Goal: Task Accomplishment & Management: Complete application form

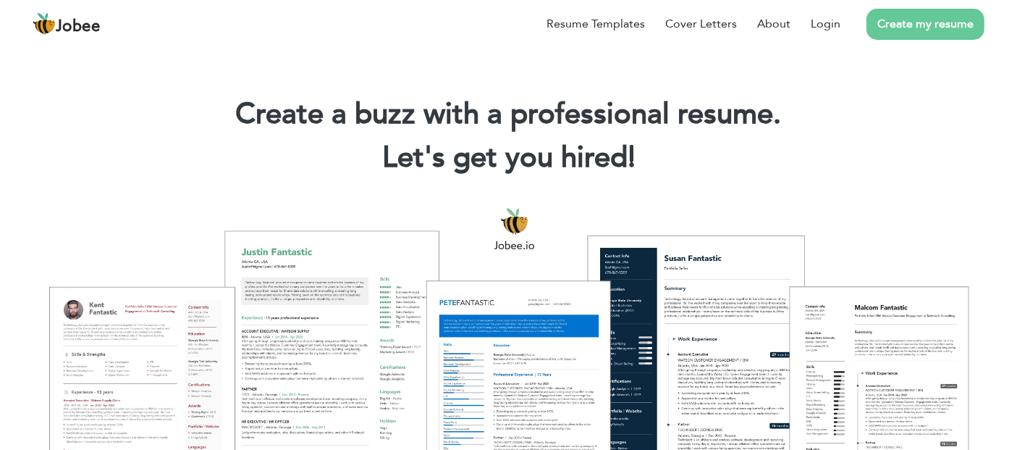
click at [885, 28] on link "Create my resume" at bounding box center [926, 24] width 118 height 31
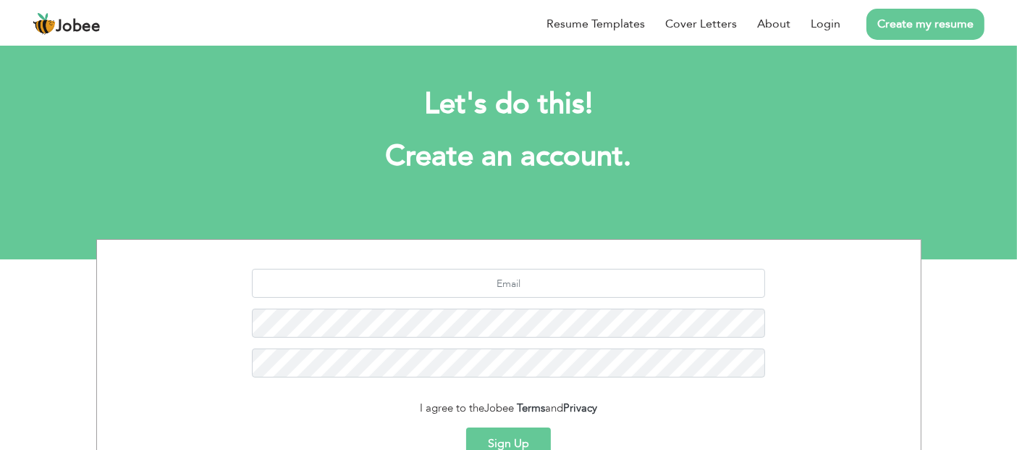
scroll to position [150, 0]
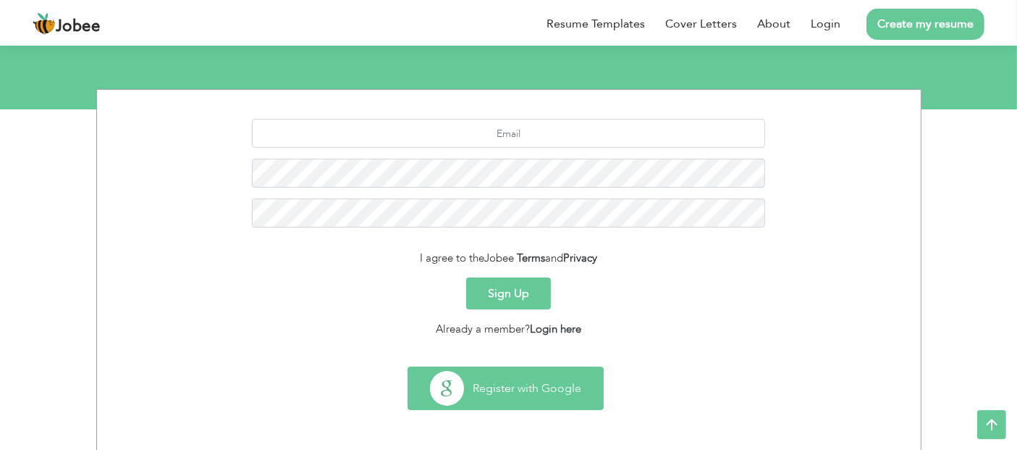
click at [481, 398] on button "Register with Google" at bounding box center [505, 388] width 195 height 42
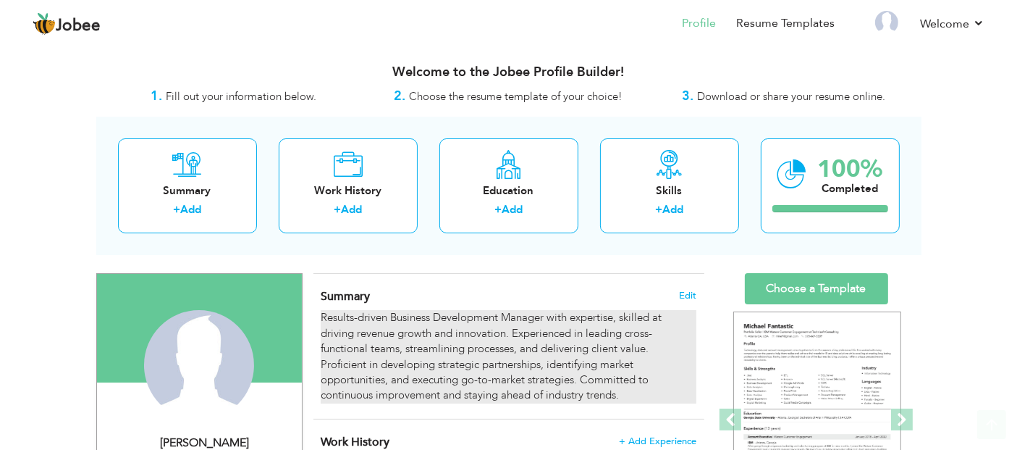
click at [409, 371] on div "Results-driven Business Development Manager with expertise, skilled at driving …" at bounding box center [508, 356] width 375 height 93
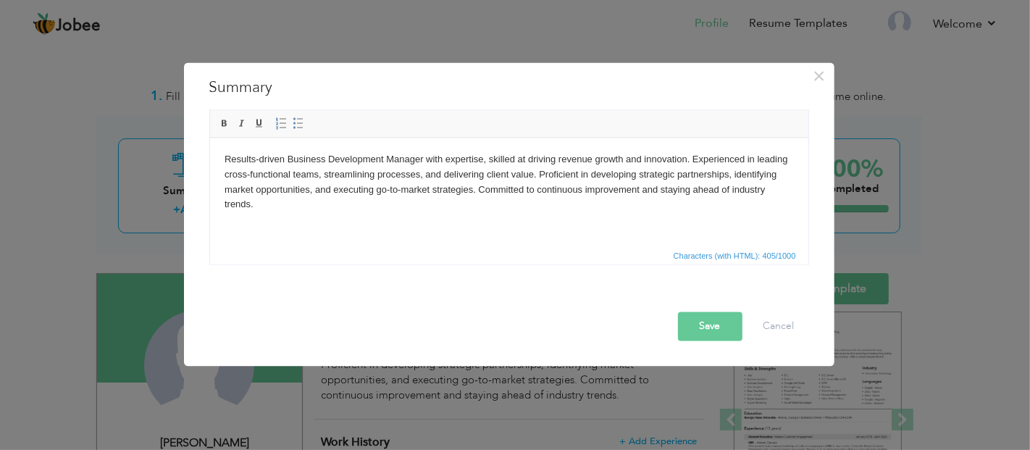
click at [387, 226] on html "Results-driven Business Development Manager with expertise, skilled at driving …" at bounding box center [508, 181] width 598 height 89
click at [723, 320] on button "Save" at bounding box center [710, 325] width 64 height 29
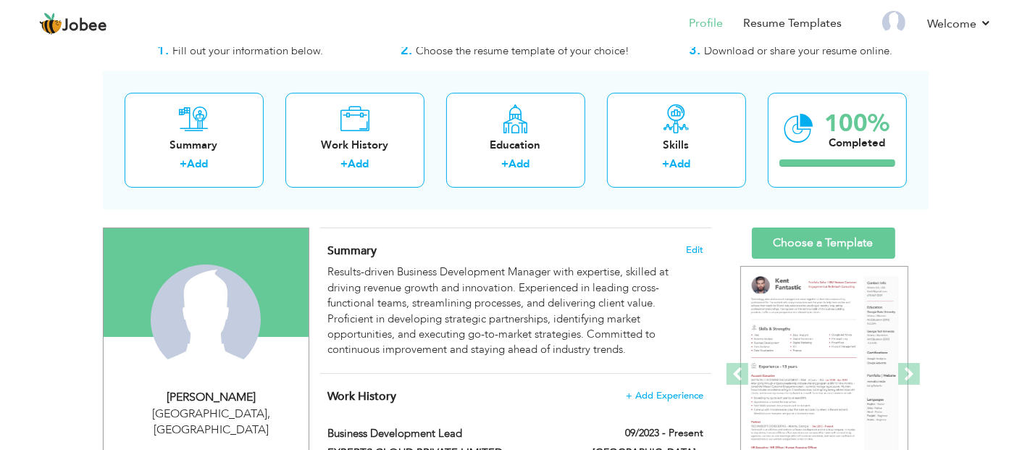
scroll to position [241, 0]
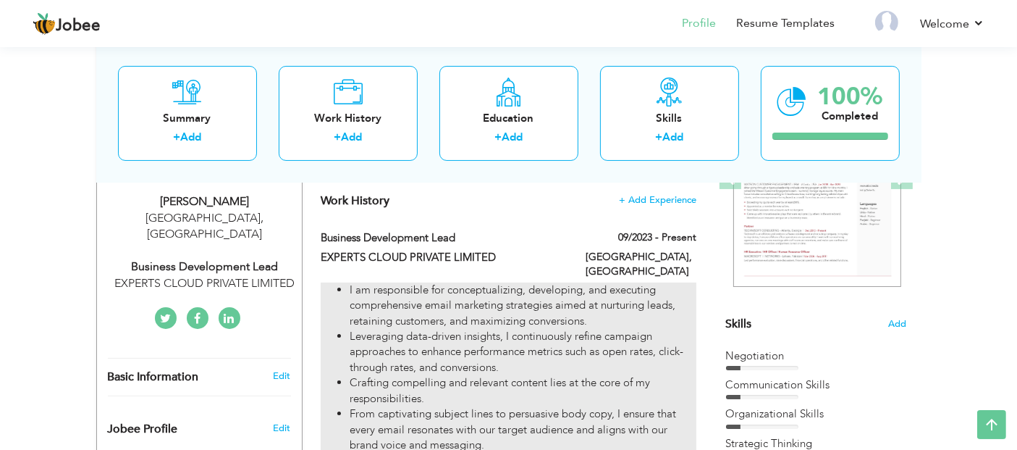
click at [444, 311] on li "I am responsible for conceptualizing, developing, and executing comprehensive e…" at bounding box center [523, 305] width 346 height 46
type input "Business Development Lead"
type input "EXPERTS CLOUD PRIVATE LIMITED"
type input "09/2023"
type input "[GEOGRAPHIC_DATA]"
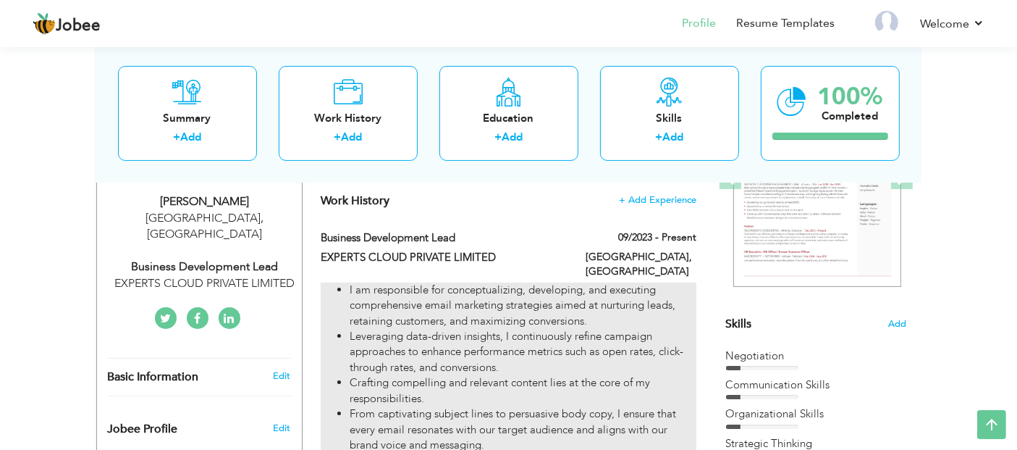
type input "[GEOGRAPHIC_DATA]"
checkbox input "true"
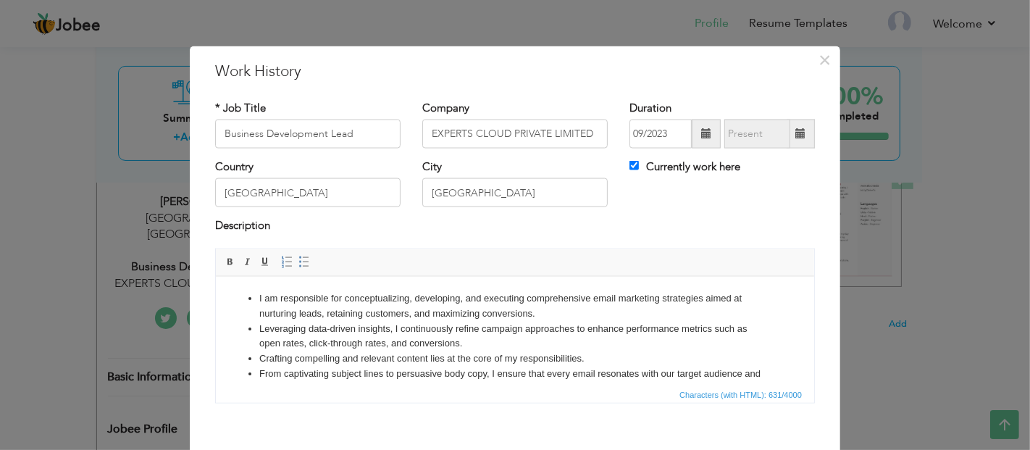
click at [423, 319] on li "I am responsible for conceptualizing, developing, and executing comprehensive e…" at bounding box center [513, 305] width 511 height 30
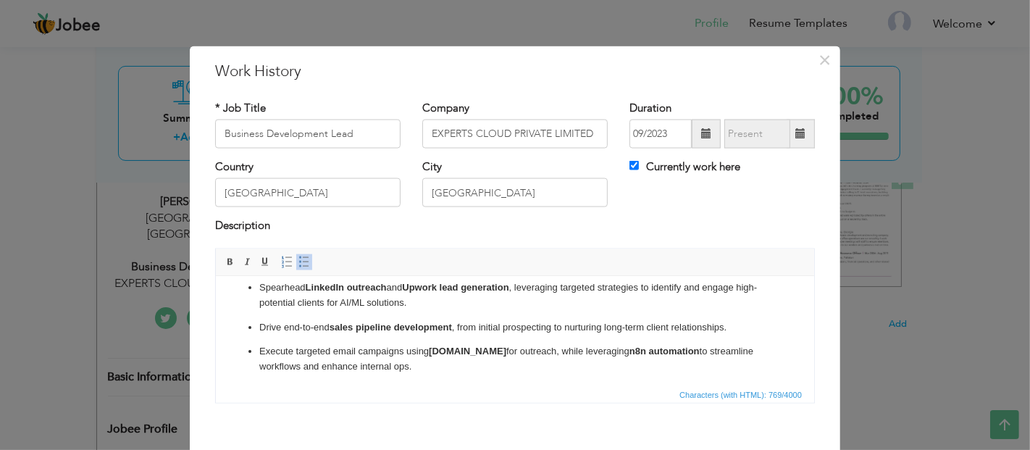
scroll to position [0, 0]
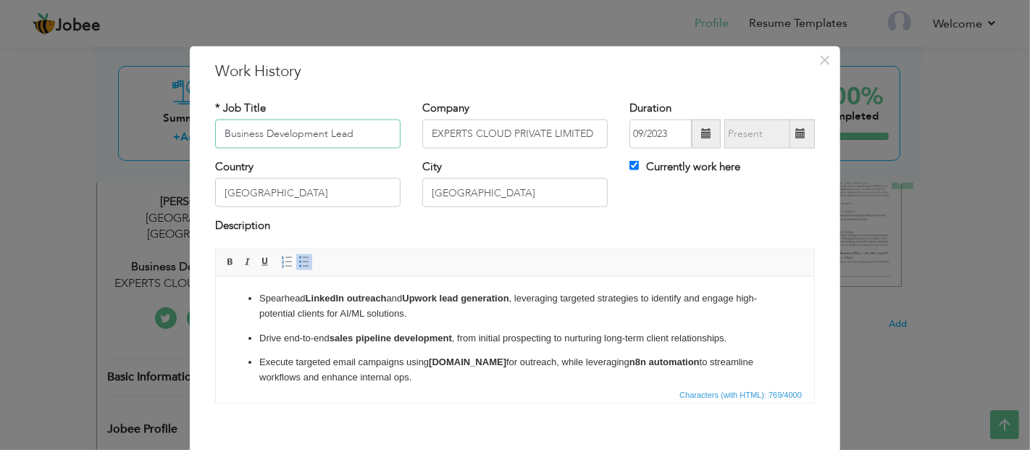
click at [332, 131] on input "Business Development Lead" at bounding box center [307, 133] width 185 height 29
type input "Business Developer"
click at [506, 129] on input "EXPERTS CLOUD PRIVATE LIMITED" at bounding box center [514, 133] width 185 height 29
type input "Brainium Technologies"
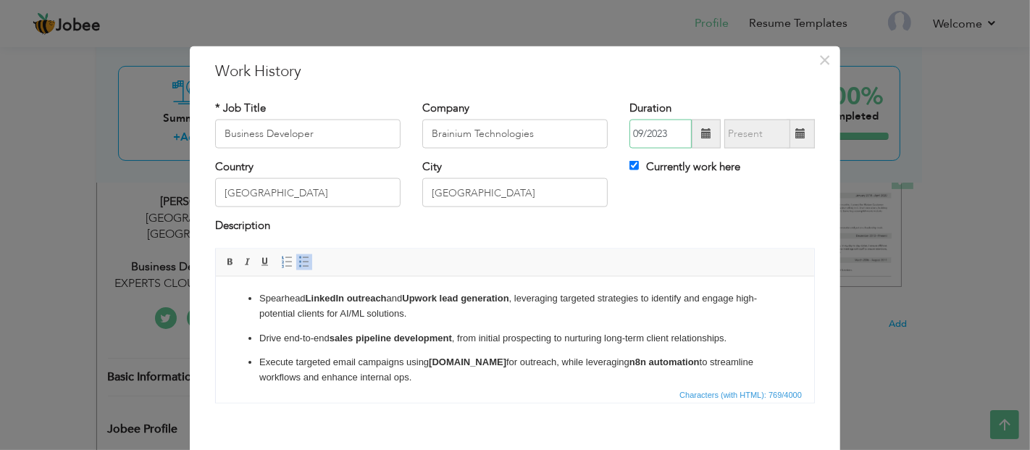
click at [662, 143] on input "09/2023" at bounding box center [660, 133] width 62 height 29
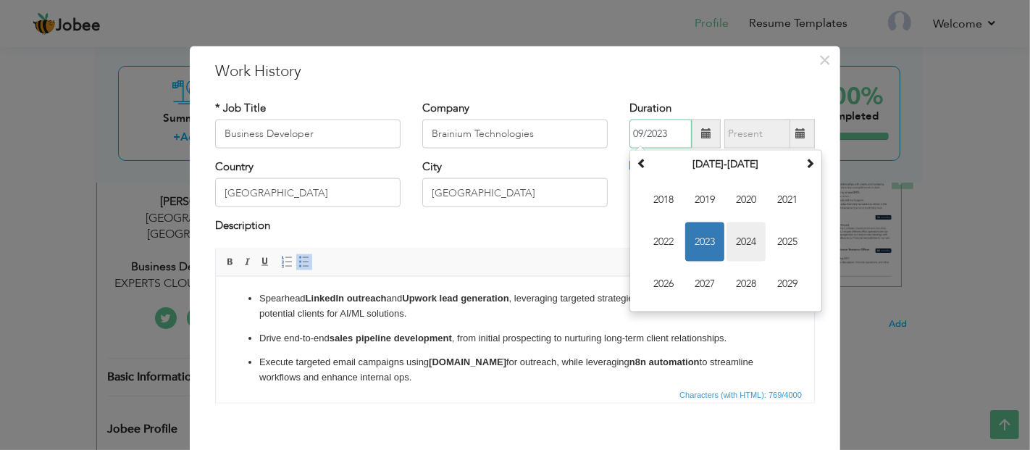
click at [734, 246] on span "2024" at bounding box center [745, 241] width 39 height 39
click at [743, 279] on span "Nov" at bounding box center [745, 283] width 39 height 39
type input "11/2024"
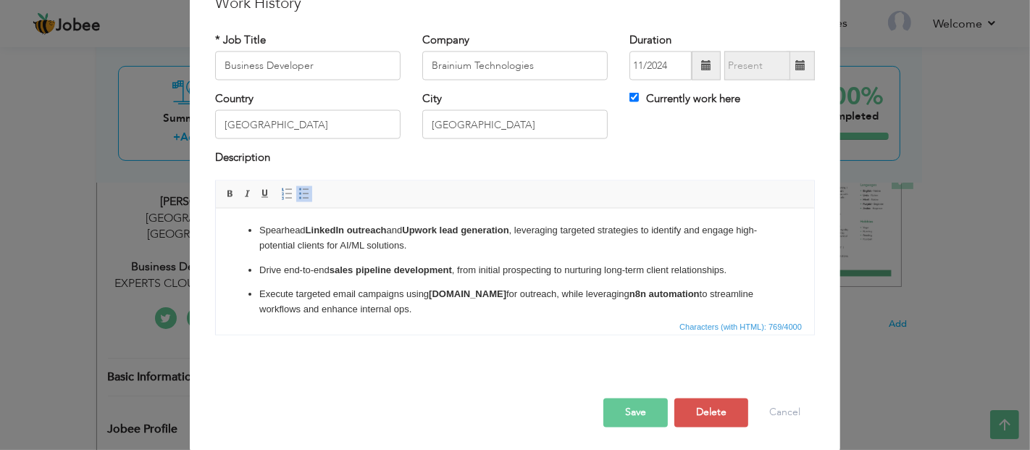
click at [623, 408] on button "Save" at bounding box center [635, 411] width 64 height 29
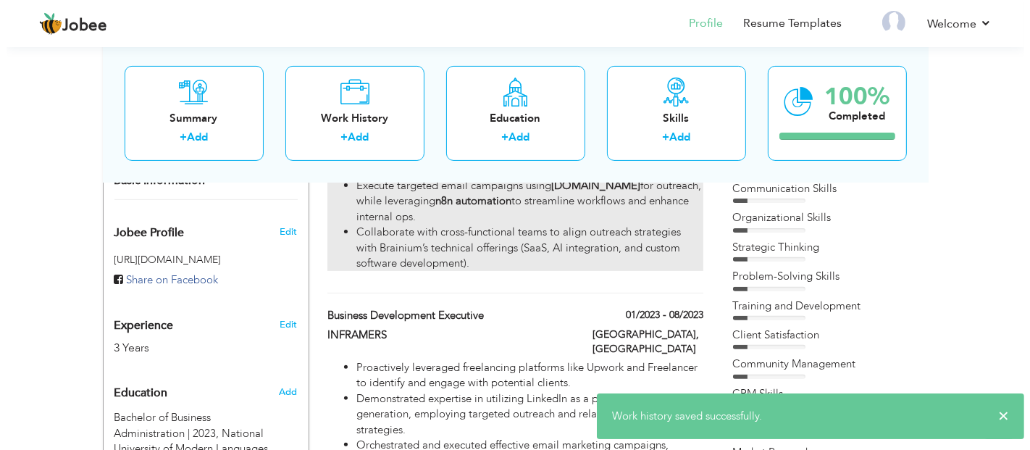
scroll to position [482, 0]
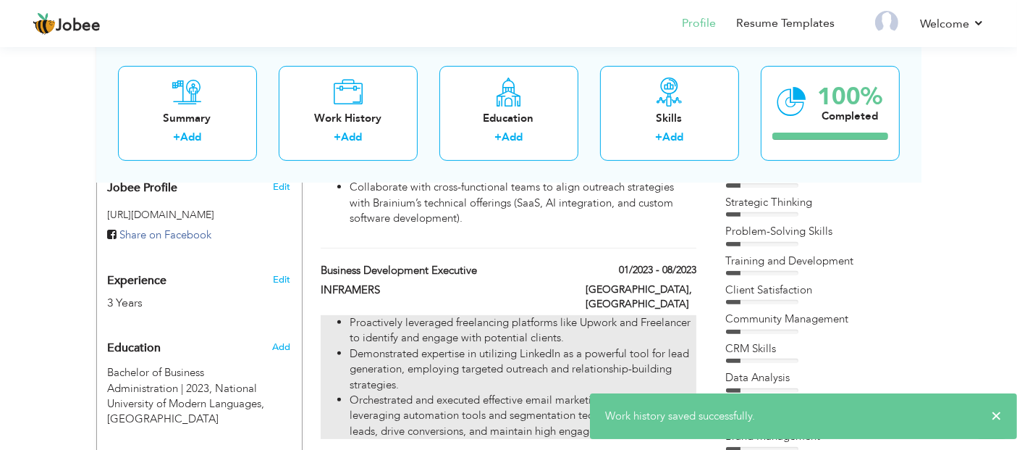
click at [494, 346] on li "Demonstrated expertise in utilizing LinkedIn as a powerful tool for lead genera…" at bounding box center [523, 369] width 346 height 46
type input "Business development Executive"
type input "INFRAMERS"
type input "01/2023"
type input "08/2023"
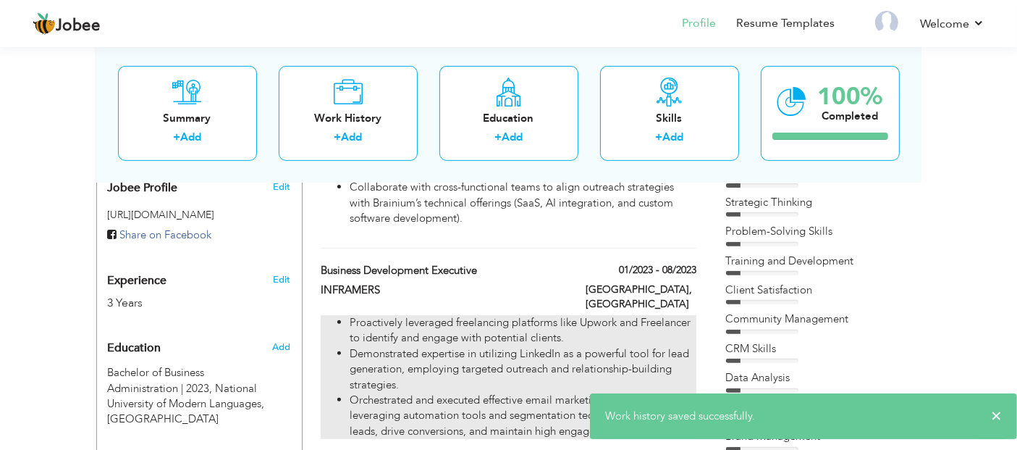
checkbox input "false"
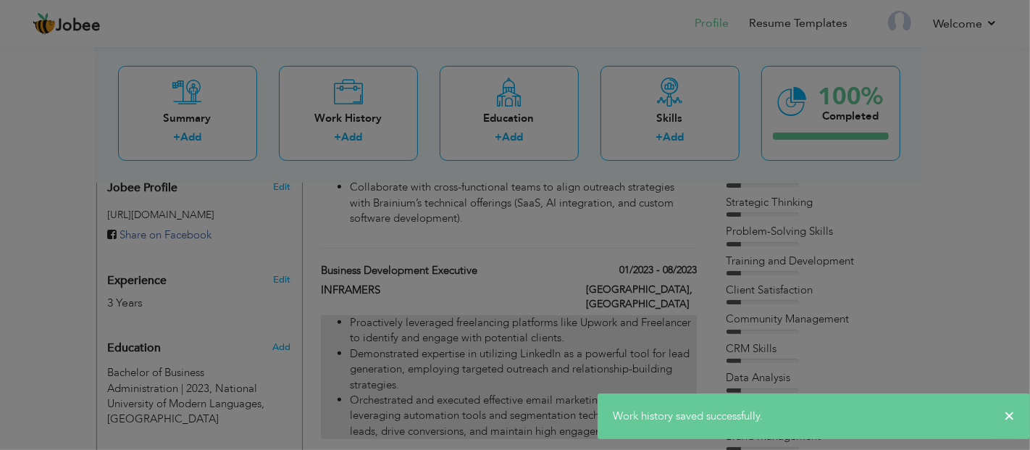
scroll to position [0, 0]
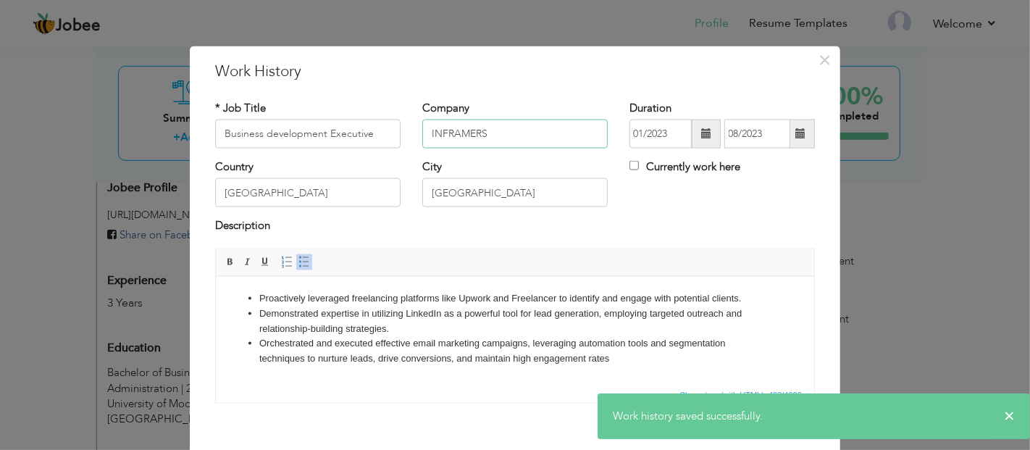
click at [449, 126] on input "INFRAMERS" at bounding box center [514, 133] width 185 height 29
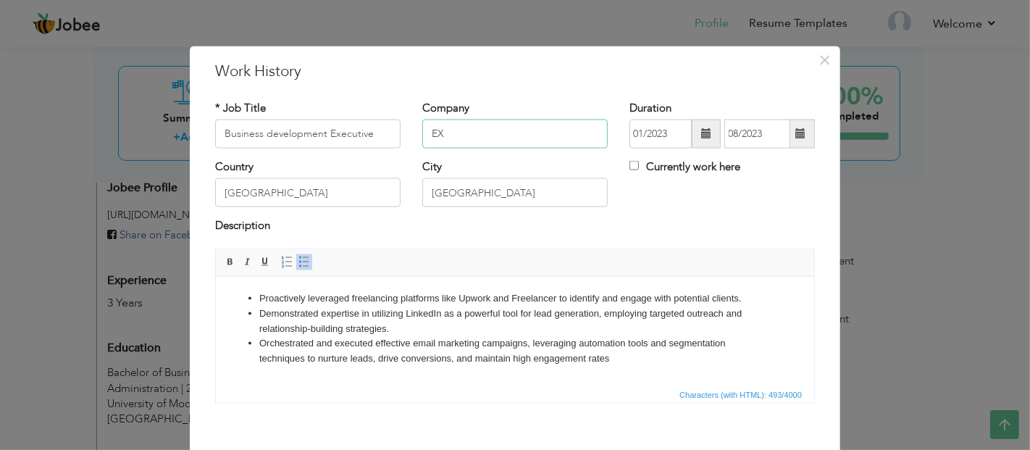
type input "Expert Cloud Private Limited"
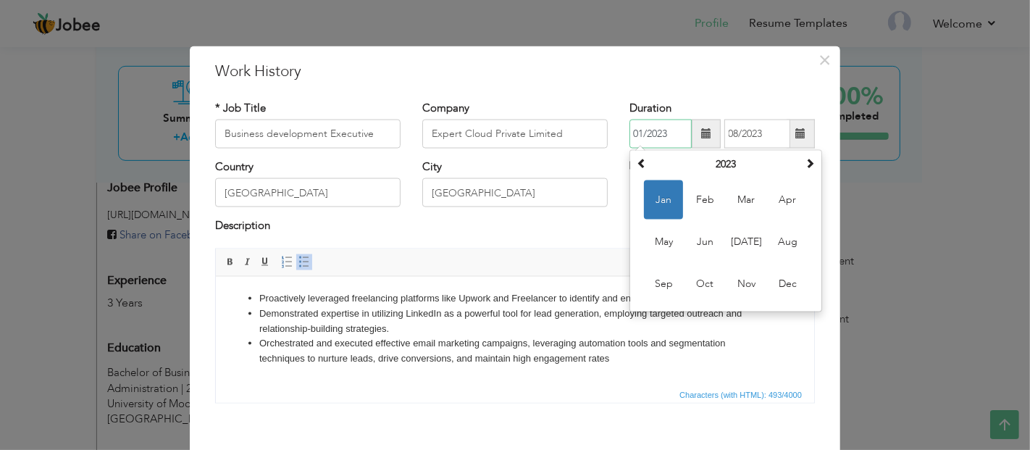
click at [655, 129] on input "01/2023" at bounding box center [660, 133] width 62 height 29
click at [647, 284] on span "Sep" at bounding box center [663, 283] width 39 height 39
type input "09/2023"
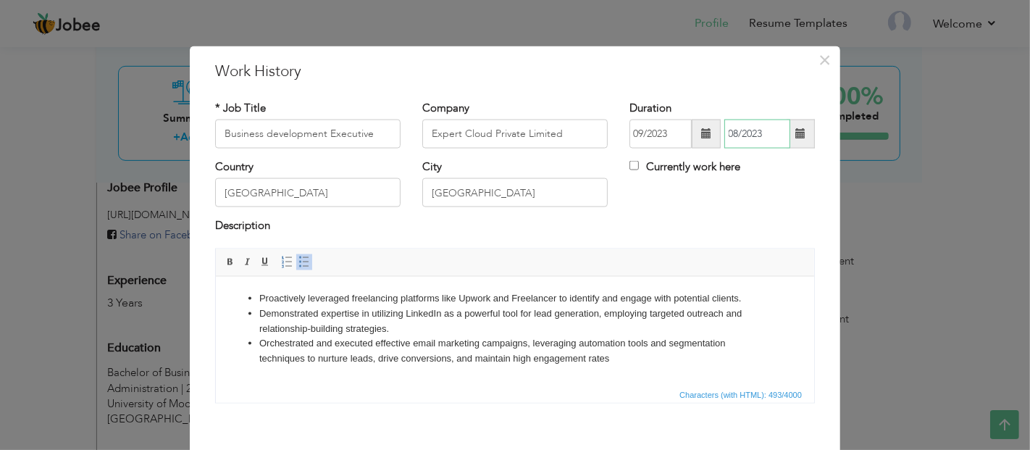
click at [742, 136] on input "08/2023" at bounding box center [757, 133] width 66 height 29
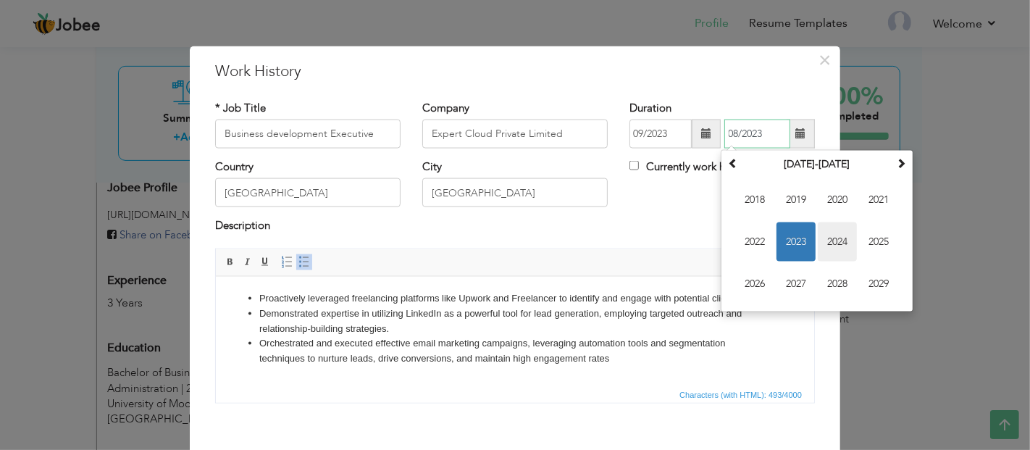
click at [831, 236] on span "2024" at bounding box center [836, 241] width 39 height 39
click at [782, 276] on span "Oct" at bounding box center [795, 283] width 39 height 39
type input "10/2024"
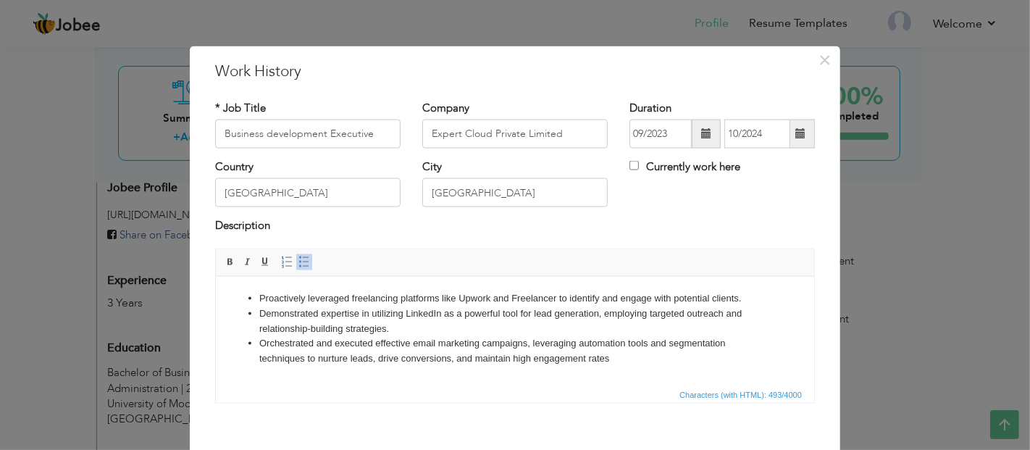
click at [660, 193] on div "Country Pakistan City Lahore Currently work here" at bounding box center [514, 188] width 621 height 59
click at [371, 321] on li "Demonstrated expertise in utilizing LinkedIn as a powerful tool for lead genera…" at bounding box center [513, 321] width 511 height 30
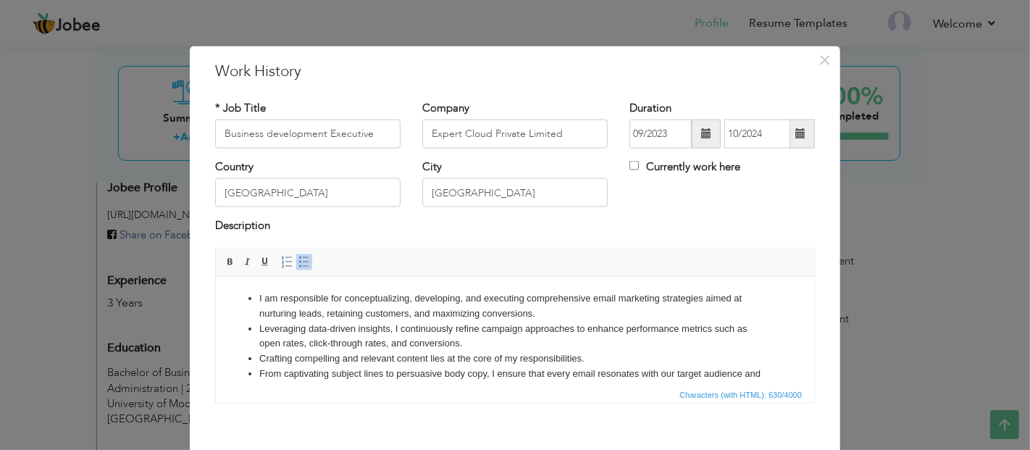
click at [266, 300] on li "I am responsible for conceptualizing, developing, and executing comprehensive e…" at bounding box center [513, 305] width 511 height 30
click at [476, 329] on li "Leveraging data-driven insights, I continuously refine campaign approaches to e…" at bounding box center [513, 336] width 511 height 30
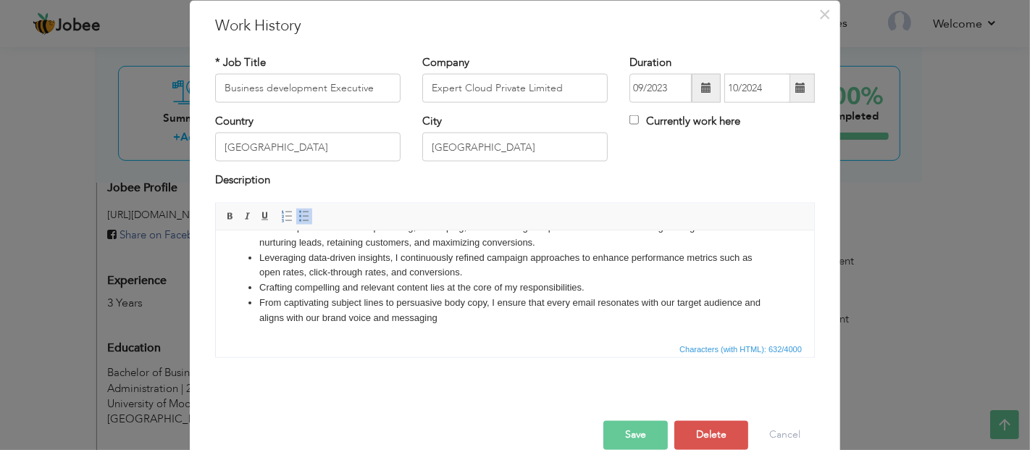
scroll to position [68, 0]
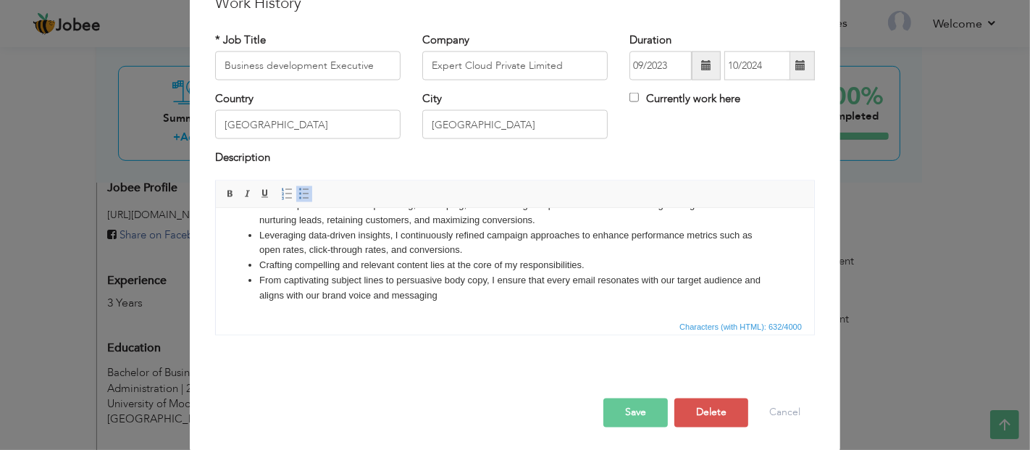
click at [525, 278] on li "From captivating subject lines to persuasive body copy, I ensure that every ema…" at bounding box center [513, 287] width 511 height 30
click at [603, 404] on button "Save" at bounding box center [635, 411] width 64 height 29
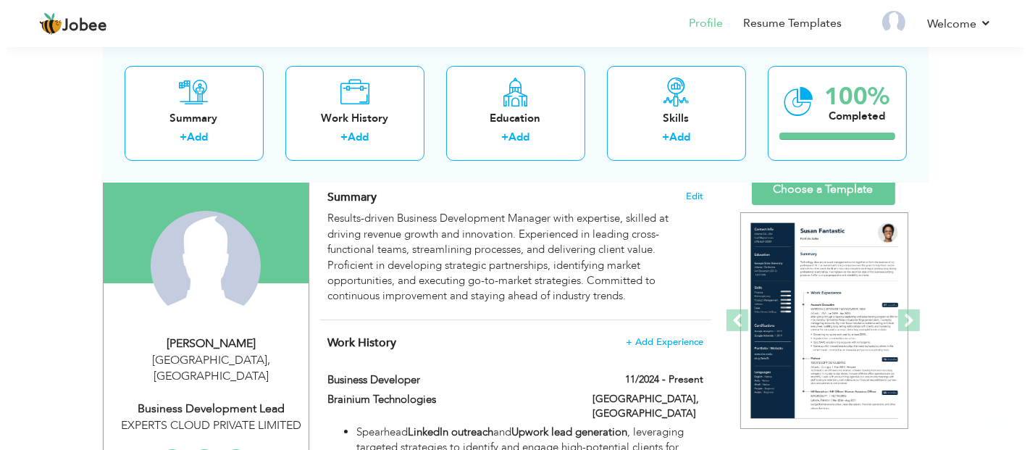
scroll to position [161, 0]
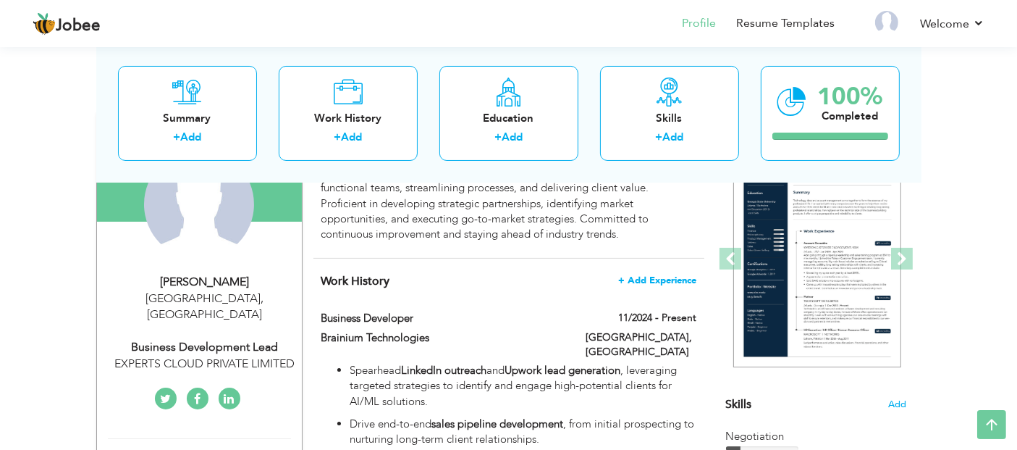
click at [636, 276] on span "+ Add Experience" at bounding box center [657, 280] width 78 height 10
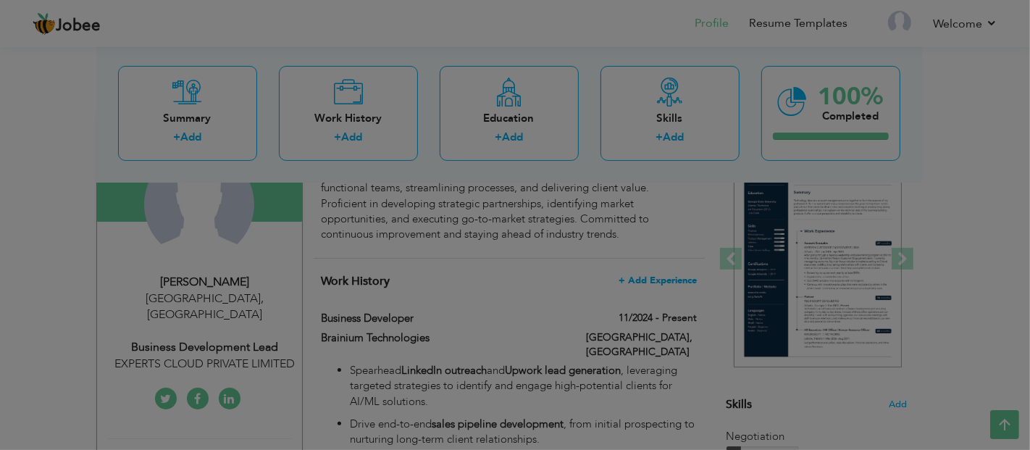
scroll to position [0, 0]
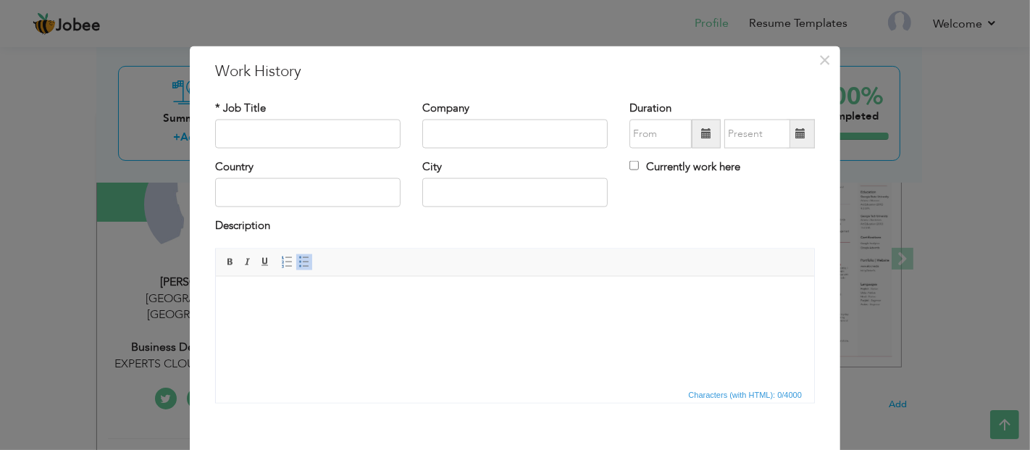
click at [407, 303] on body at bounding box center [514, 297] width 569 height 15
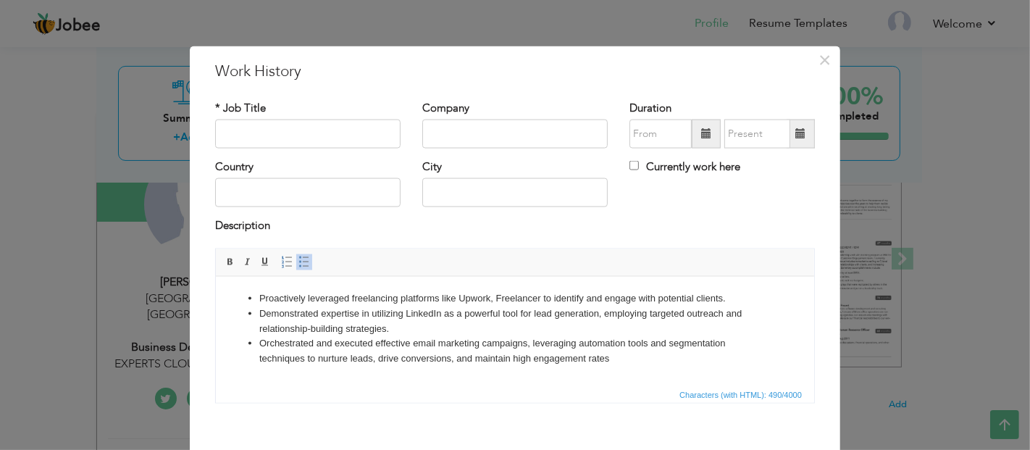
click at [238, 139] on input "text" at bounding box center [307, 133] width 185 height 29
type input "Business Developement Associate"
click at [505, 130] on input "text" at bounding box center [514, 133] width 185 height 29
drag, startPoint x: 447, startPoint y: 135, endPoint x: 387, endPoint y: 131, distance: 60.2
click at [387, 131] on div "* Job Title Business Developement Associate Company INf Duration Currently work…" at bounding box center [514, 129] width 621 height 59
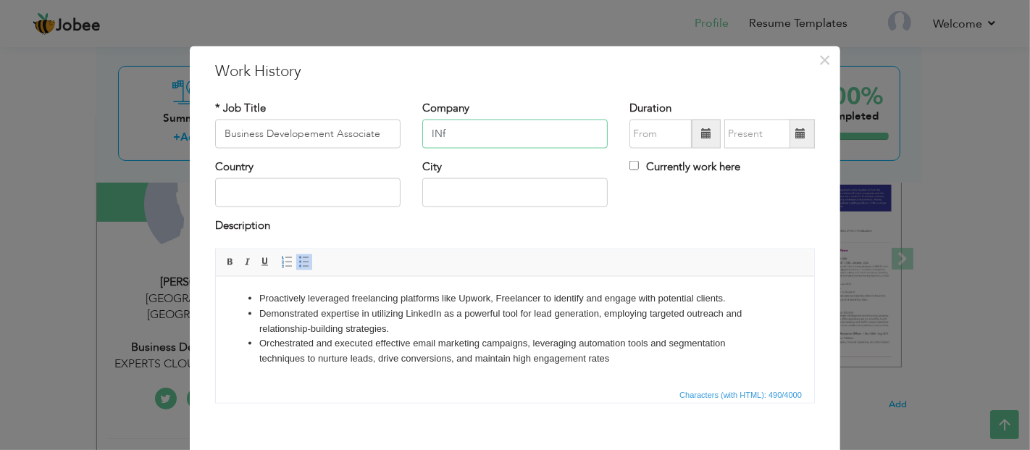
paste input "FRAMERS"
type input "INFRAMERS"
click at [363, 188] on input "text" at bounding box center [307, 192] width 185 height 29
type input "[GEOGRAPHIC_DATA]"
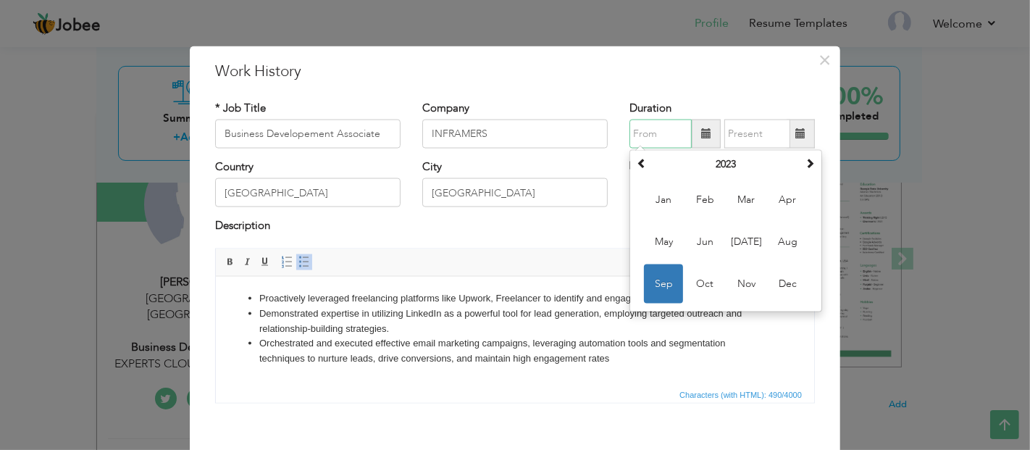
click at [644, 138] on input "text" at bounding box center [660, 133] width 62 height 29
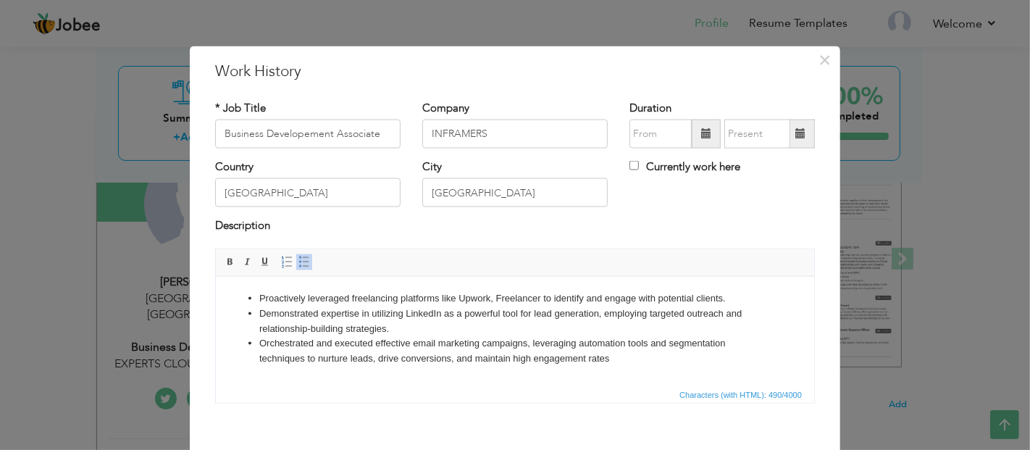
click at [689, 100] on div "Duration" at bounding box center [721, 124] width 185 height 48
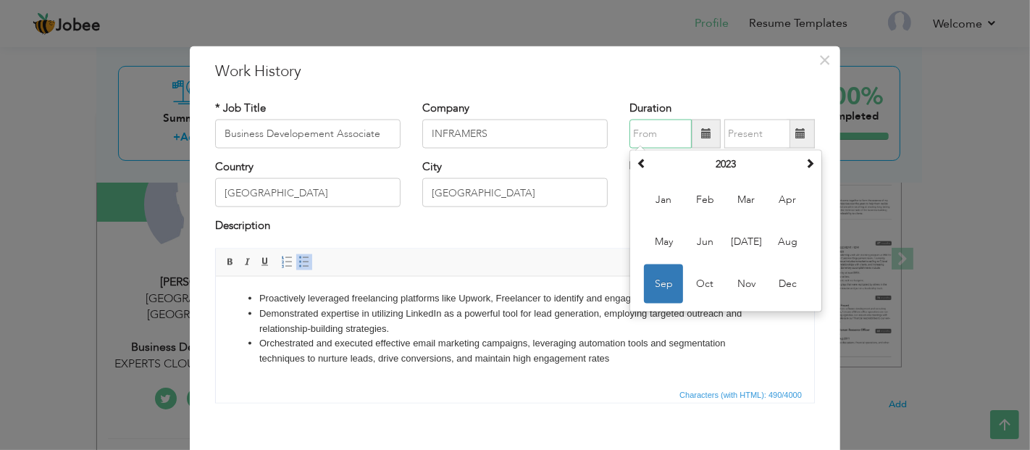
click at [662, 127] on input "text" at bounding box center [660, 133] width 62 height 29
click at [654, 200] on span "Jan" at bounding box center [663, 199] width 39 height 39
type input "01/2023"
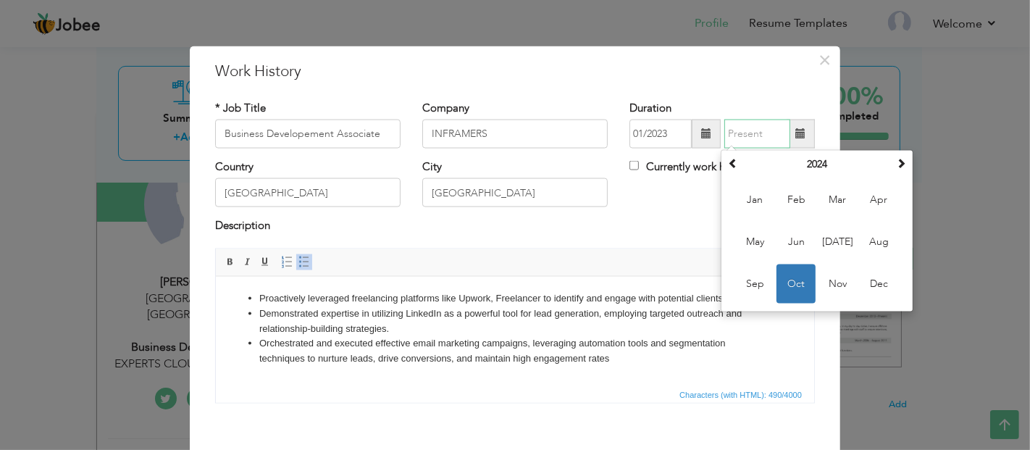
click at [752, 128] on input "text" at bounding box center [757, 133] width 66 height 29
click at [728, 158] on span at bounding box center [733, 163] width 10 height 10
click at [862, 236] on span "Aug" at bounding box center [878, 241] width 39 height 39
type input "08/2023"
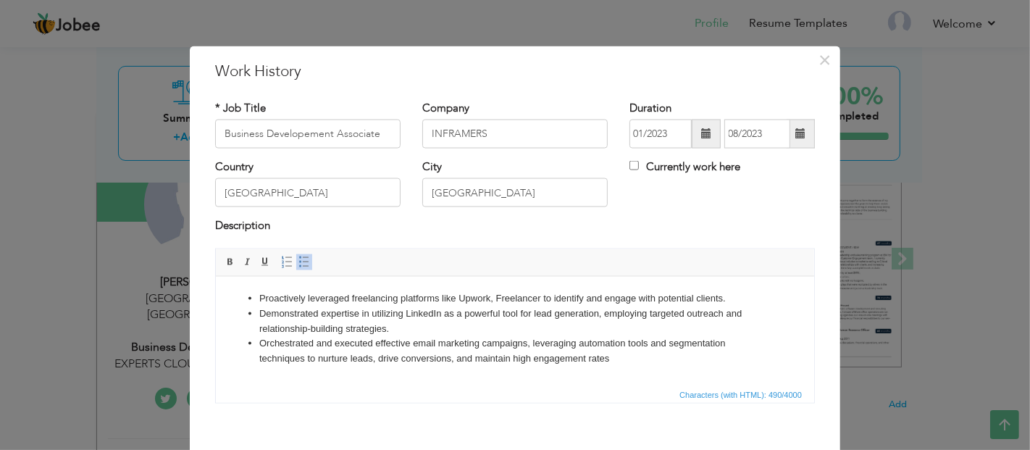
click at [749, 218] on div "Description" at bounding box center [514, 227] width 599 height 19
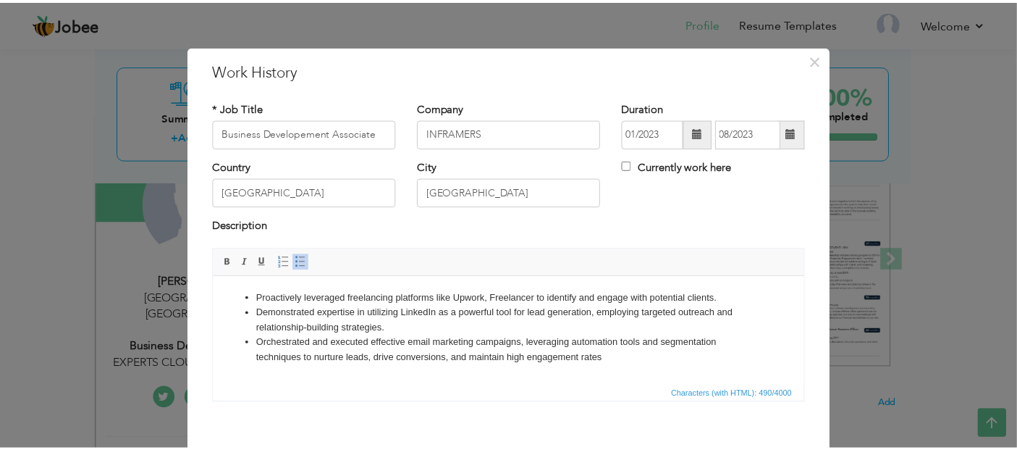
scroll to position [68, 0]
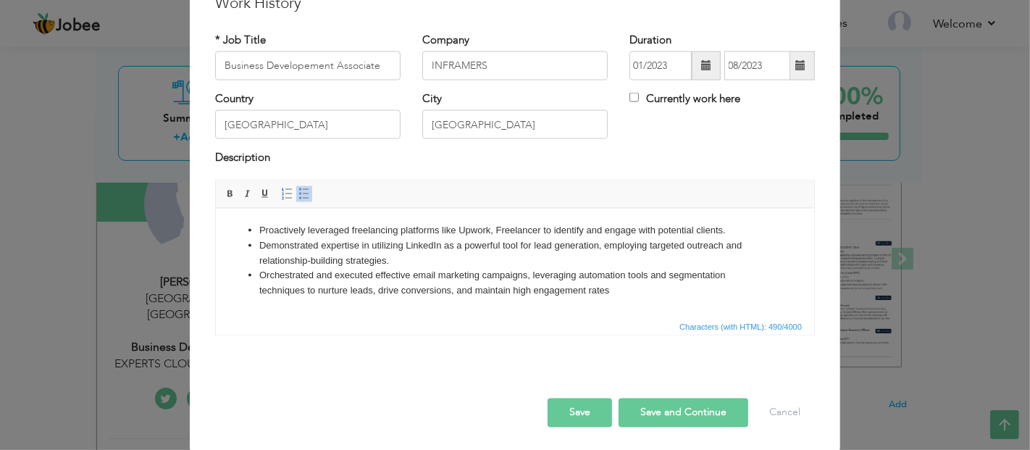
click at [571, 411] on button "Save" at bounding box center [579, 411] width 64 height 29
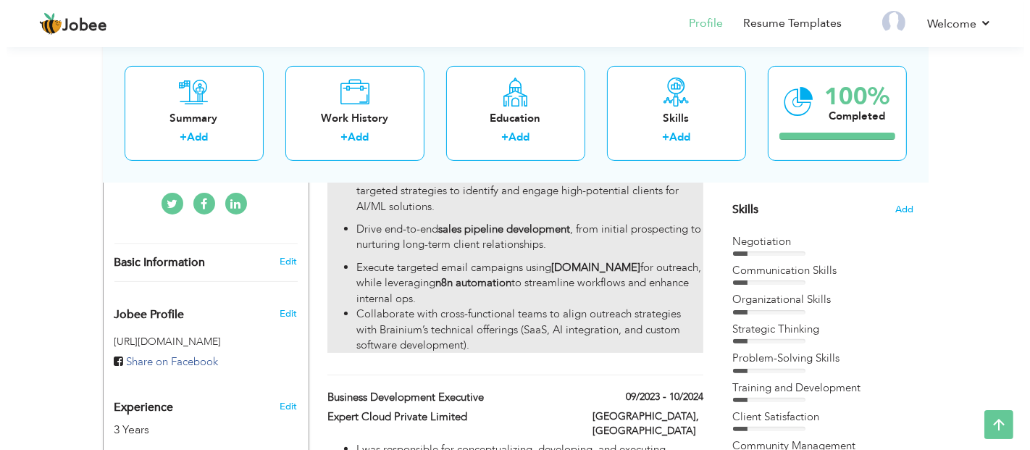
scroll to position [321, 0]
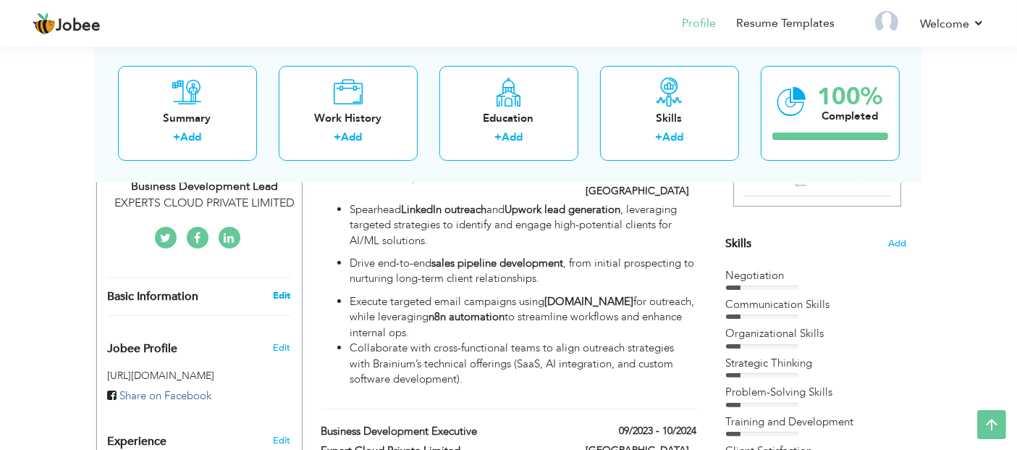
click at [290, 289] on link "Edit" at bounding box center [281, 295] width 17 height 13
type input "Shehroz"
type input "Mushtaq"
type input "[PHONE_NUMBER]"
select select "number:166"
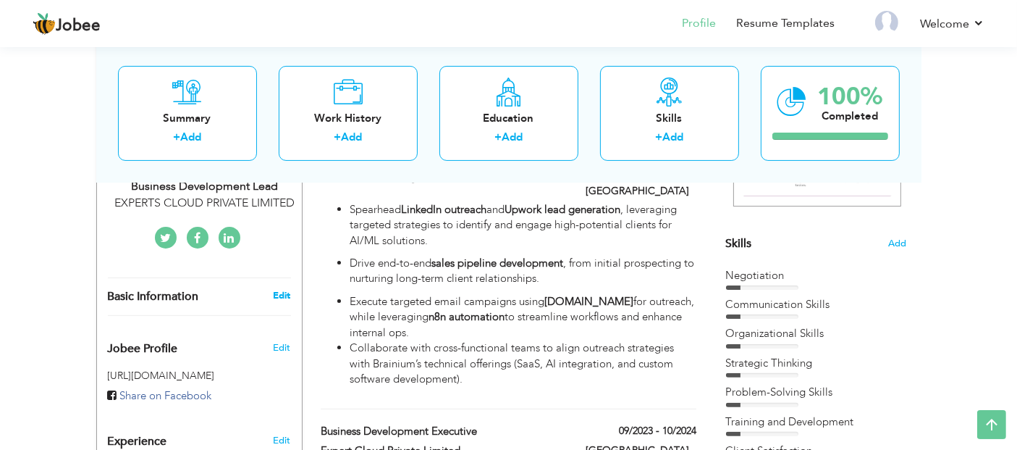
type input "[GEOGRAPHIC_DATA]"
select select "number:5"
type input "EXPERTS CLOUD PRIVATE LIMITED"
type input "Business Development Lead"
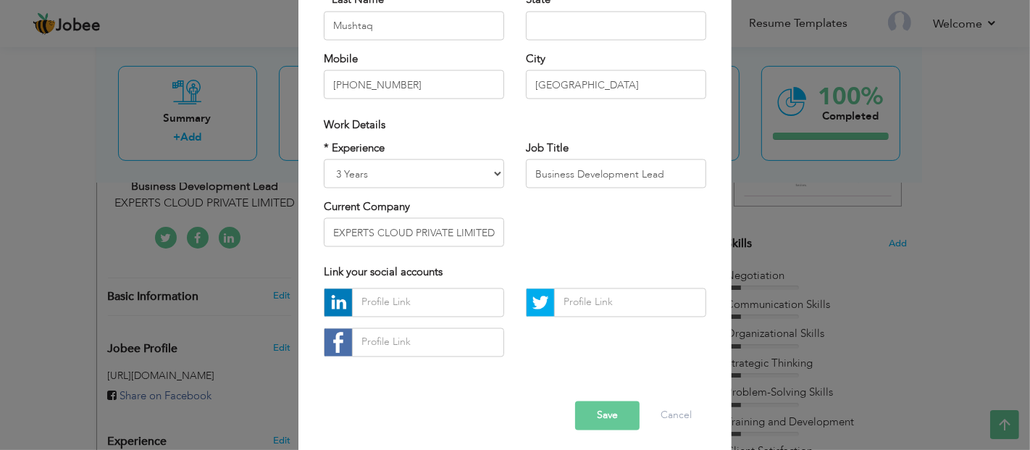
scroll to position [201, 0]
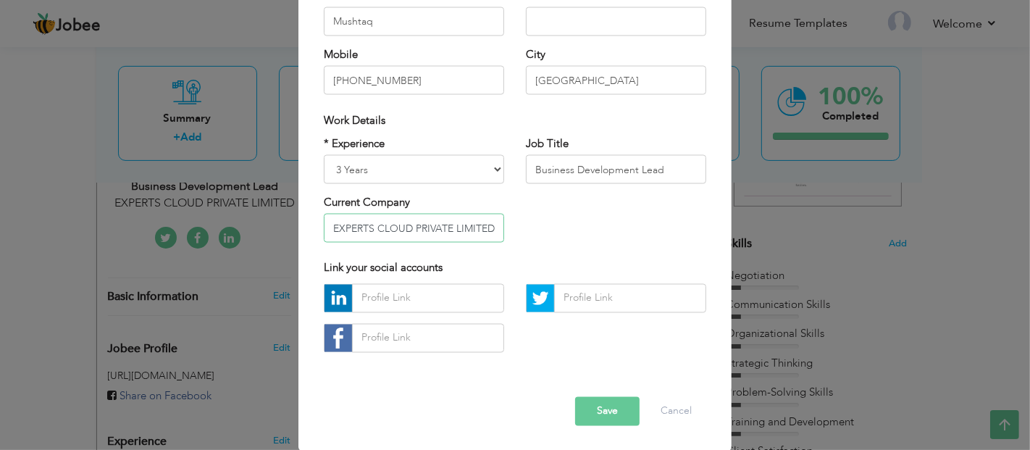
click at [434, 230] on input "EXPERTS CLOUD PRIVATE LIMITED" at bounding box center [414, 228] width 180 height 29
type input "Brainium Technologies"
click at [381, 168] on select "Entry Level Less than 1 Year 1 Year 2 Years 3 Years 4 Years 5 Years 6 Years 7 Y…" at bounding box center [414, 169] width 180 height 29
select select "number:4"
click at [324, 155] on select "Entry Level Less than 1 Year 1 Year 2 Years 3 Years 4 Years 5 Years 6 Years 7 Y…" at bounding box center [414, 169] width 180 height 29
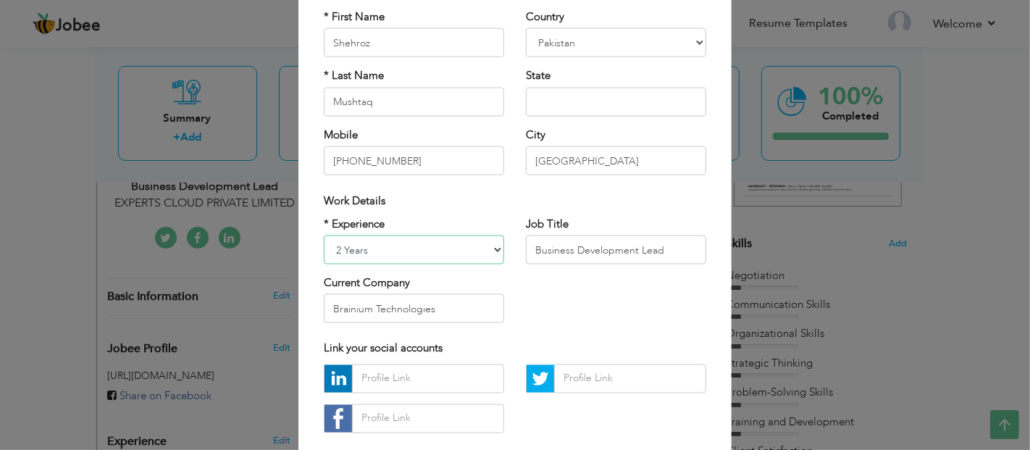
scroll to position [41, 0]
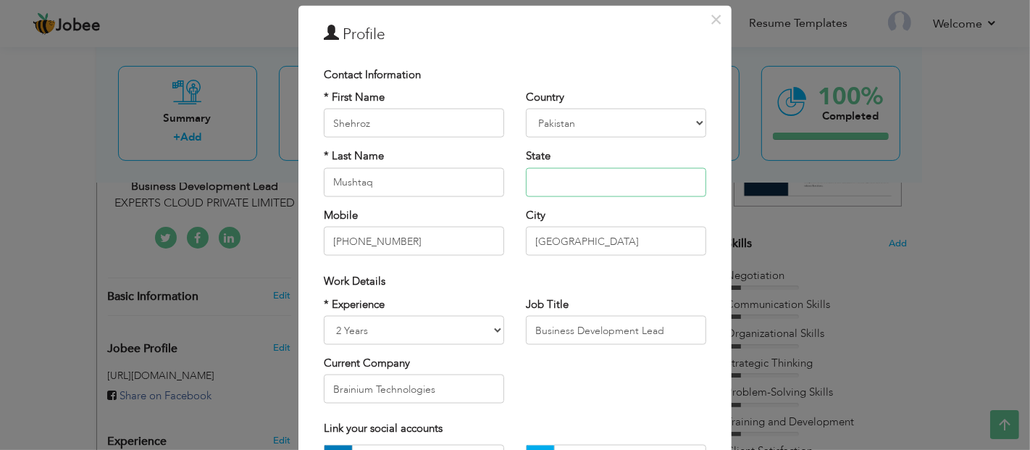
click at [607, 169] on input "text" at bounding box center [616, 181] width 180 height 29
type input "[GEOGRAPHIC_DATA]"
click at [484, 56] on div "× Profile Contact Information * First Name Shehroz * Last Name Mushtaq Mobile" at bounding box center [514, 308] width 433 height 606
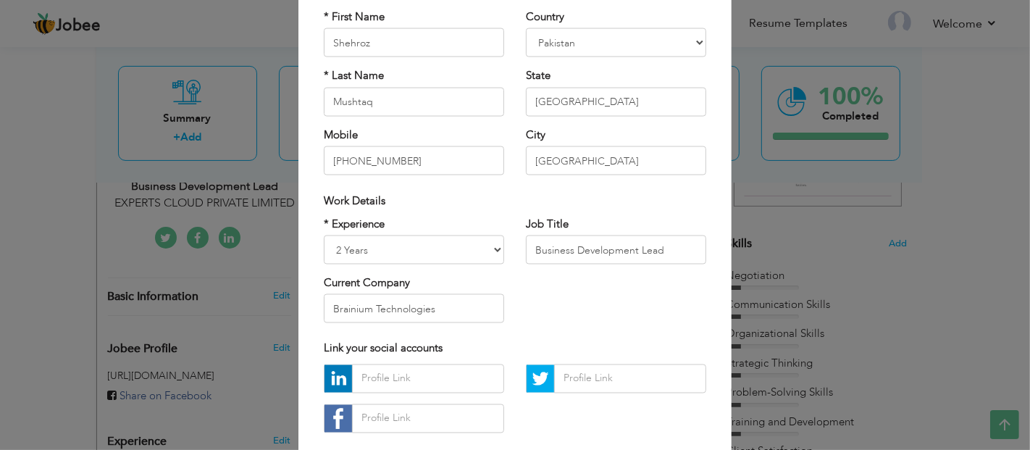
scroll to position [201, 0]
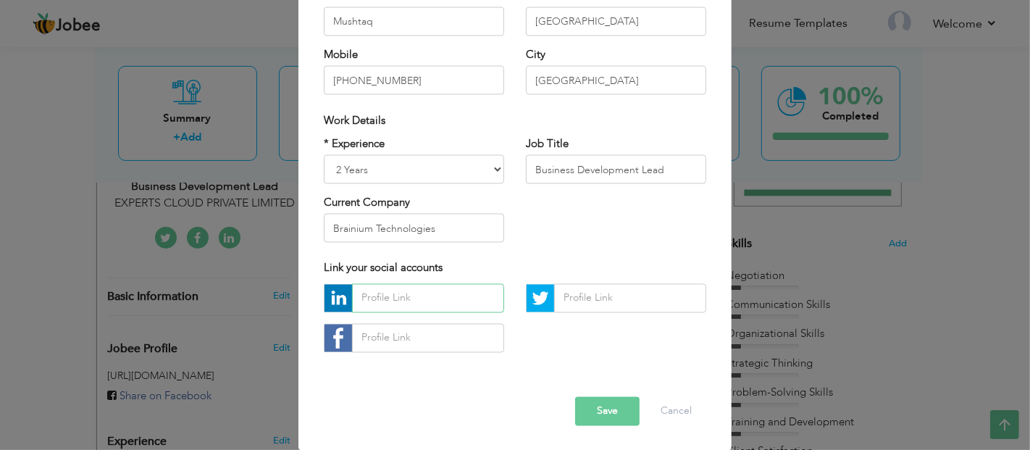
click at [399, 303] on input "text" at bounding box center [428, 297] width 152 height 29
paste input "[URL][DOMAIN_NAME][PERSON_NAME]"
type input "[URL][DOMAIN_NAME][PERSON_NAME]"
click at [597, 411] on button "Save" at bounding box center [607, 410] width 64 height 29
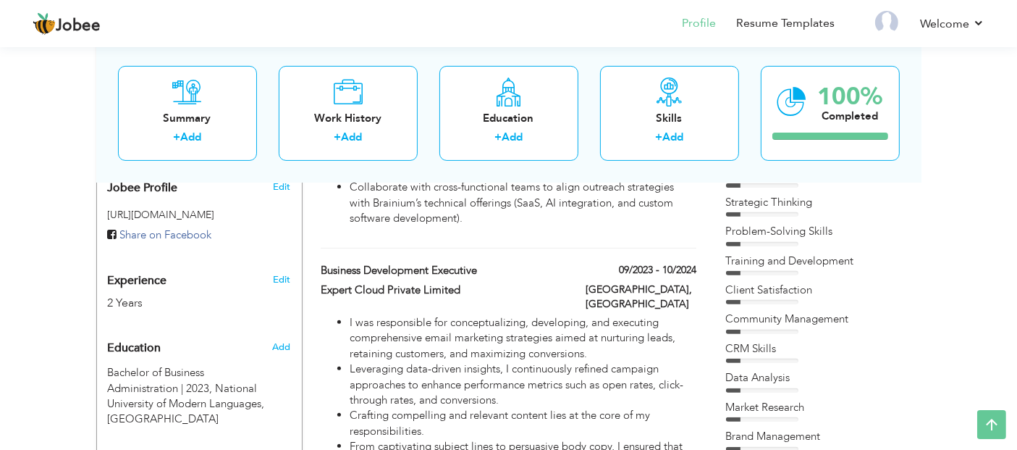
scroll to position [563, 0]
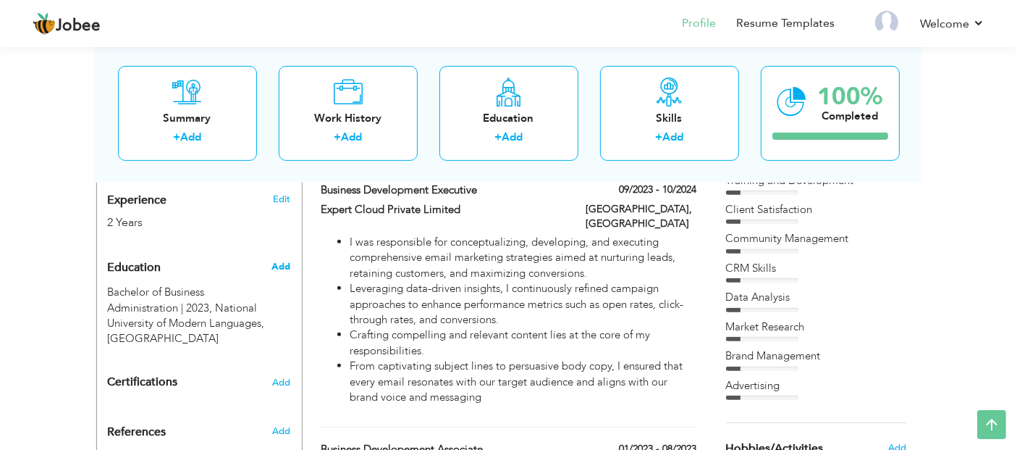
click at [274, 260] on span "Add" at bounding box center [280, 266] width 19 height 13
radio input "true"
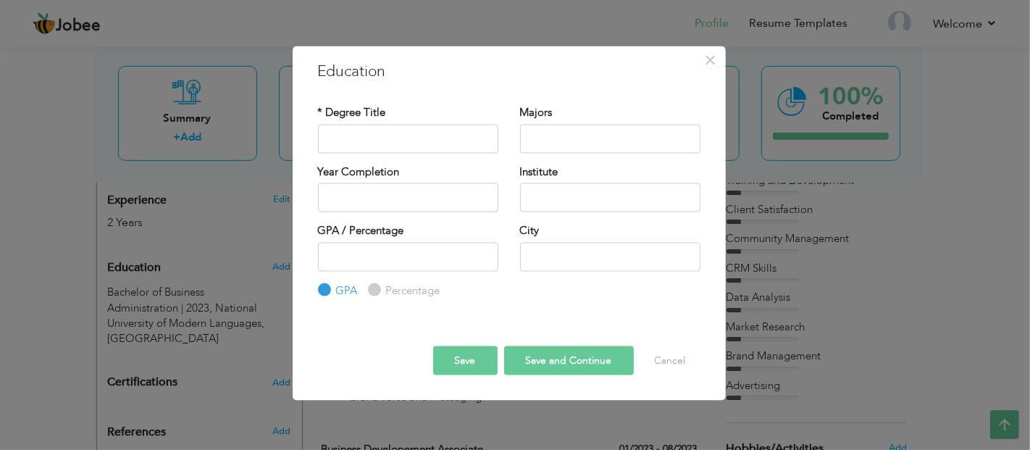
drag, startPoint x: 0, startPoint y: 319, endPoint x: 12, endPoint y: 317, distance: 12.5
click at [0, 319] on div "× Education * Degree Title Majors Year Completion Institute GPA" at bounding box center [515, 225] width 1030 height 450
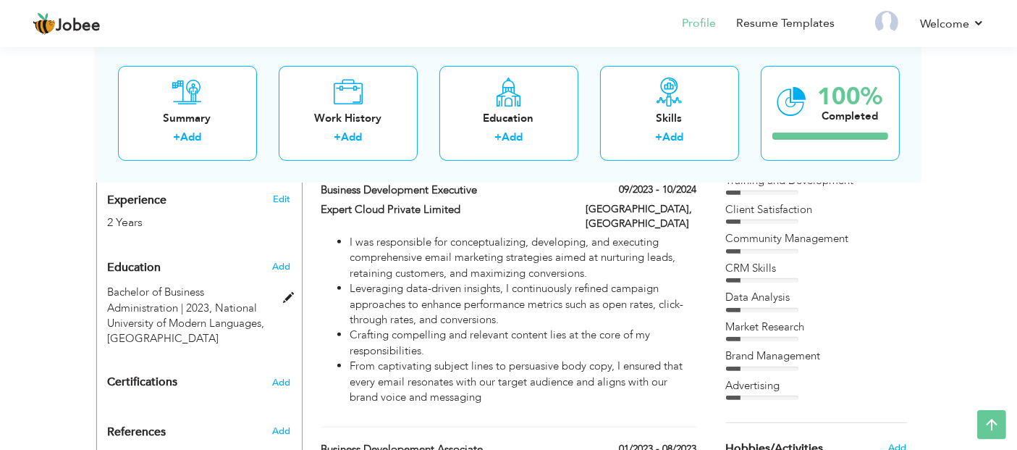
click at [162, 300] on span "National University of Modern Languages, Lahore" at bounding box center [186, 323] width 157 height 46
type input "Bachelor of Business Administration"
type input "2023"
type input "National University of Modern Languages"
type input "[GEOGRAPHIC_DATA]"
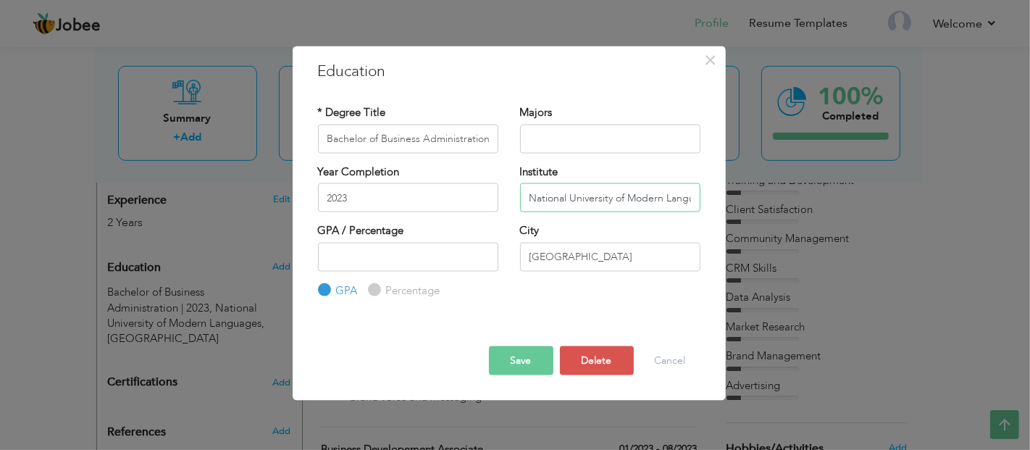
click at [557, 196] on input "National University of Modern Languages" at bounding box center [610, 197] width 180 height 29
type input "NUML"
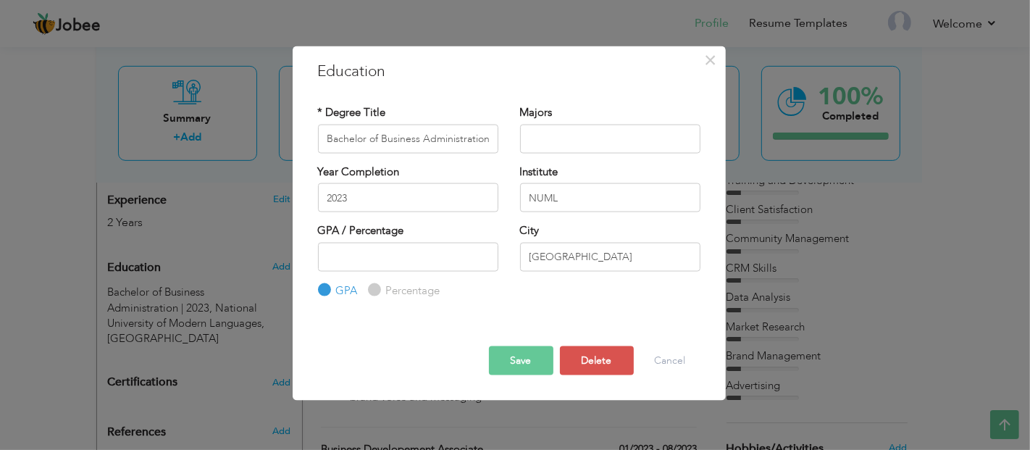
click at [526, 356] on button "Save" at bounding box center [521, 360] width 64 height 29
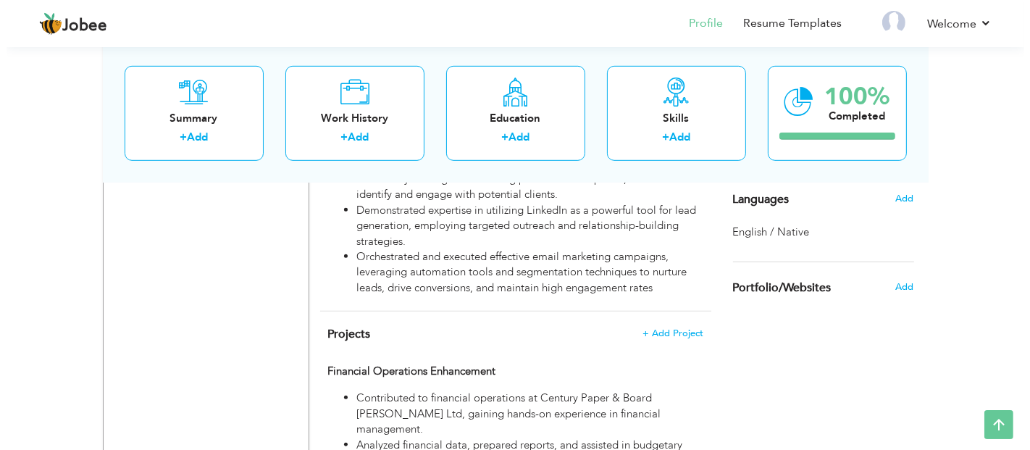
scroll to position [965, 0]
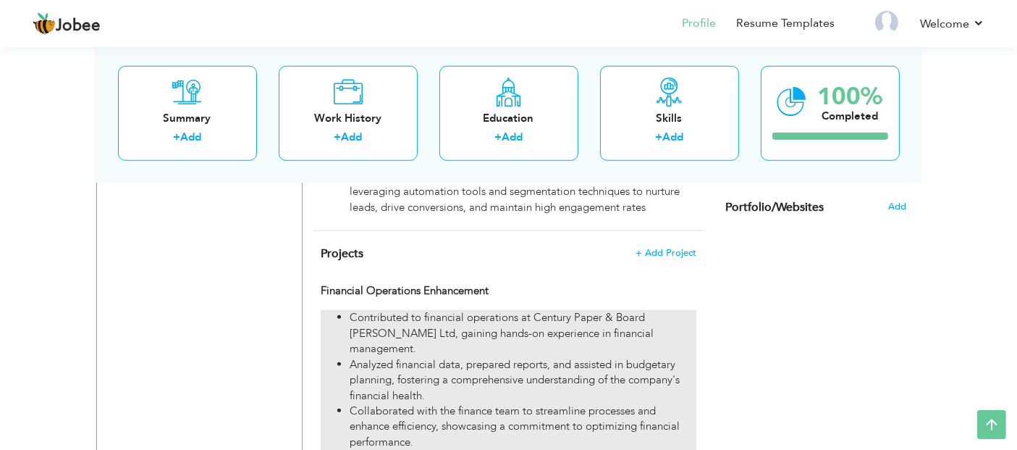
click at [450, 357] on li "Analyzed financial data, prepared reports, and assisted in budgetary planning, …" at bounding box center [523, 380] width 346 height 46
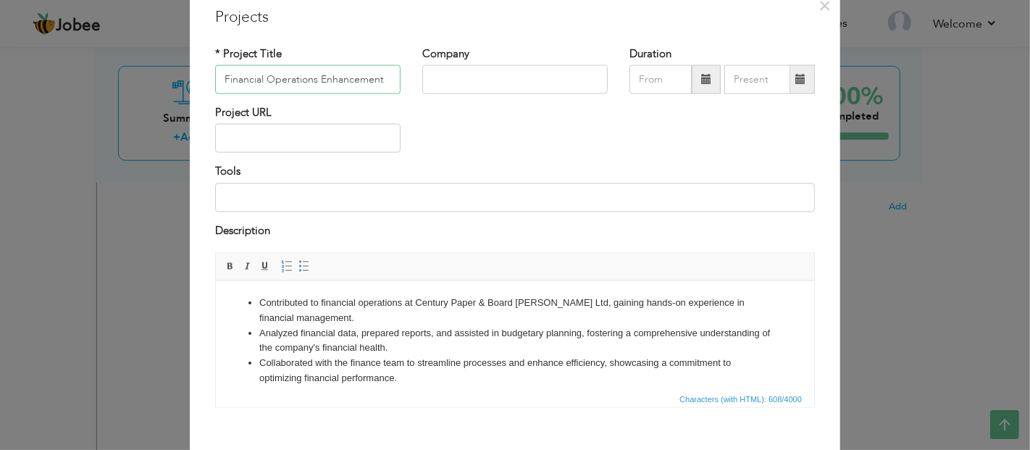
scroll to position [127, 0]
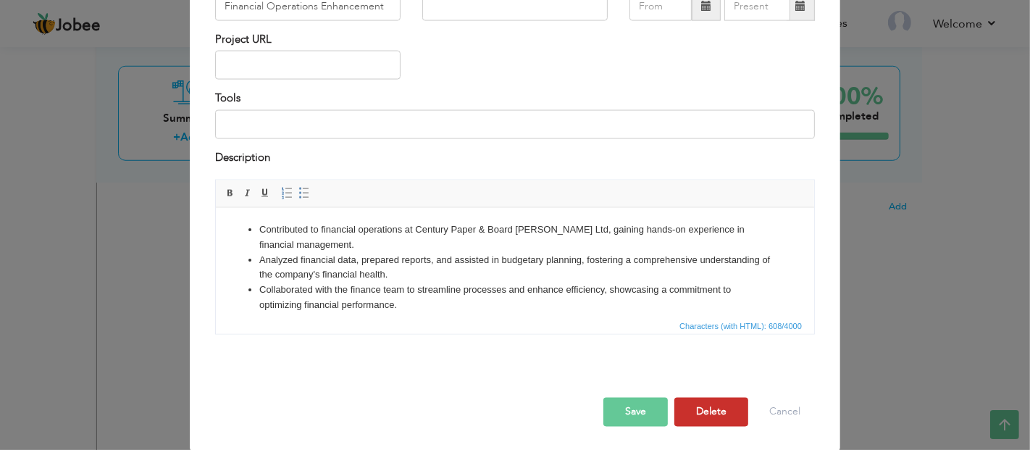
click at [693, 413] on button "Delete" at bounding box center [711, 411] width 74 height 29
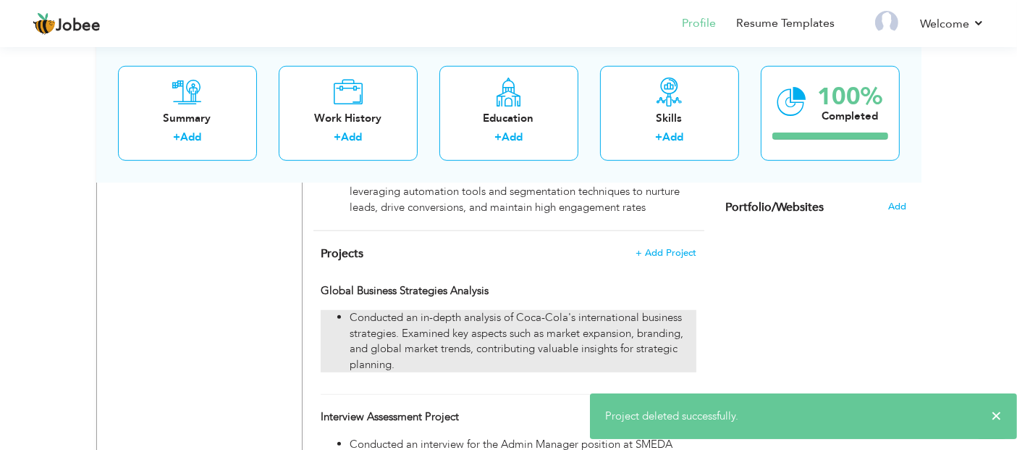
click at [430, 318] on li "Conducted an in-depth analysis of Coca-Cola's international business strategies…" at bounding box center [523, 341] width 346 height 62
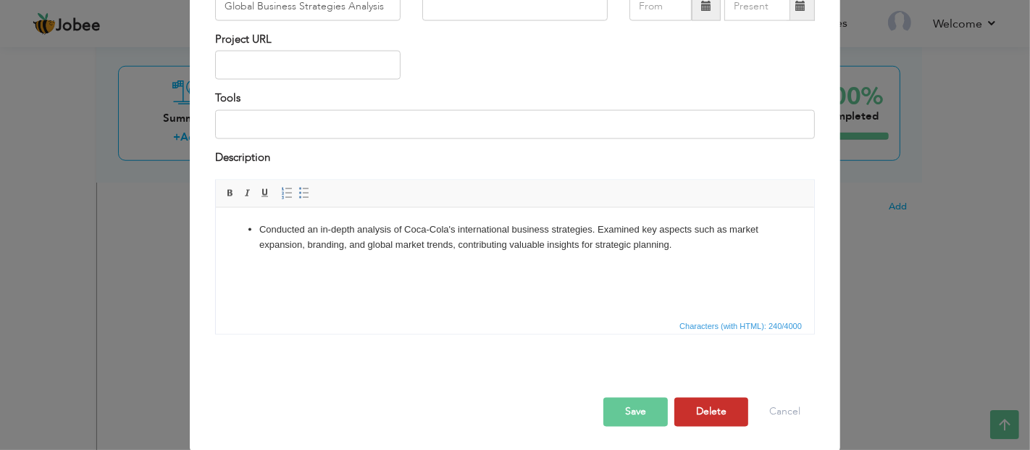
click at [705, 419] on button "Delete" at bounding box center [711, 411] width 74 height 29
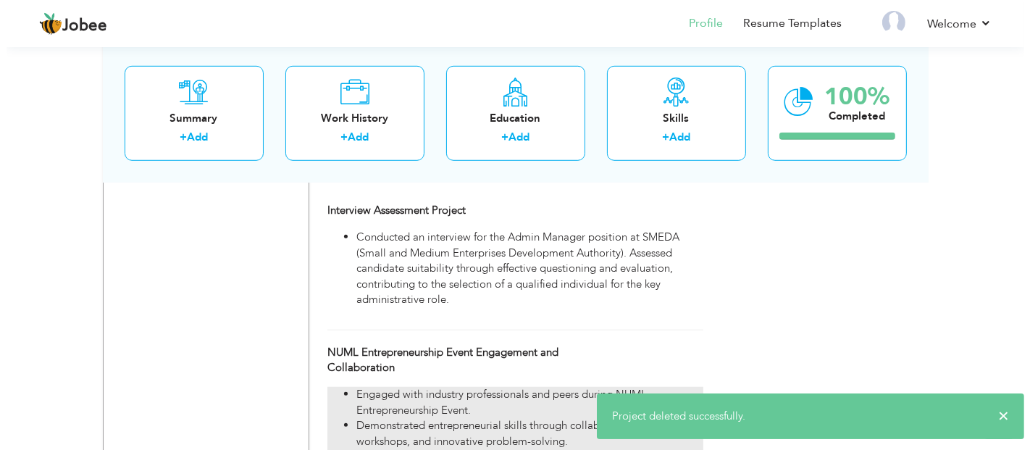
scroll to position [965, 0]
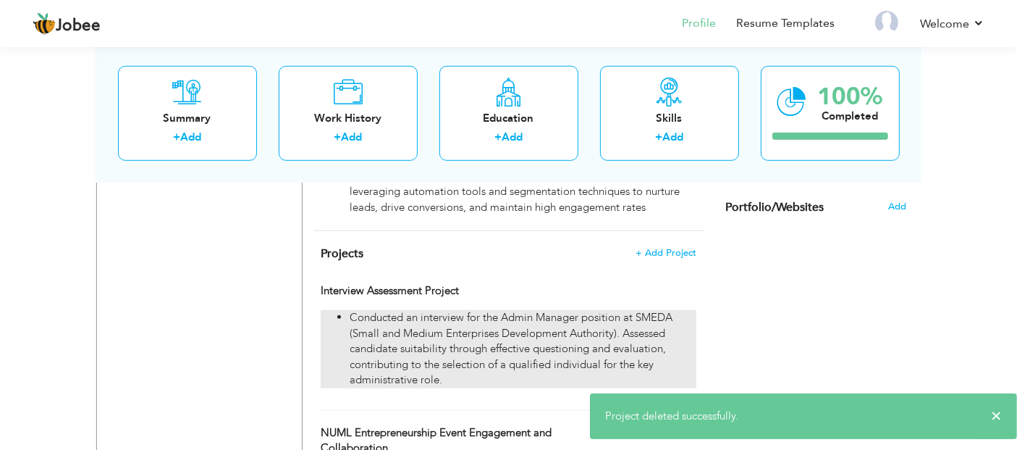
click at [457, 324] on li "Conducted an interview for the Admin Manager position at SMEDA (Small and Mediu…" at bounding box center [523, 348] width 346 height 77
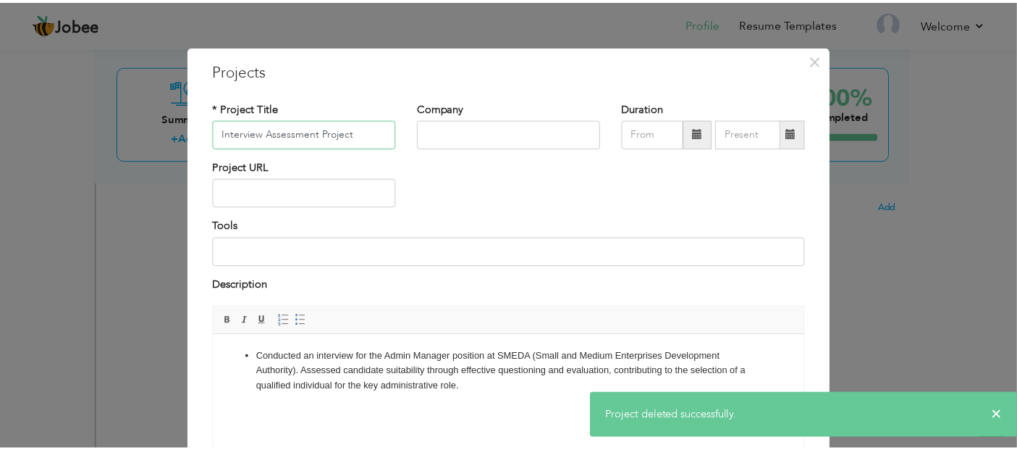
scroll to position [127, 0]
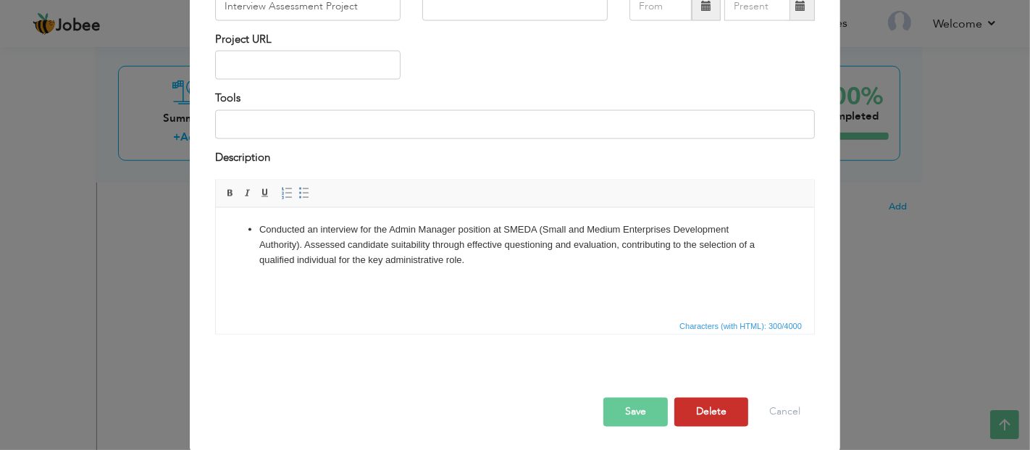
click at [707, 408] on button "Delete" at bounding box center [711, 411] width 74 height 29
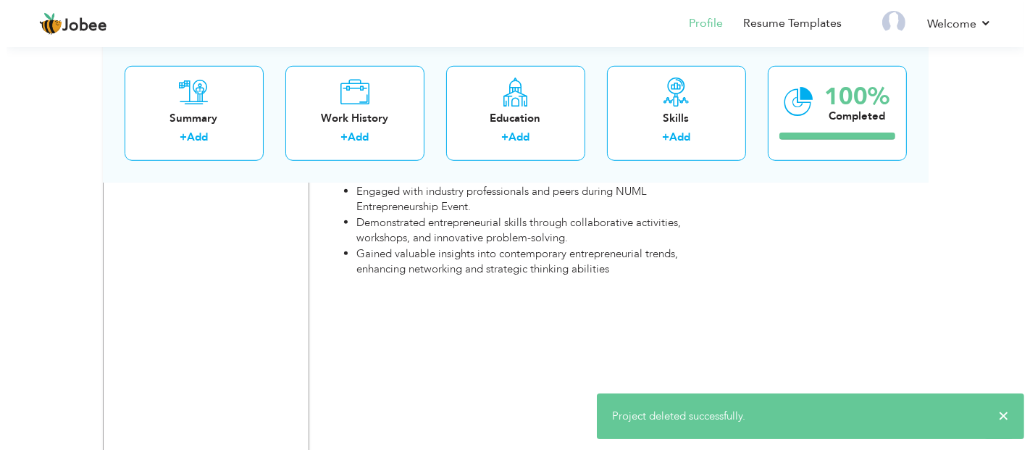
scroll to position [1126, 0]
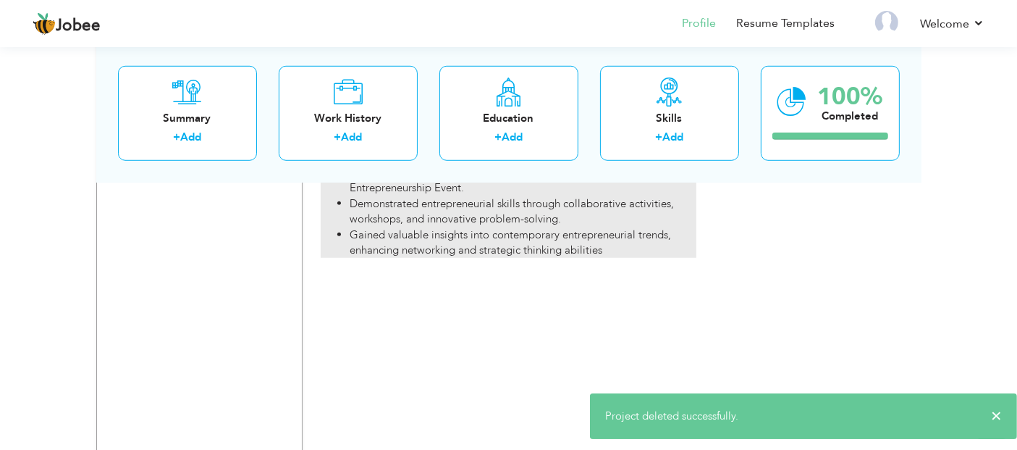
click at [494, 227] on li "Gained valuable insights into contemporary entrepreneurial trends, enhancing ne…" at bounding box center [523, 242] width 346 height 31
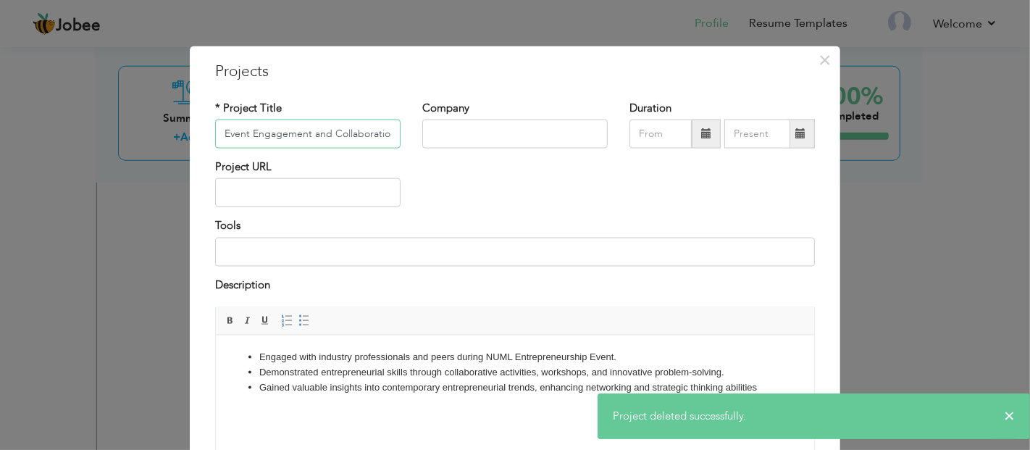
scroll to position [127, 0]
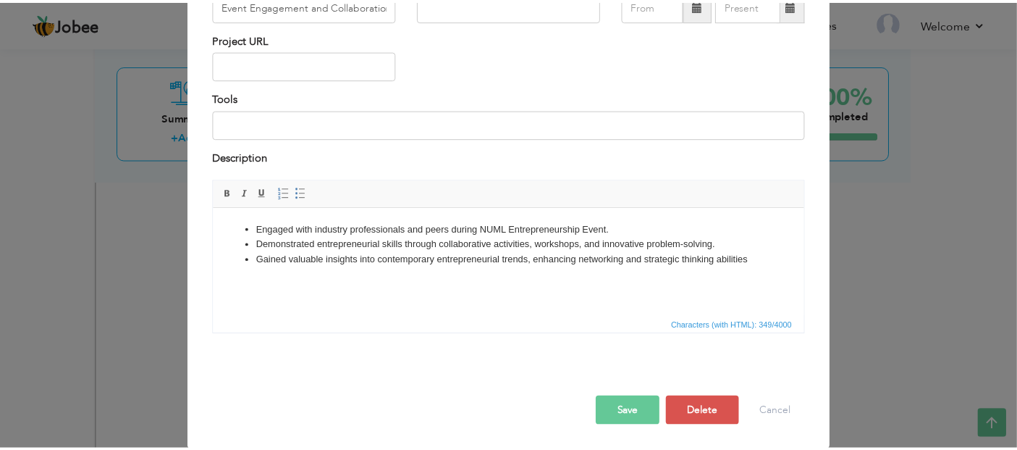
scroll to position [0, 0]
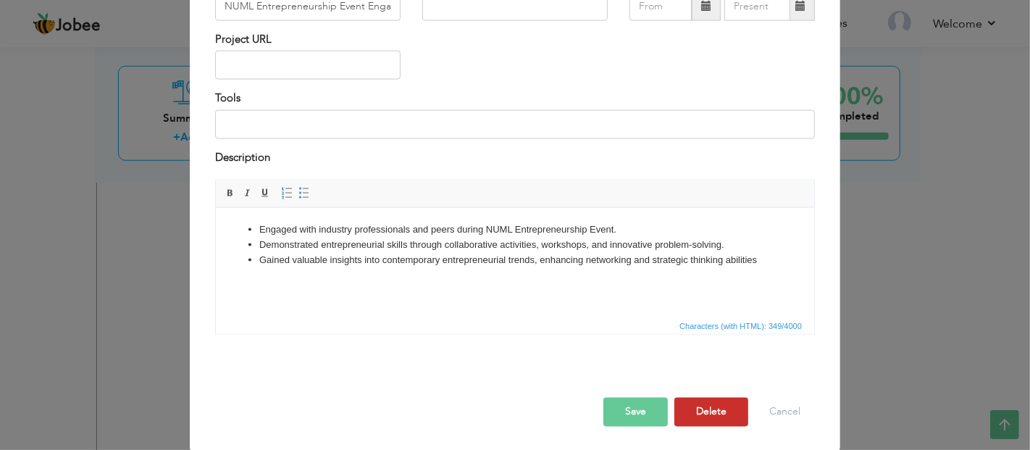
click at [703, 408] on button "Delete" at bounding box center [711, 411] width 74 height 29
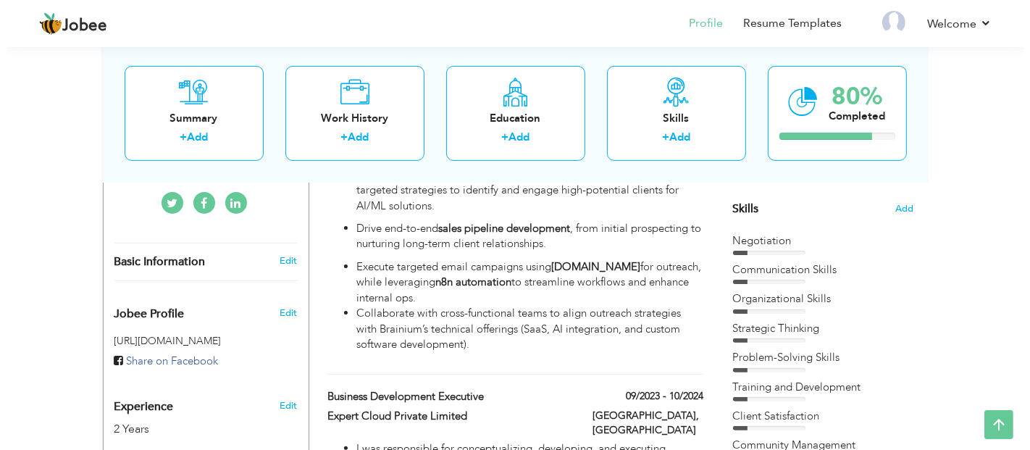
scroll to position [321, 0]
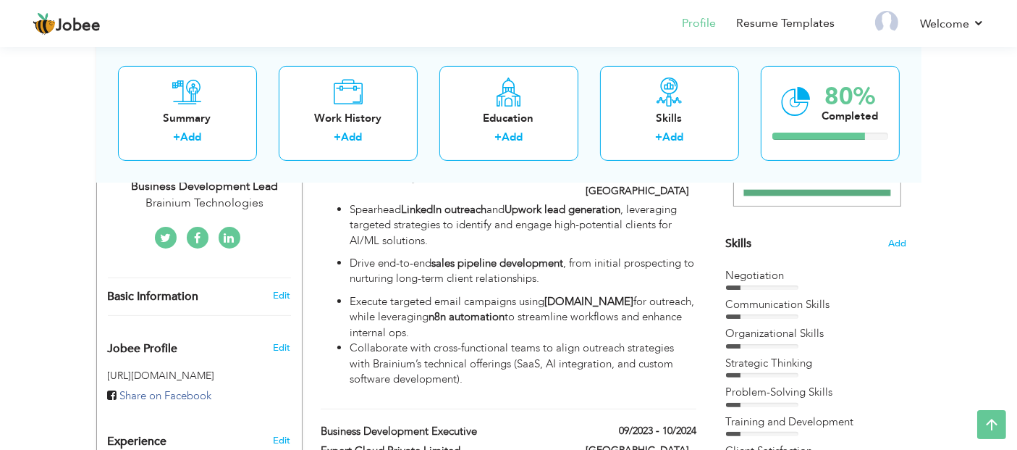
click at [886, 241] on div "Skills Add" at bounding box center [816, 101] width 181 height 300
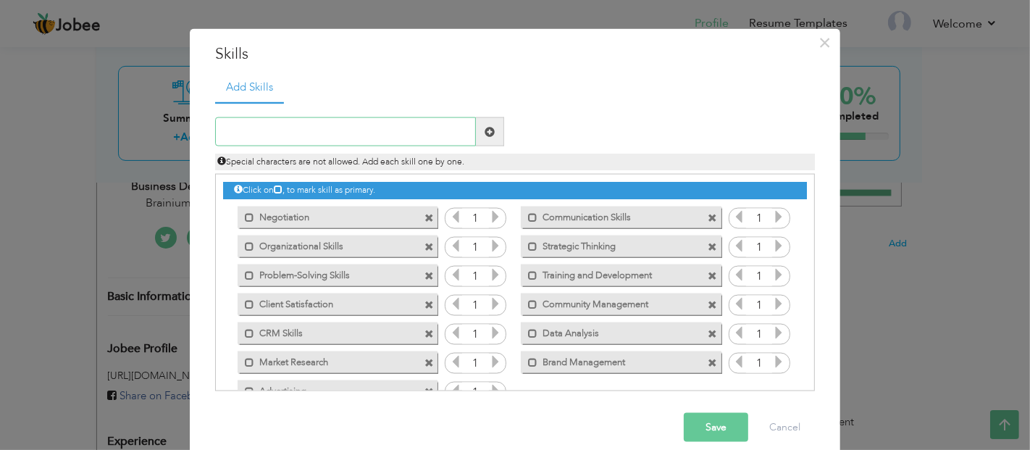
scroll to position [34, 0]
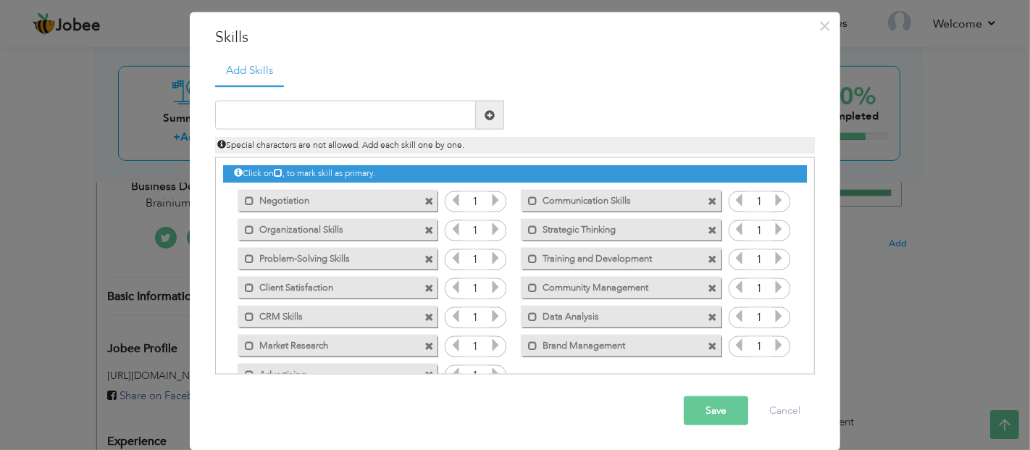
click at [708, 196] on span at bounding box center [712, 200] width 9 height 9
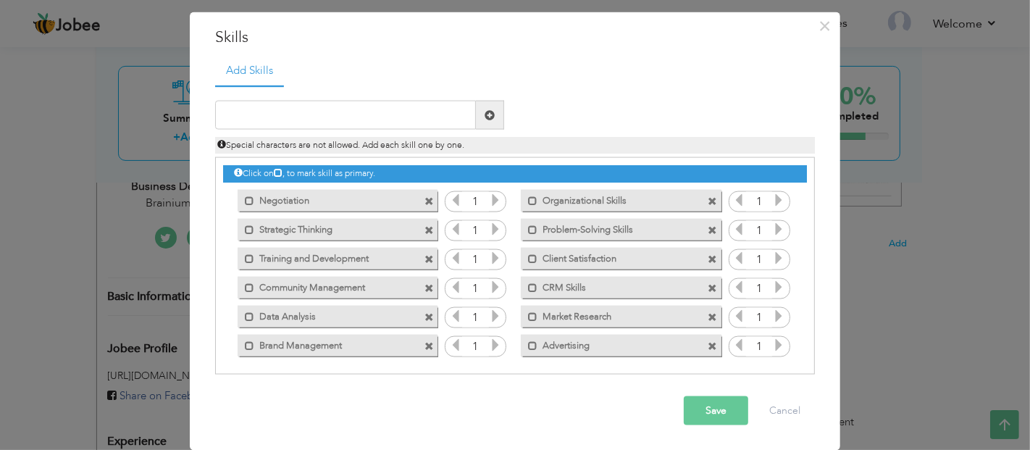
click at [424, 225] on span at bounding box center [428, 229] width 9 height 9
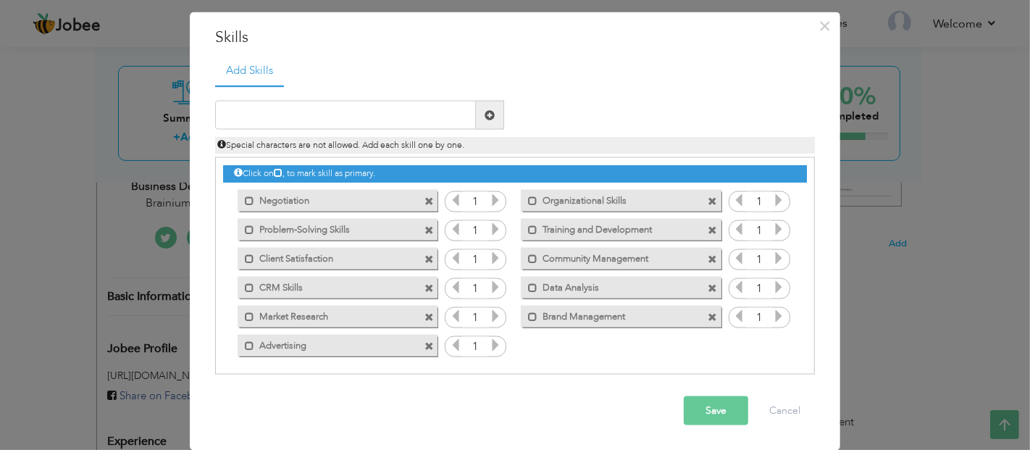
click at [708, 196] on span at bounding box center [712, 200] width 9 height 9
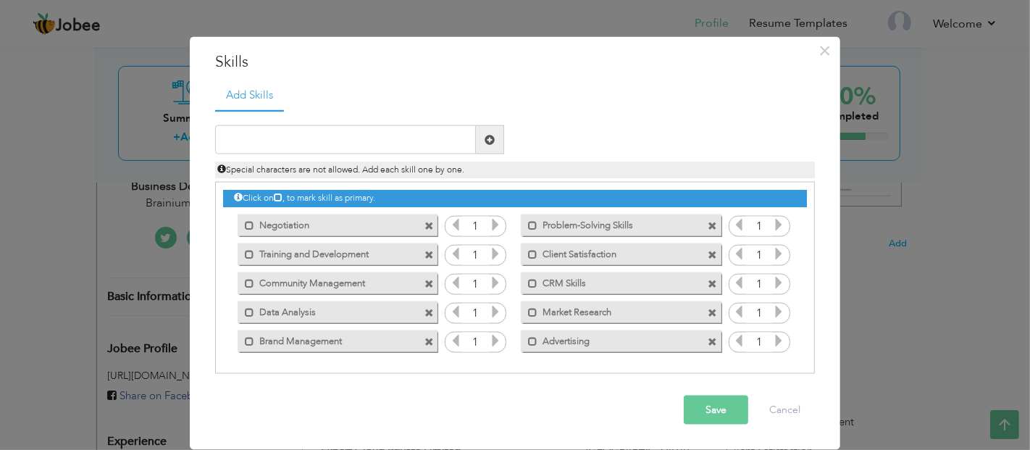
scroll to position [8, 0]
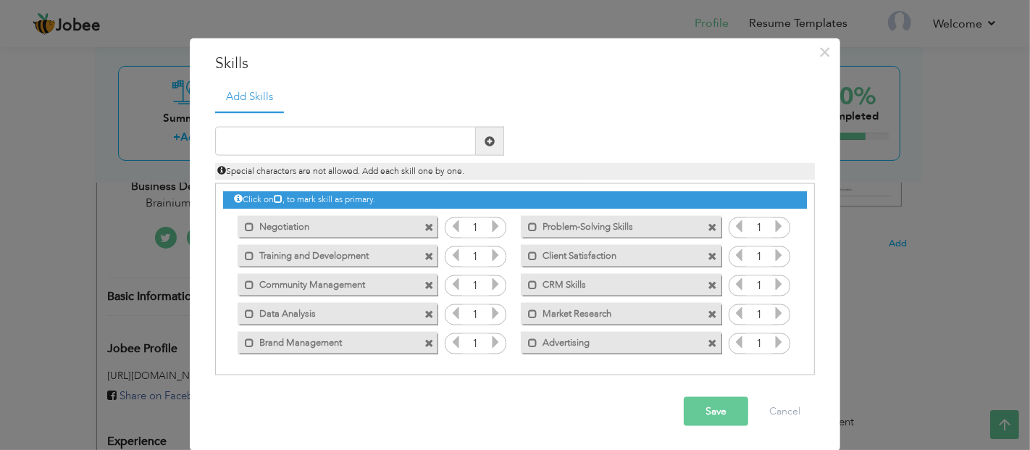
click at [424, 251] on span at bounding box center [428, 255] width 9 height 9
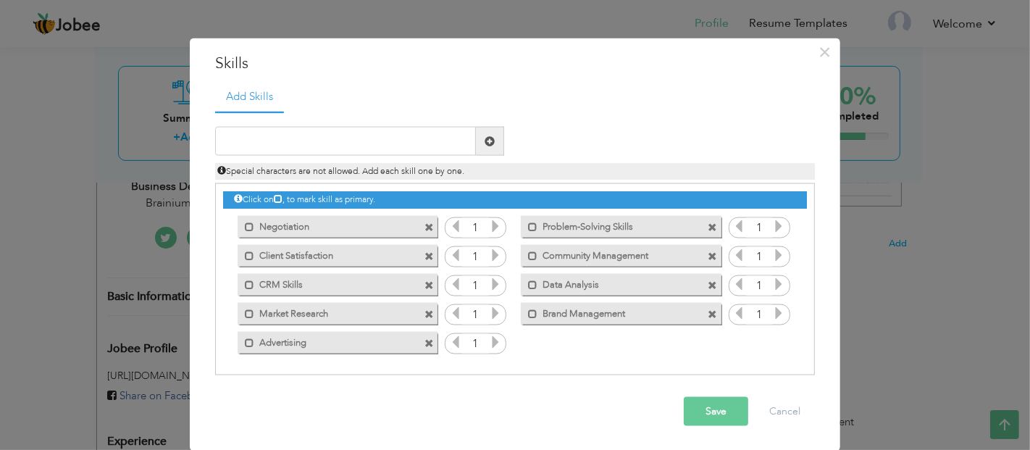
click at [708, 255] on span at bounding box center [712, 255] width 9 height 9
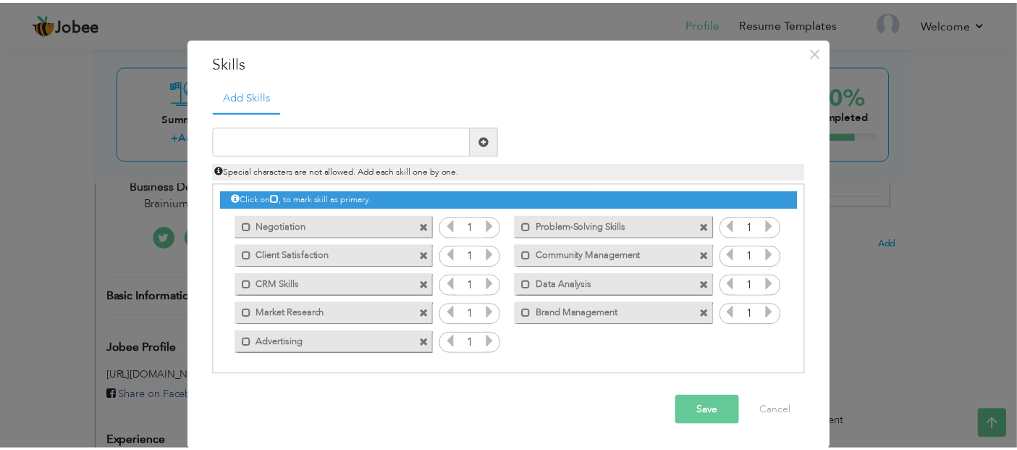
scroll to position [0, 0]
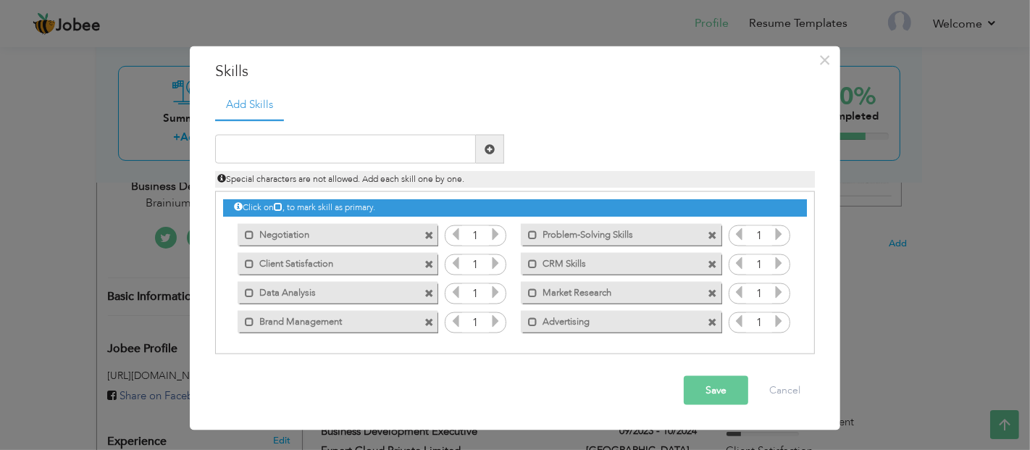
click at [713, 260] on span at bounding box center [712, 263] width 9 height 9
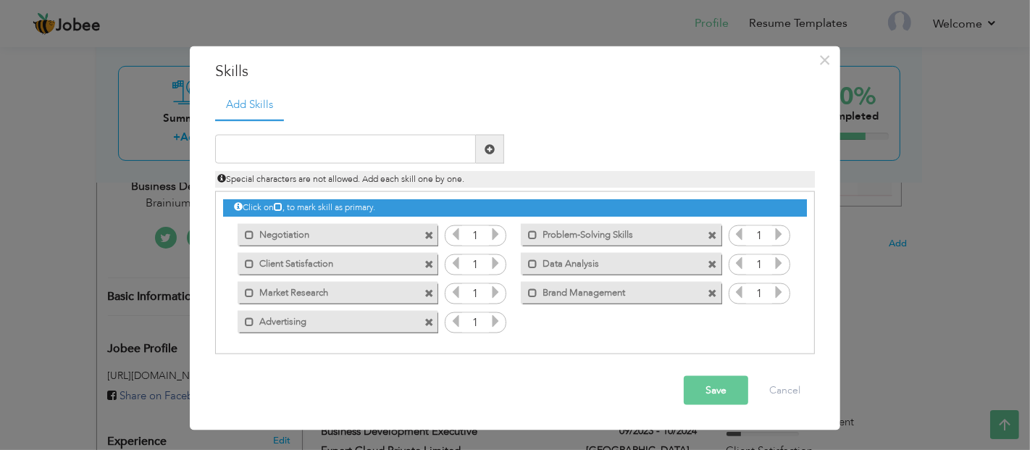
click at [713, 260] on span at bounding box center [712, 263] width 9 height 9
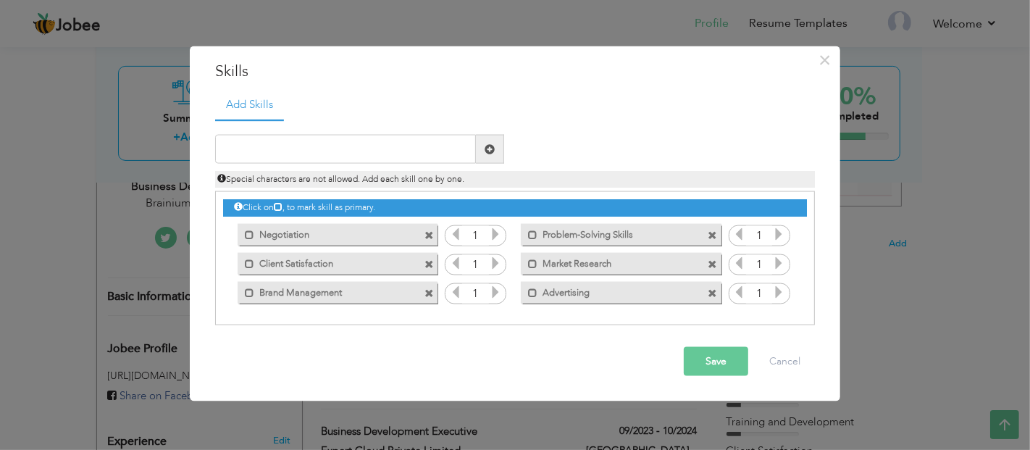
click at [713, 260] on span at bounding box center [712, 263] width 9 height 9
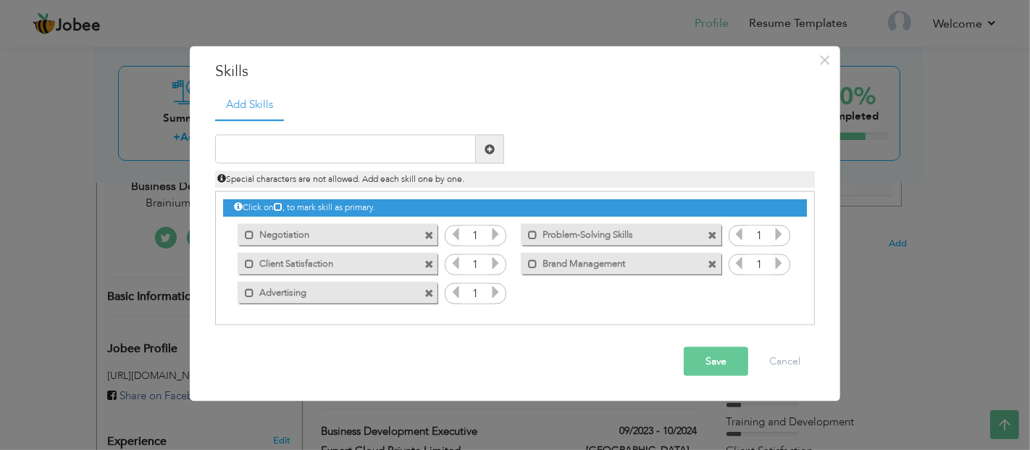
click at [713, 260] on span at bounding box center [712, 263] width 9 height 9
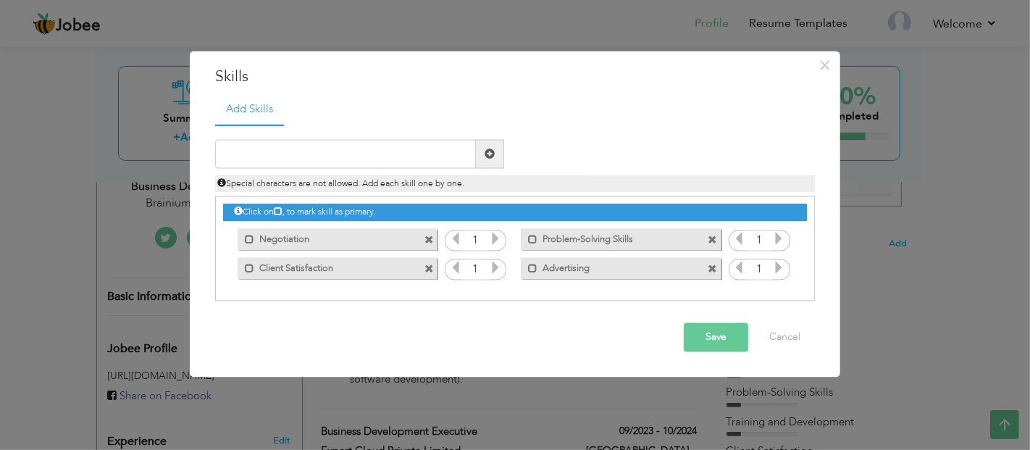
click at [713, 260] on span at bounding box center [714, 264] width 13 height 15
click at [292, 148] on input "text" at bounding box center [345, 154] width 261 height 29
paste input "Bidding"
type input "Bidding"
click at [490, 151] on span at bounding box center [489, 153] width 10 height 10
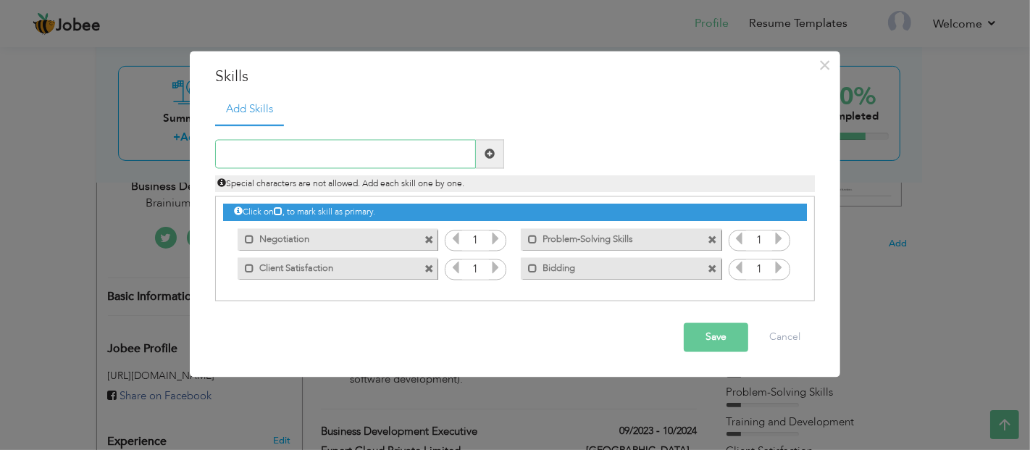
click at [312, 158] on input "text" at bounding box center [345, 154] width 261 height 29
paste input "UpWork"
type input "UpWork"
click at [487, 150] on span at bounding box center [489, 153] width 10 height 10
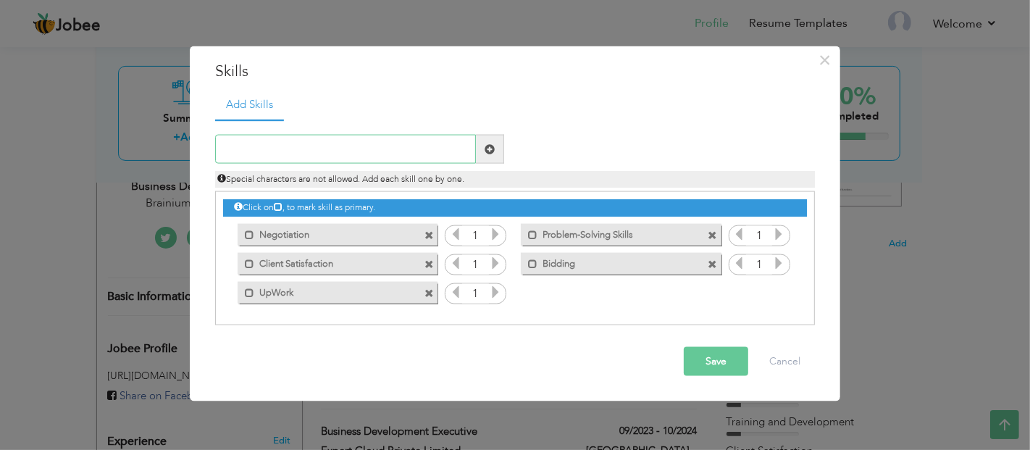
click at [331, 149] on input "text" at bounding box center [345, 149] width 261 height 29
paste input "Freelancing"
type input "Freelancing"
click at [484, 141] on span at bounding box center [490, 149] width 28 height 29
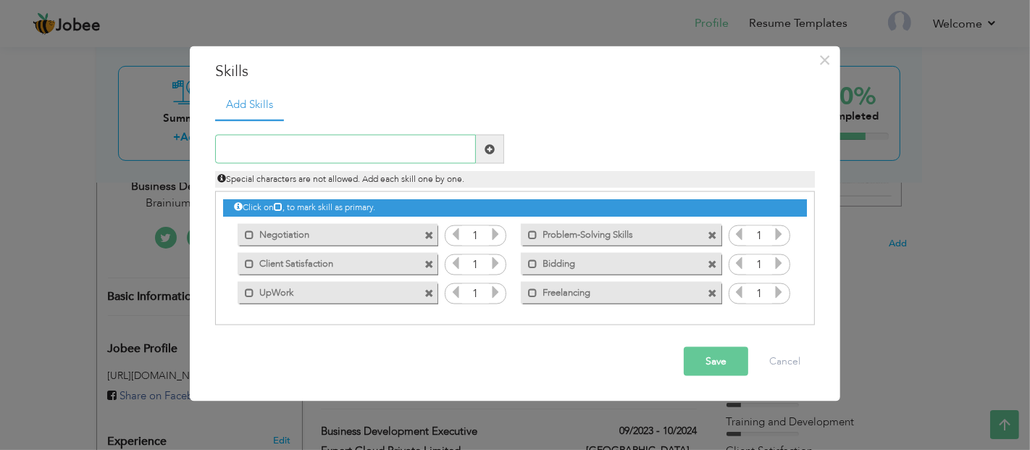
click at [279, 138] on input "text" at bounding box center [345, 149] width 261 height 29
paste input "Email Marketing"
type input "Email Marketing"
click at [486, 152] on span at bounding box center [489, 148] width 10 height 10
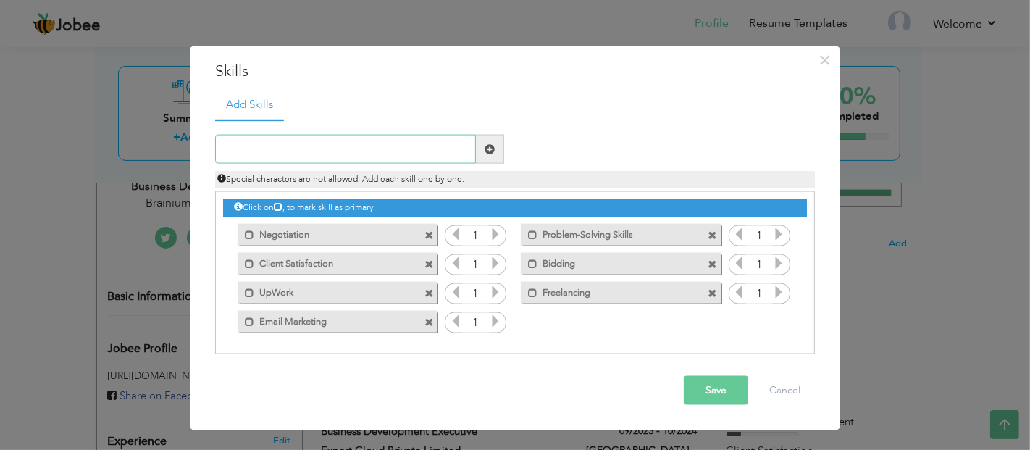
click at [275, 150] on input "text" at bounding box center [345, 149] width 261 height 29
paste input "LinkedIn Outreach"
type input "LinkedIn Outreach"
drag, startPoint x: 497, startPoint y: 149, endPoint x: 466, endPoint y: 152, distance: 30.5
click at [497, 151] on span at bounding box center [490, 149] width 28 height 29
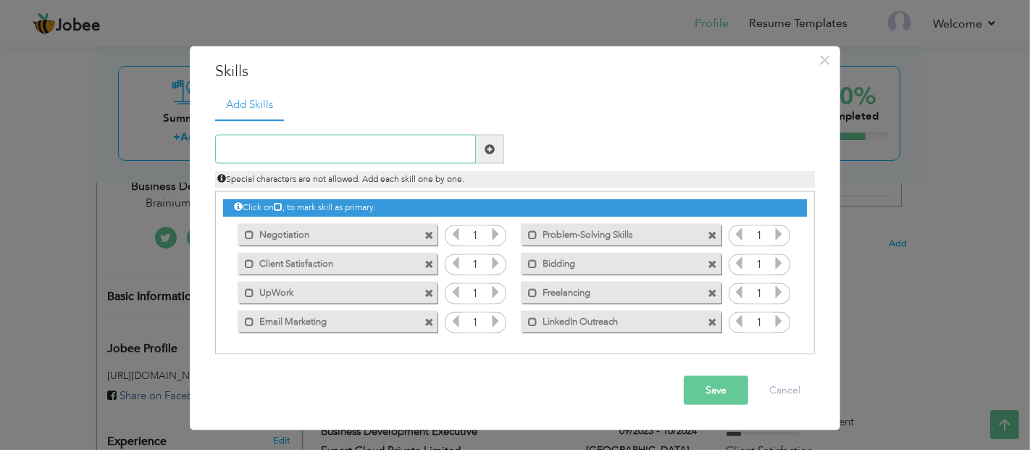
click at [405, 150] on input "text" at bounding box center [345, 149] width 261 height 29
paste input "n8n (Automation - Beginner)"
type input "n8n (Automation - Beginner)"
click at [494, 148] on span at bounding box center [489, 148] width 10 height 10
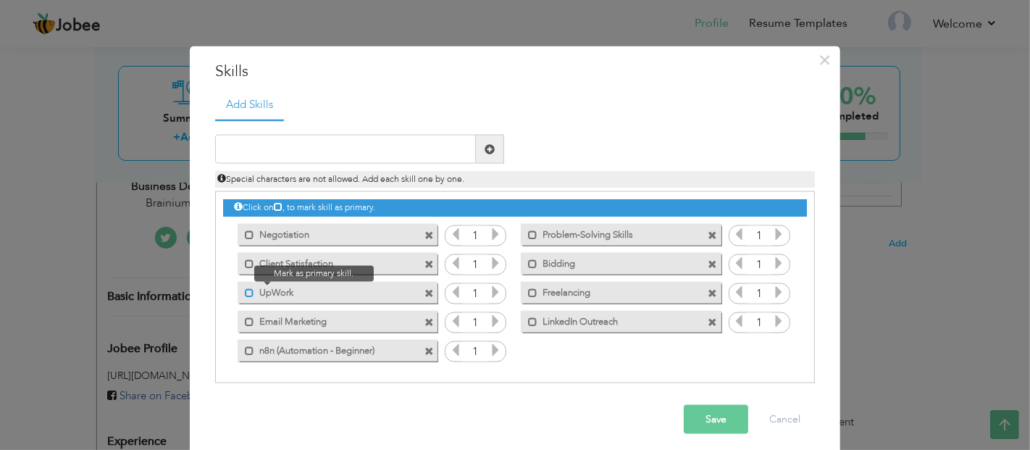
click at [246, 291] on span at bounding box center [249, 291] width 9 height 9
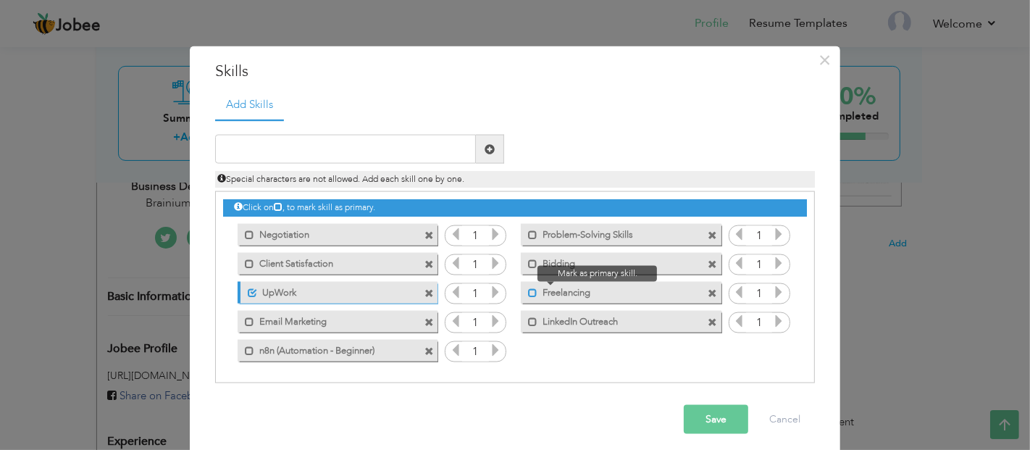
click at [529, 292] on span at bounding box center [532, 291] width 9 height 9
click at [531, 287] on span at bounding box center [535, 291] width 9 height 9
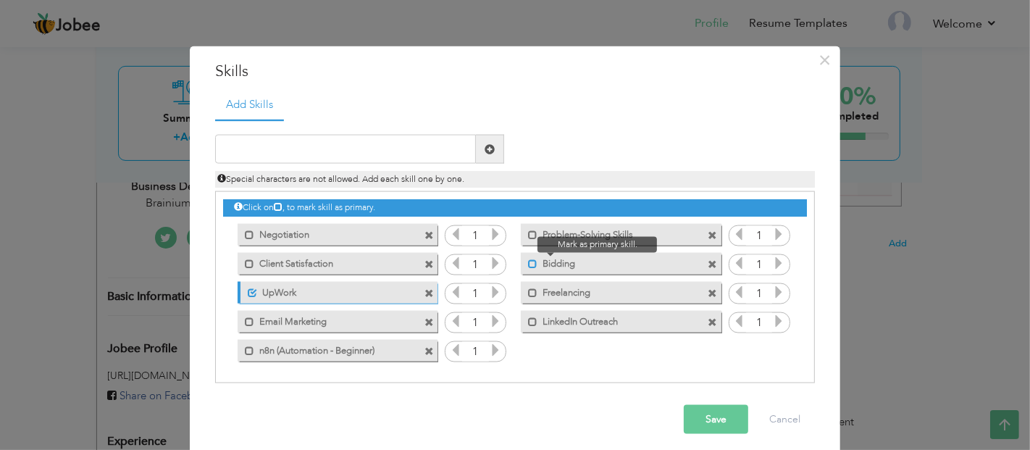
click at [528, 263] on span at bounding box center [532, 262] width 9 height 9
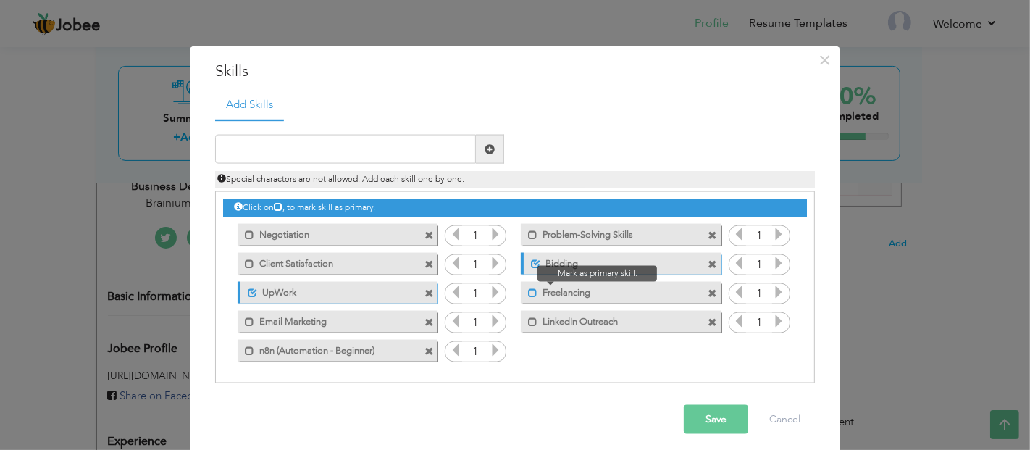
click at [528, 287] on span at bounding box center [532, 291] width 9 height 9
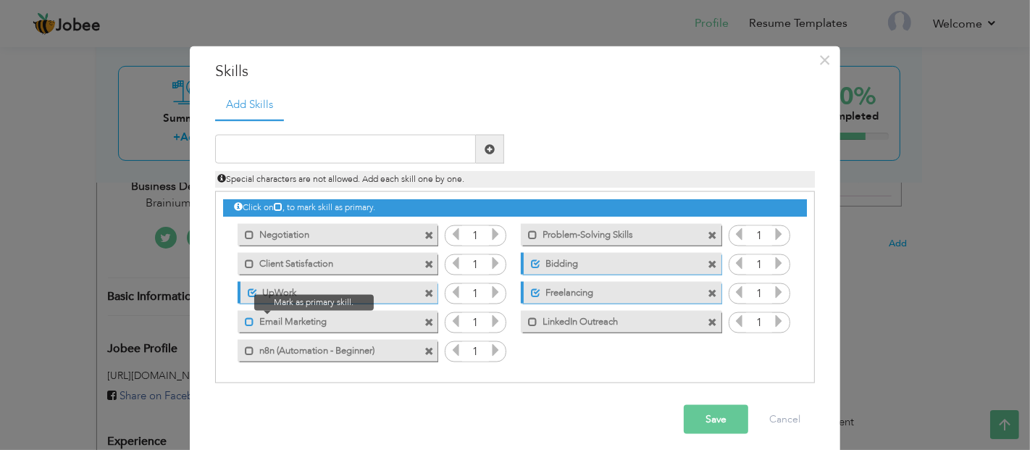
click at [245, 320] on span at bounding box center [249, 320] width 9 height 9
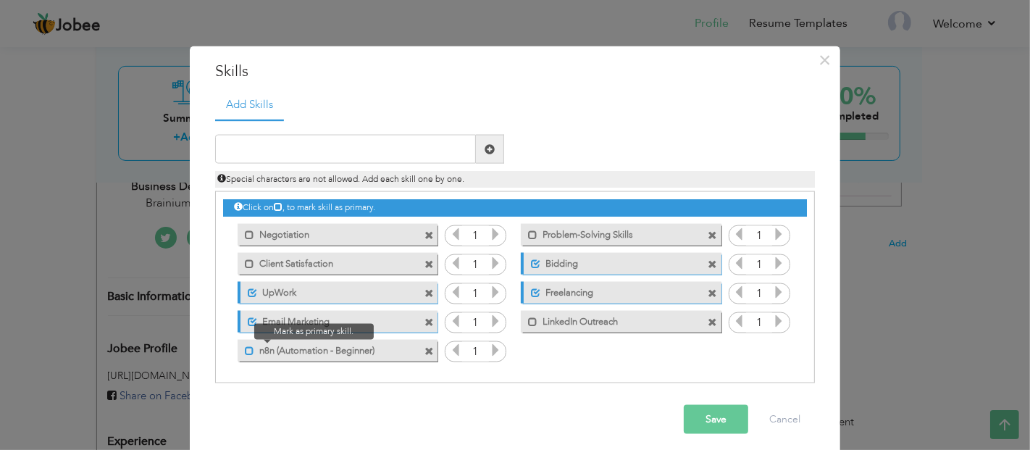
click at [245, 345] on span at bounding box center [249, 349] width 9 height 9
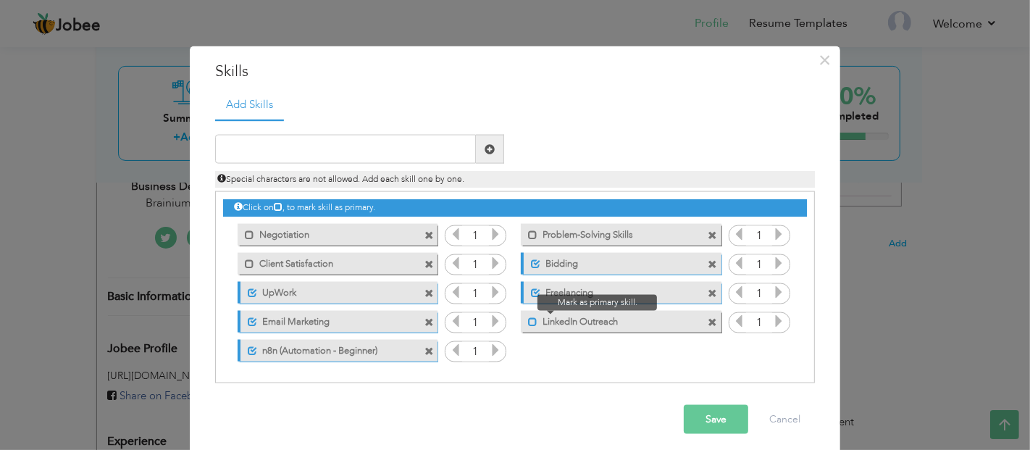
click at [530, 316] on span at bounding box center [532, 320] width 9 height 9
click at [684, 411] on button "Save" at bounding box center [715, 419] width 64 height 29
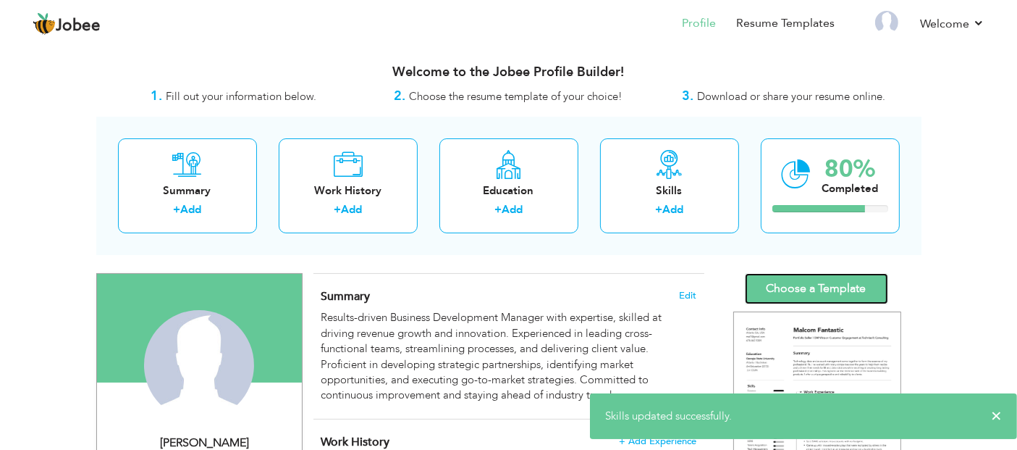
click at [769, 284] on link "Choose a Template" at bounding box center [816, 288] width 143 height 31
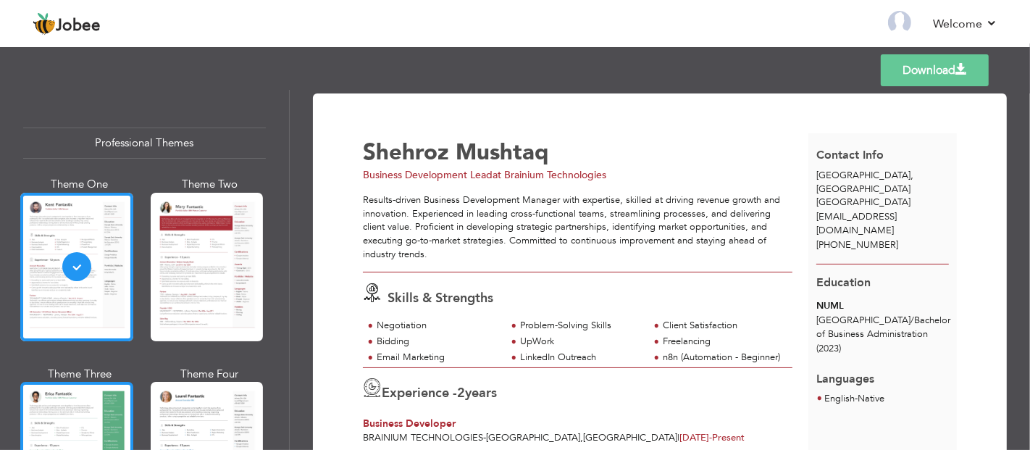
click at [93, 418] on div at bounding box center [76, 456] width 113 height 148
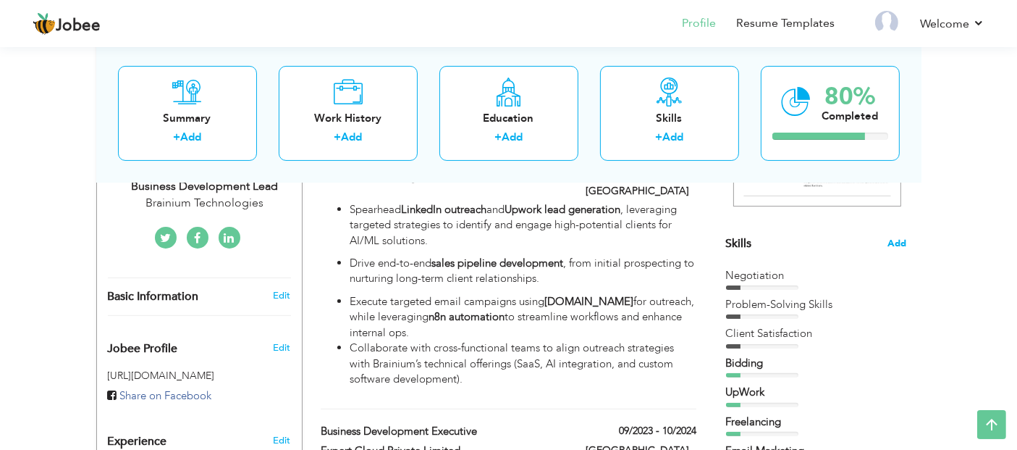
drag, startPoint x: 896, startPoint y: 230, endPoint x: 898, endPoint y: 239, distance: 8.8
click at [898, 234] on section "‹ › Previous Next" at bounding box center [816, 109] width 181 height 253
click at [898, 239] on span "Add" at bounding box center [897, 244] width 19 height 14
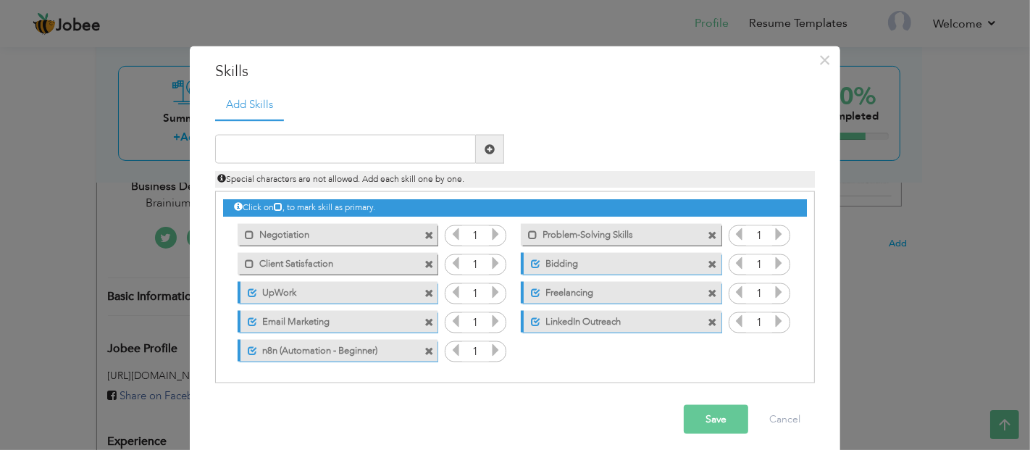
drag, startPoint x: 341, startPoint y: 263, endPoint x: 254, endPoint y: 260, distance: 86.9
click at [254, 260] on label "Client Satisfaction" at bounding box center [327, 261] width 146 height 18
drag, startPoint x: 254, startPoint y: 260, endPoint x: 186, endPoint y: 276, distance: 69.9
click at [190, 276] on div "× Skills Add Skills" at bounding box center [515, 252] width 650 height 413
click at [248, 264] on span at bounding box center [252, 262] width 9 height 9
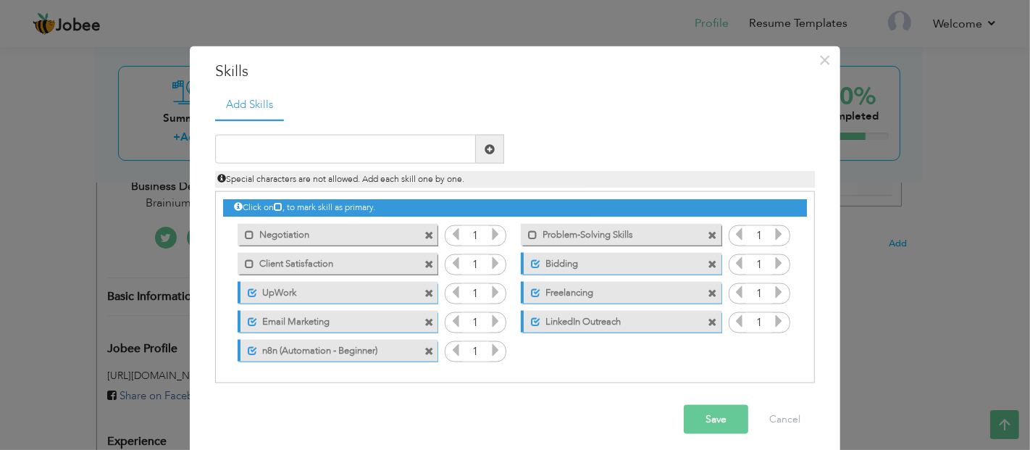
click at [719, 411] on button "Save" at bounding box center [715, 419] width 64 height 29
click at [702, 417] on button "Save" at bounding box center [710, 419] width 75 height 29
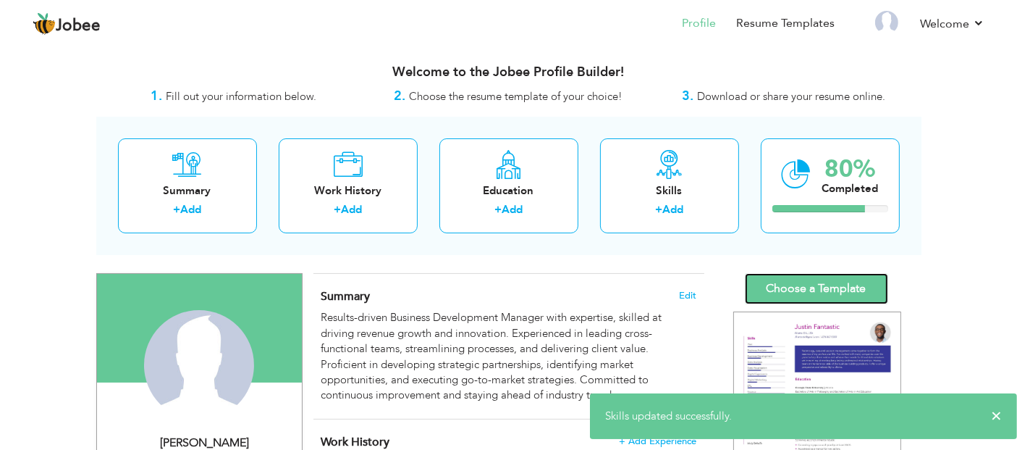
click at [790, 293] on link "Choose a Template" at bounding box center [816, 288] width 143 height 31
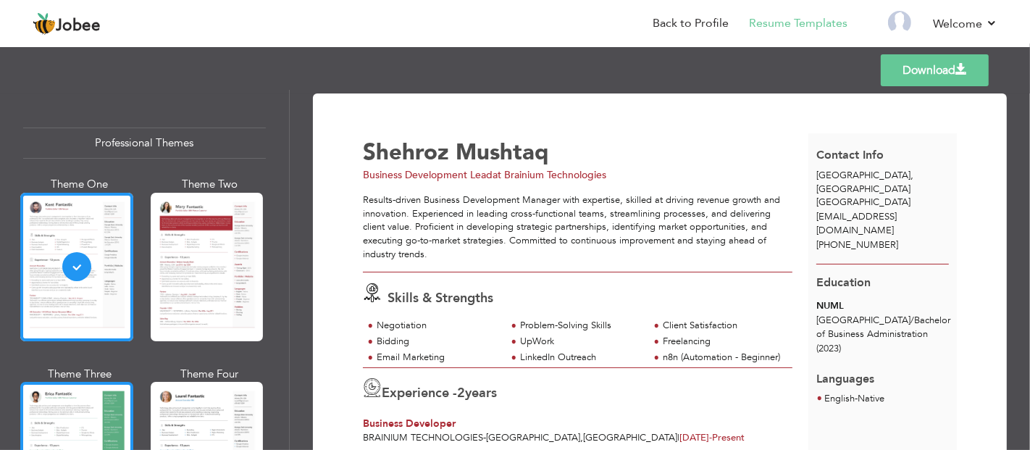
click at [45, 429] on div at bounding box center [76, 456] width 113 height 148
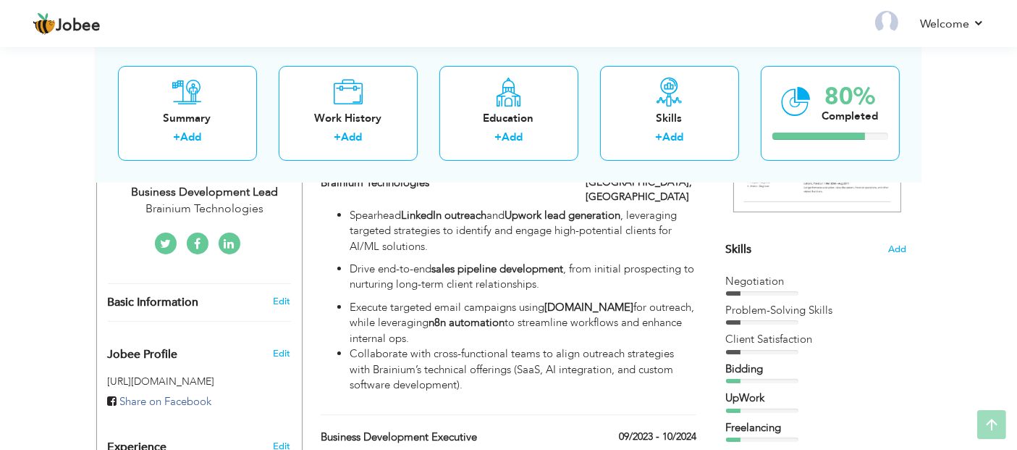
scroll to position [321, 0]
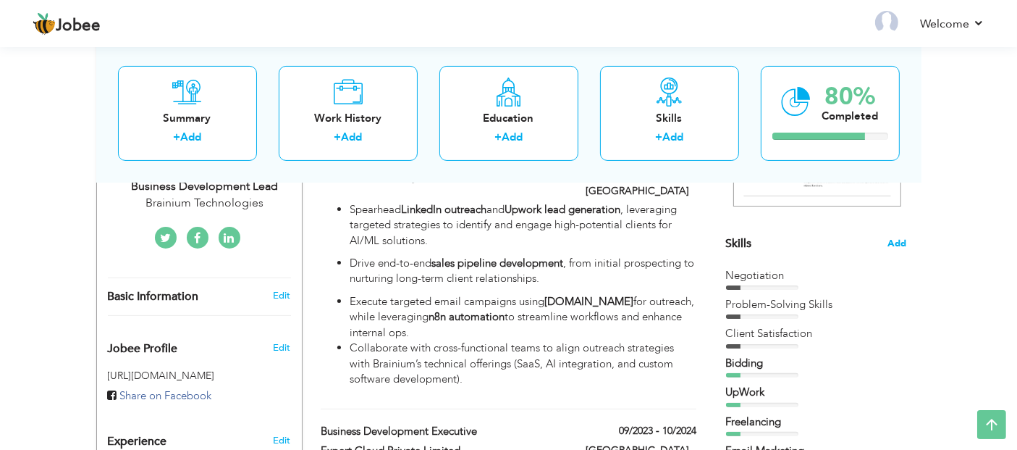
click at [899, 243] on span "Add" at bounding box center [897, 244] width 19 height 14
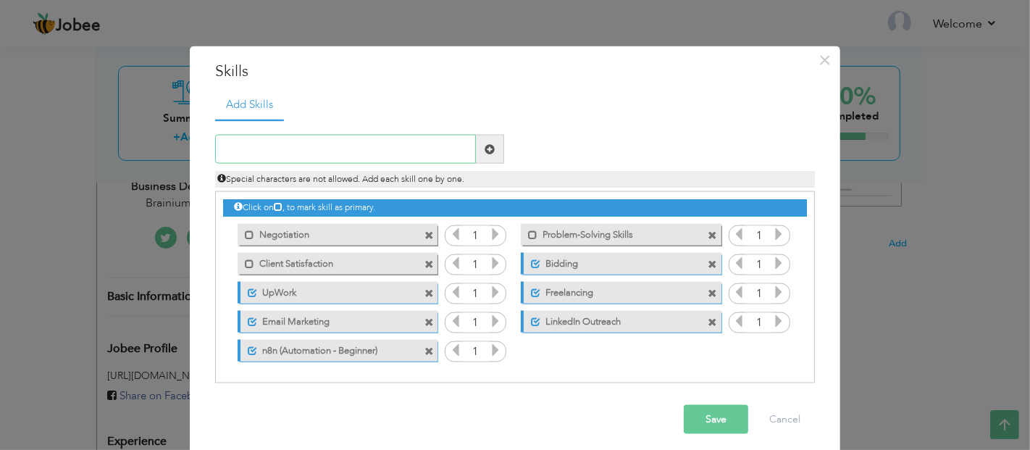
click at [269, 153] on input "text" at bounding box center [345, 149] width 261 height 29
type input "Negotiation"
click at [486, 139] on span at bounding box center [490, 149] width 28 height 29
click at [273, 145] on input "text" at bounding box center [345, 149] width 261 height 29
type input "Negotitation"
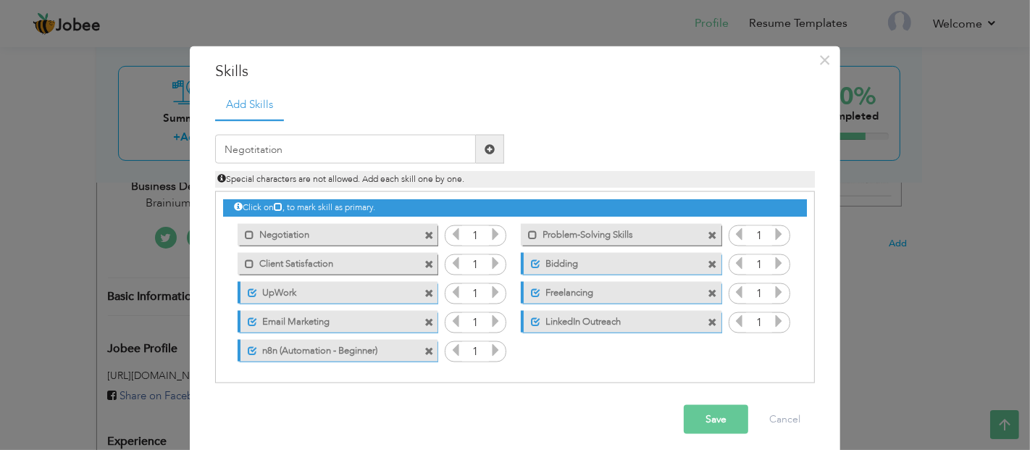
click at [424, 232] on span at bounding box center [428, 234] width 9 height 9
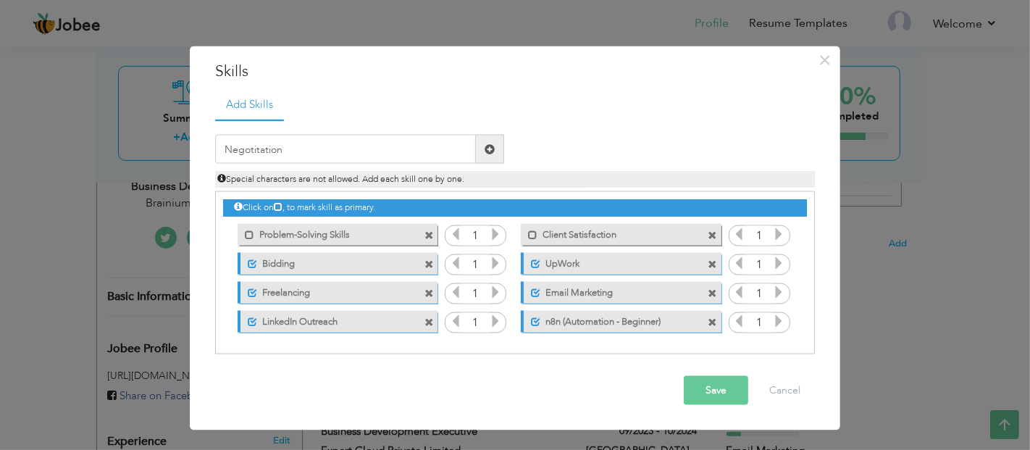
click at [489, 146] on span at bounding box center [489, 148] width 10 height 10
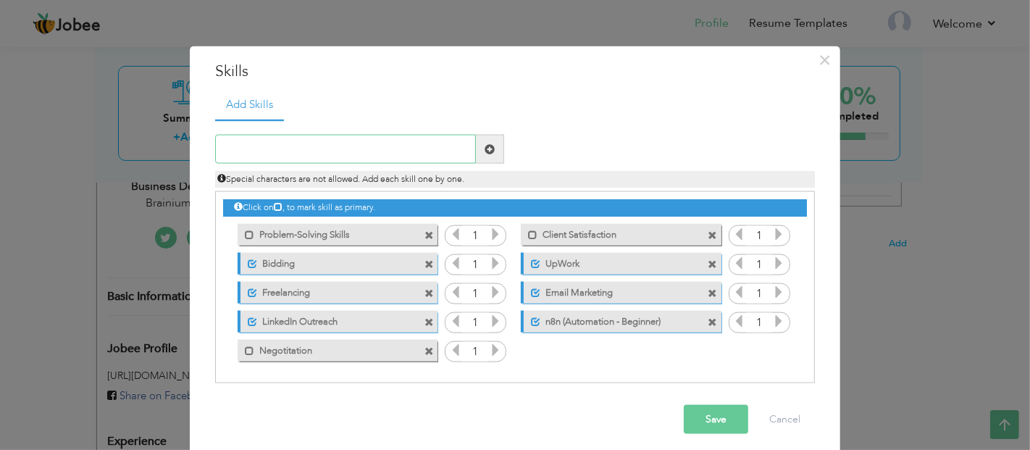
click at [332, 149] on input "text" at bounding box center [345, 149] width 261 height 29
type input "Client Satisfaction"
click at [708, 230] on span at bounding box center [712, 234] width 9 height 9
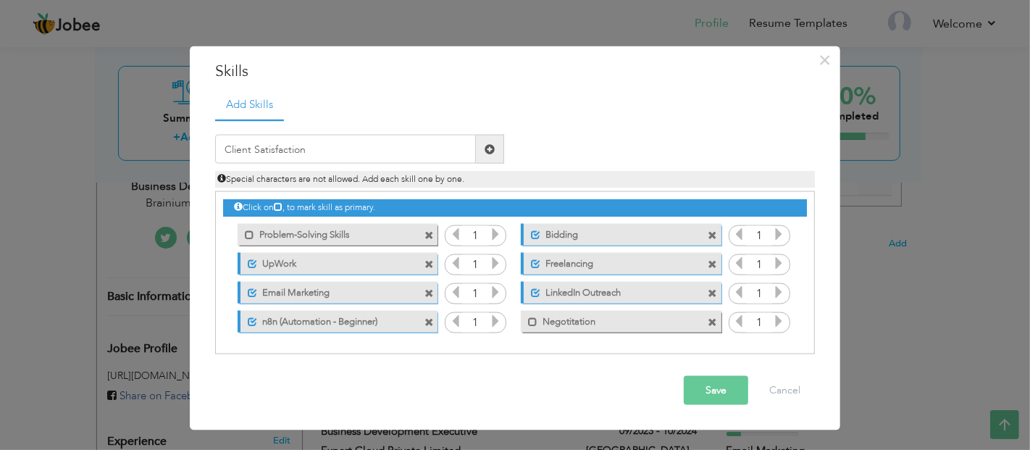
click at [494, 148] on span at bounding box center [489, 148] width 10 height 10
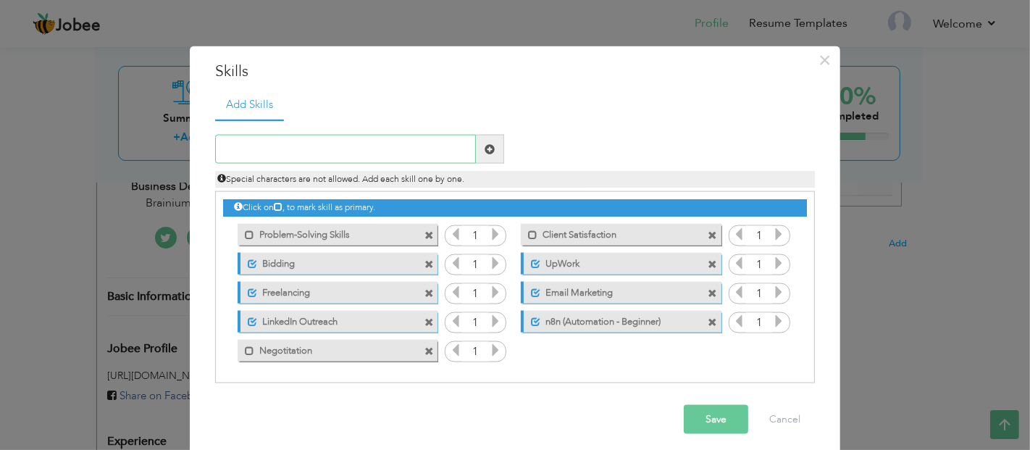
click at [363, 148] on input "text" at bounding box center [345, 149] width 261 height 29
type input "Problem-Solving Skils"
click at [424, 234] on span at bounding box center [428, 234] width 9 height 9
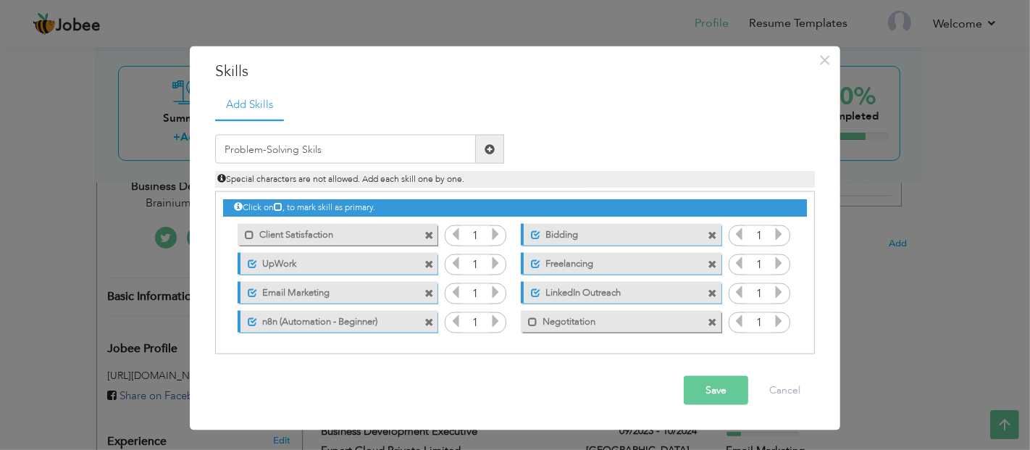
click at [492, 146] on span at bounding box center [489, 148] width 10 height 10
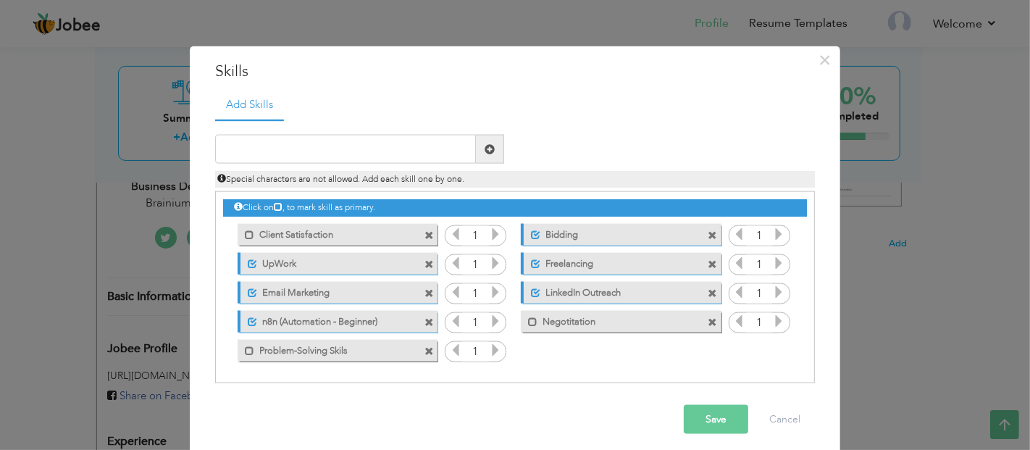
click at [716, 416] on button "Save" at bounding box center [715, 419] width 64 height 29
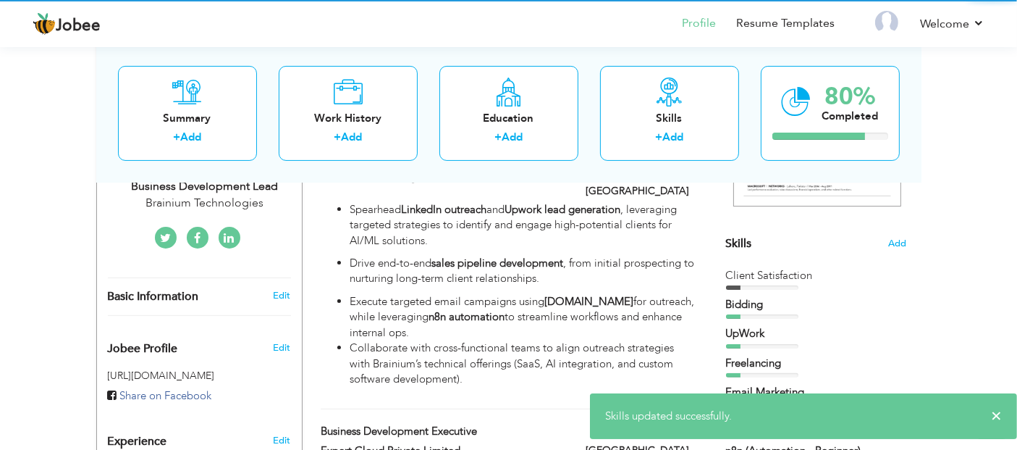
scroll to position [0, 0]
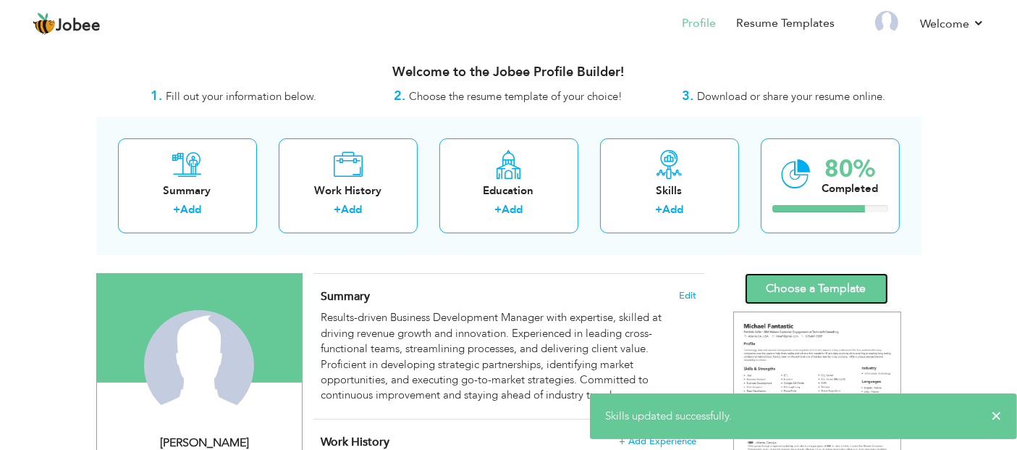
click at [793, 300] on link "Choose a Template" at bounding box center [816, 288] width 143 height 31
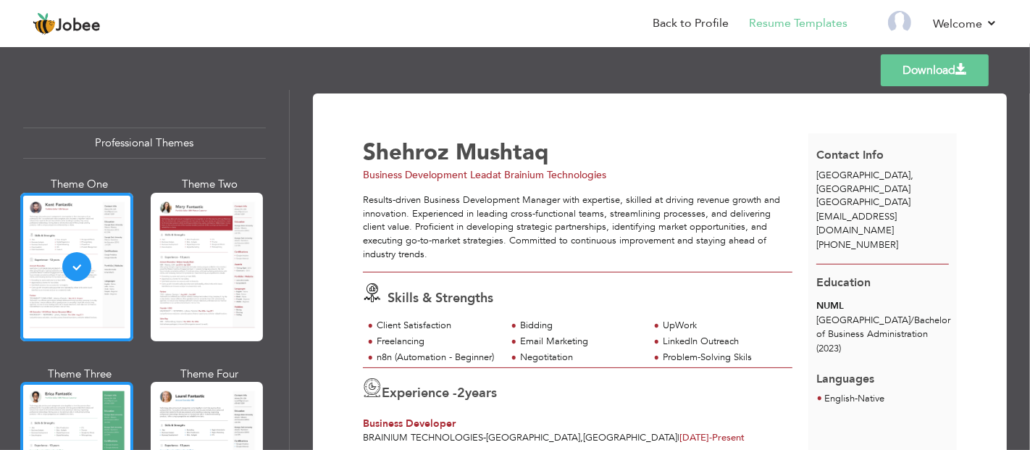
click at [77, 425] on div at bounding box center [76, 456] width 113 height 148
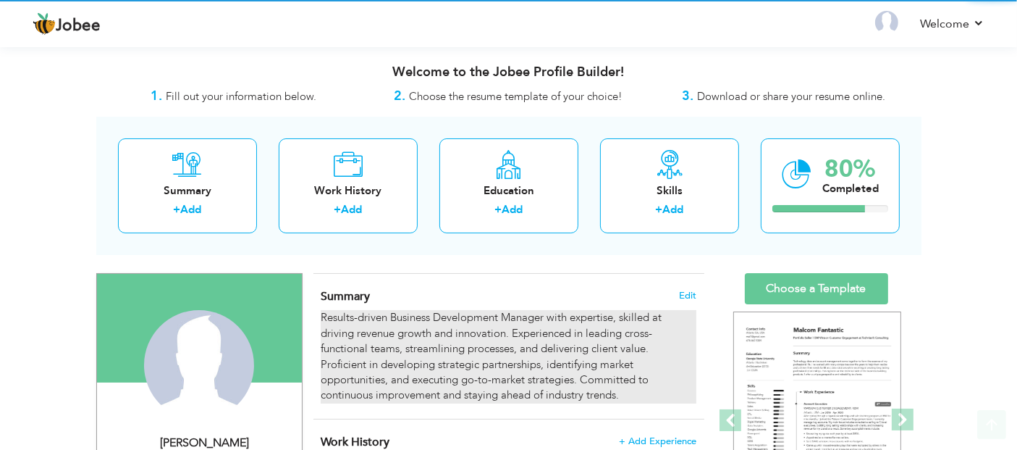
scroll to position [321, 0]
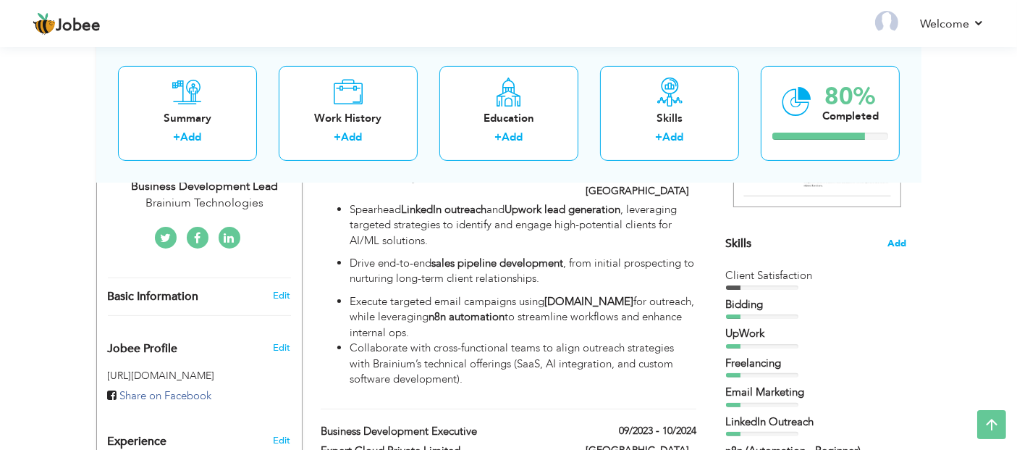
click at [895, 245] on span "Add" at bounding box center [897, 244] width 19 height 14
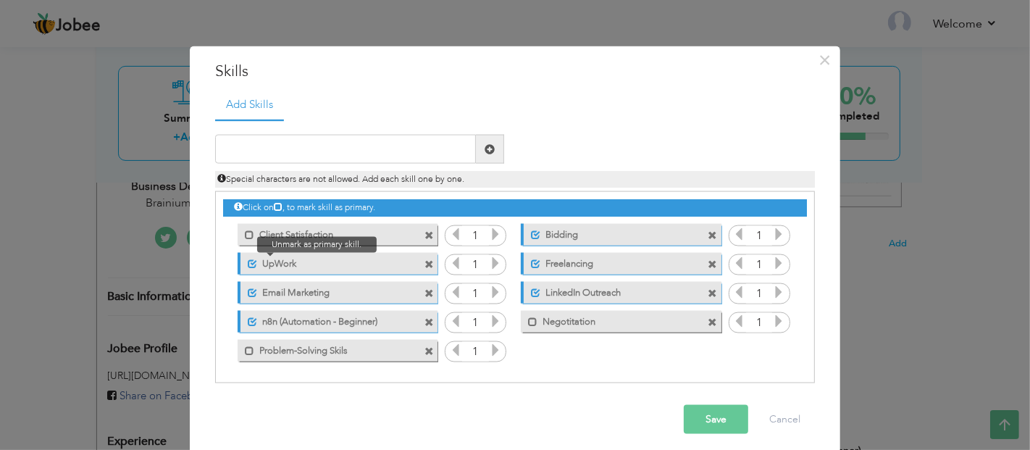
click at [248, 261] on span at bounding box center [252, 262] width 9 height 9
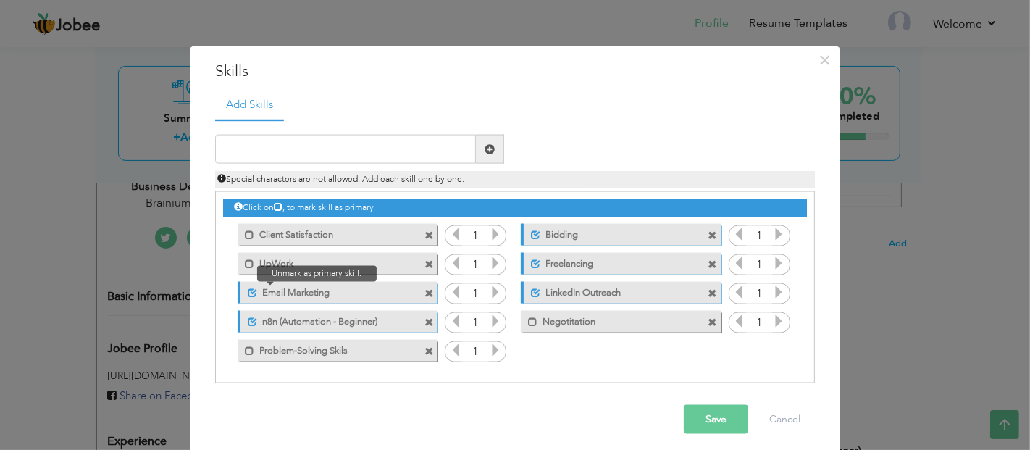
click at [248, 288] on span at bounding box center [252, 291] width 9 height 9
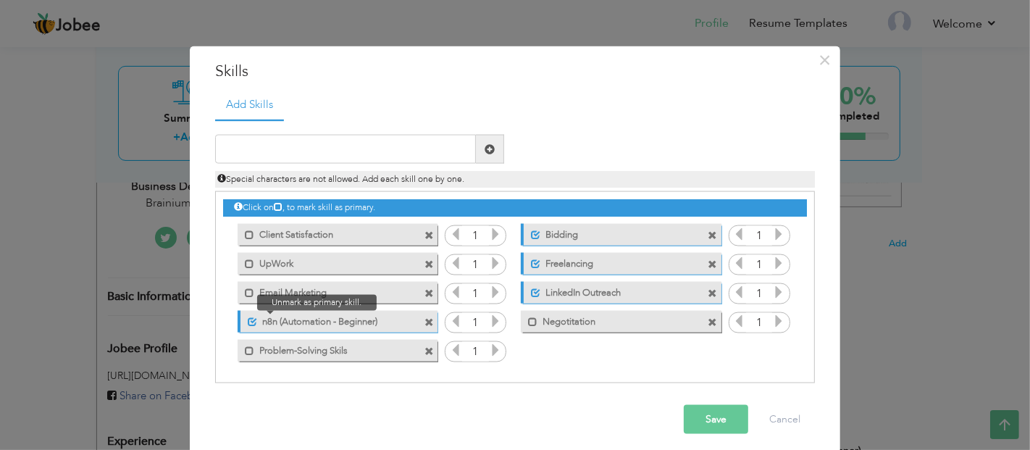
click at [248, 318] on span at bounding box center [252, 320] width 9 height 9
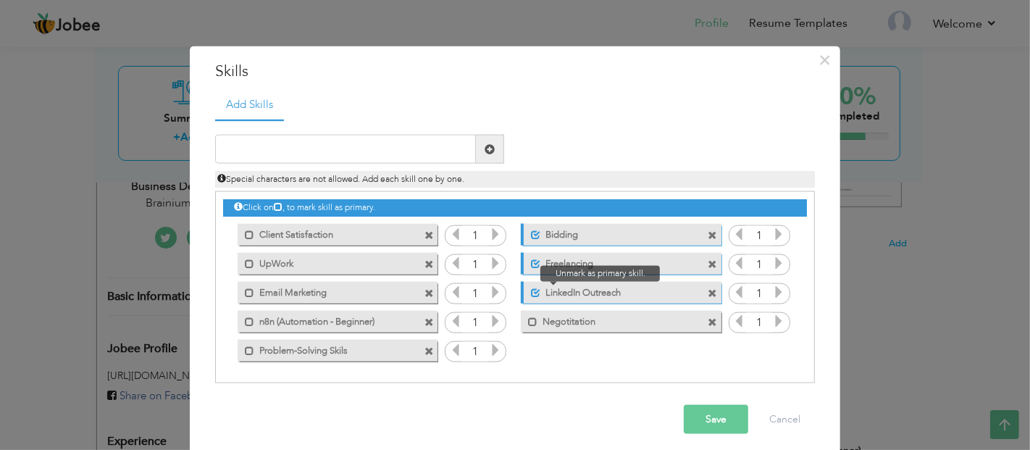
click at [531, 291] on span at bounding box center [535, 291] width 9 height 9
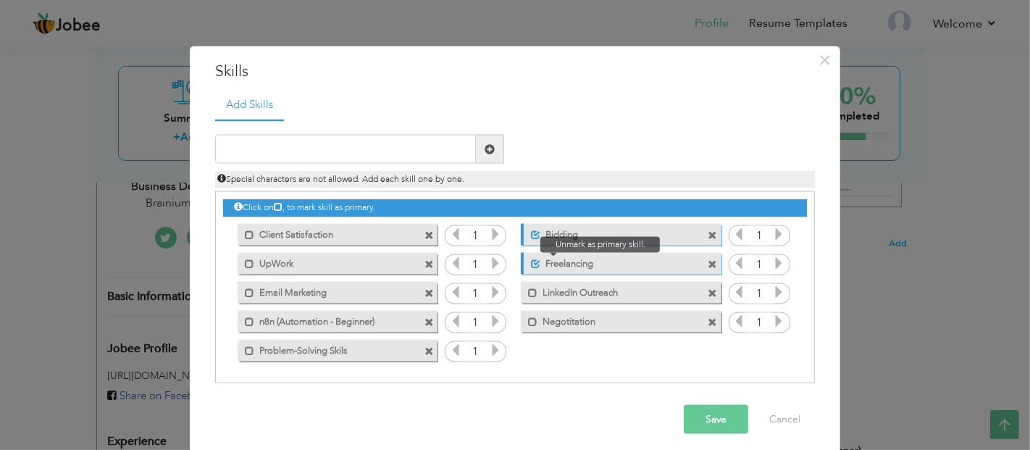
click at [531, 264] on span at bounding box center [535, 262] width 9 height 9
click at [531, 230] on span at bounding box center [535, 234] width 9 height 9
click at [300, 146] on input "text" at bounding box center [345, 149] width 261 height 29
type input "Client Satisfaction"
click at [424, 232] on span at bounding box center [428, 234] width 9 height 9
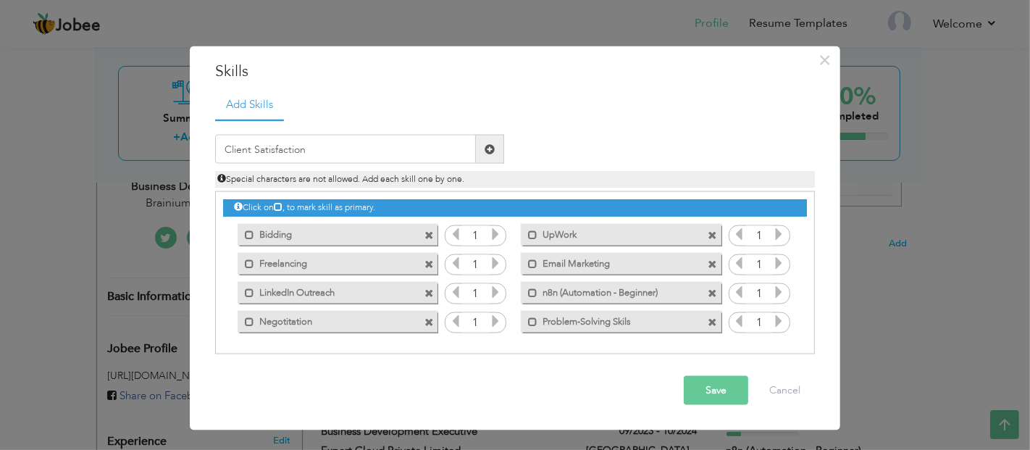
click at [491, 144] on span at bounding box center [489, 148] width 10 height 10
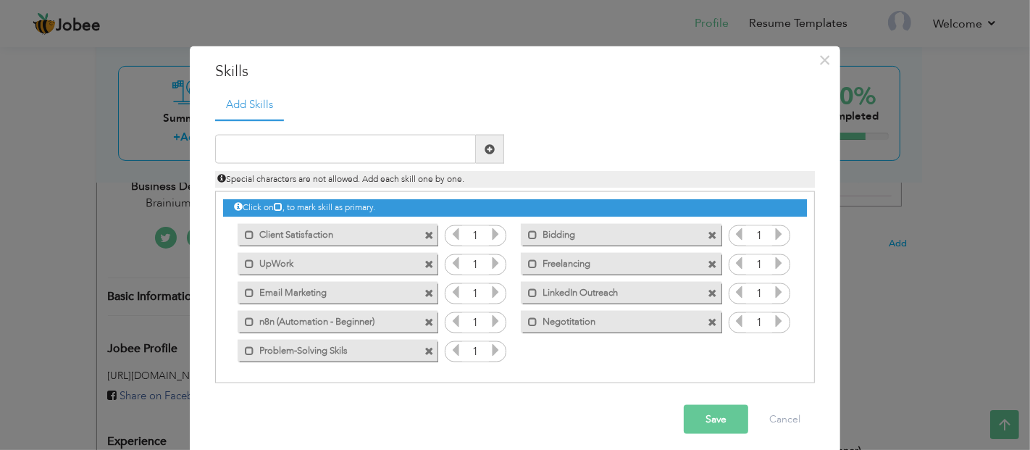
click at [704, 417] on button "Save" at bounding box center [715, 419] width 64 height 29
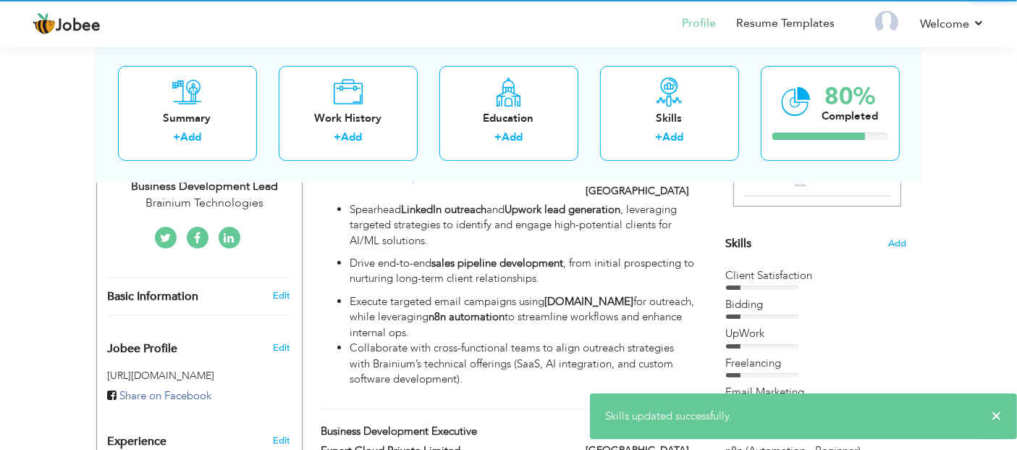
scroll to position [0, 0]
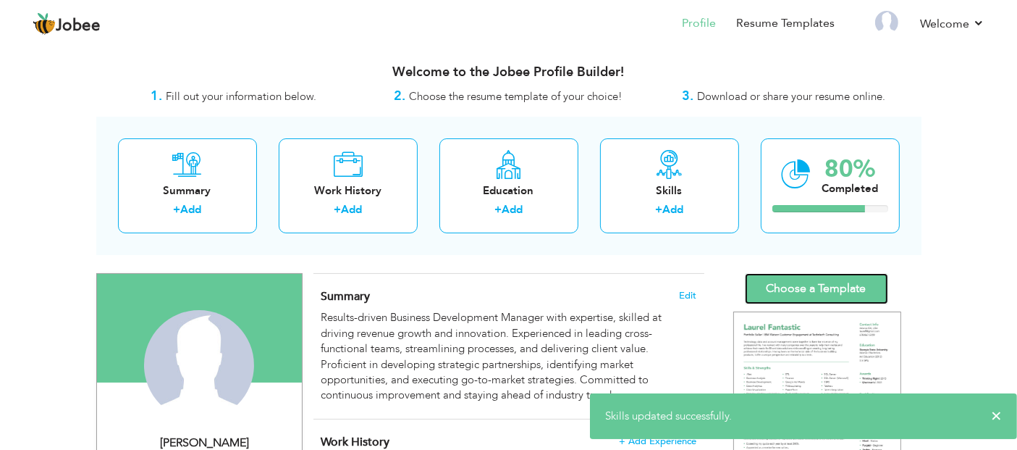
click at [800, 290] on link "Choose a Template" at bounding box center [816, 288] width 143 height 31
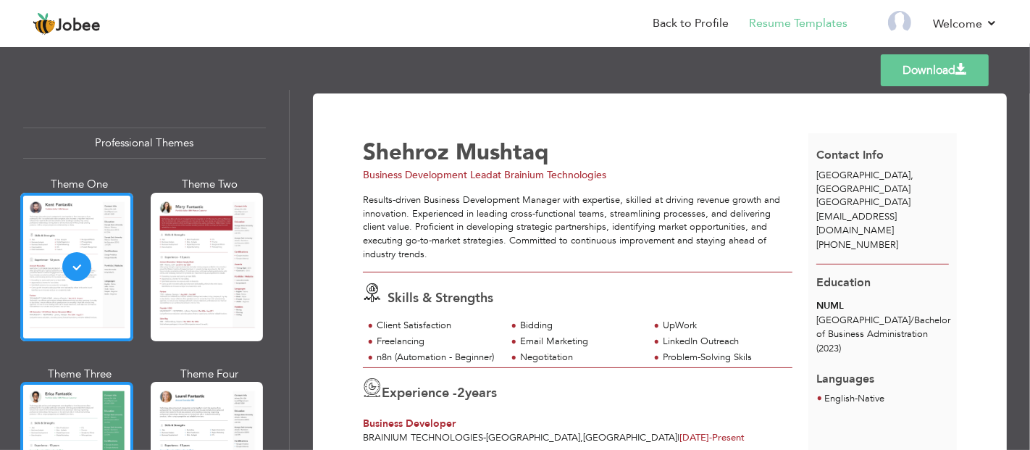
click at [98, 422] on div at bounding box center [76, 456] width 113 height 148
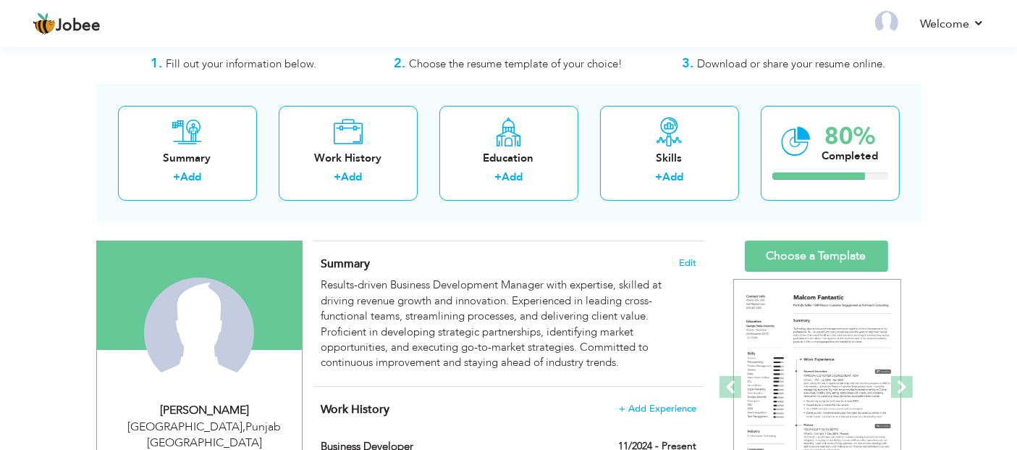
scroll to position [241, 0]
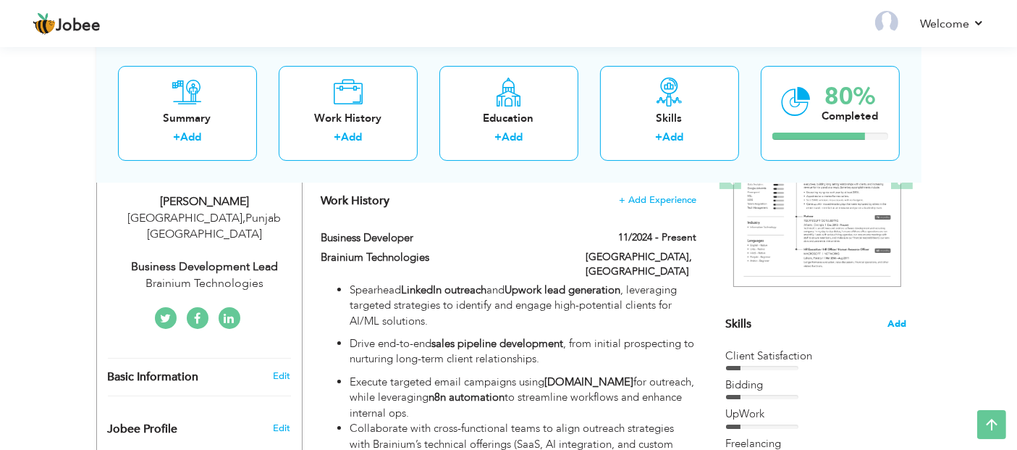
click at [898, 324] on span "Add" at bounding box center [897, 324] width 19 height 14
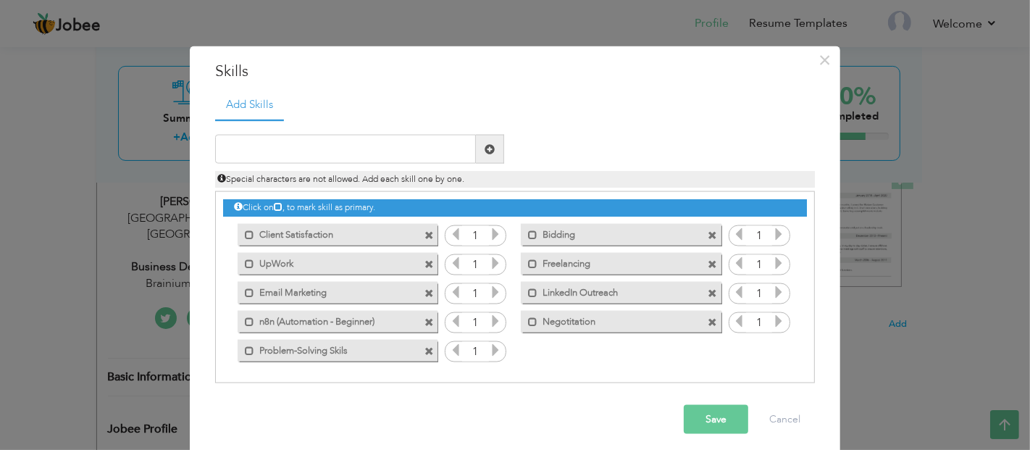
click at [424, 230] on span at bounding box center [428, 234] width 9 height 9
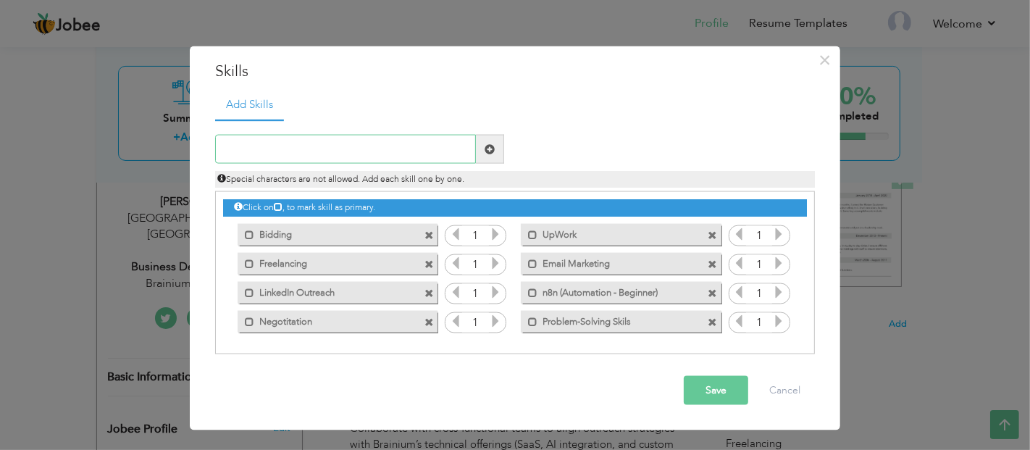
click at [337, 139] on input "text" at bounding box center [345, 149] width 261 height 29
type input "Client Satisfaction"
click at [494, 152] on span at bounding box center [489, 148] width 10 height 10
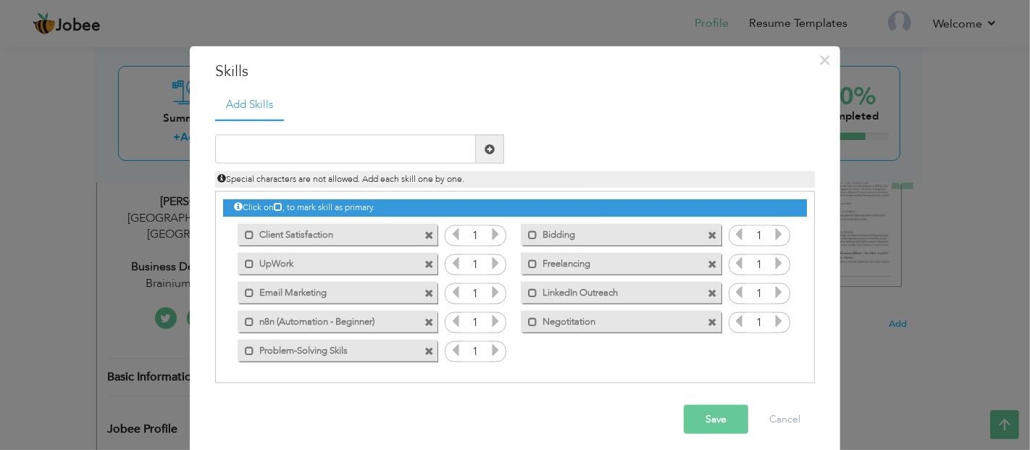
drag, startPoint x: 319, startPoint y: 234, endPoint x: 403, endPoint y: 334, distance: 130.5
click at [403, 334] on div "Click on , to mark skill as primary. Mark as primary skill. Client Satisfaction…" at bounding box center [515, 278] width 584 height 172
click at [548, 358] on div "Click on , to mark skill as primary. Mark as primary skill. Client Satisfaction…" at bounding box center [515, 278] width 584 height 172
click at [548, 361] on div "Click on , to mark skill as primary. Mark as primary skill. Client Satisfaction…" at bounding box center [515, 278] width 584 height 172
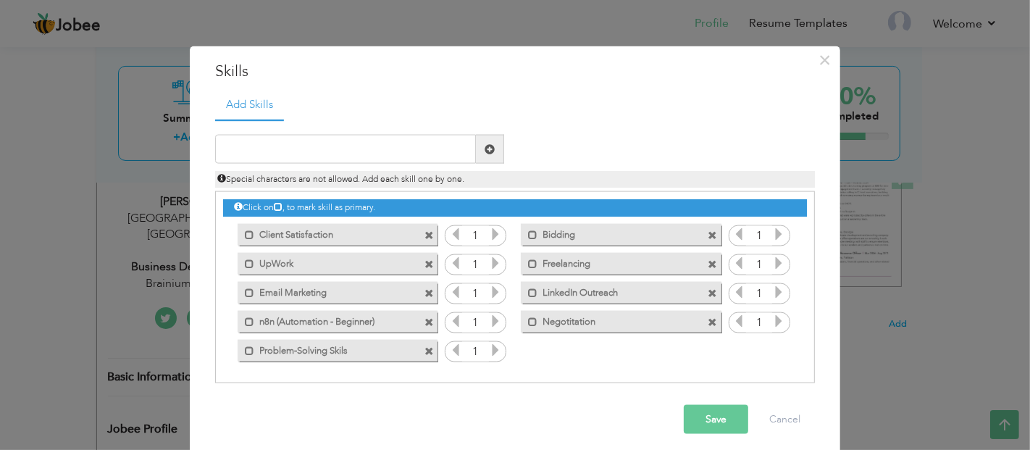
click at [548, 361] on div "Click on , to mark skill as primary. Mark as primary skill. Client Satisfaction…" at bounding box center [515, 278] width 584 height 172
click at [550, 362] on div "Click on , to mark skill as primary. Mark as primary skill. Client Satisfaction…" at bounding box center [515, 278] width 584 height 172
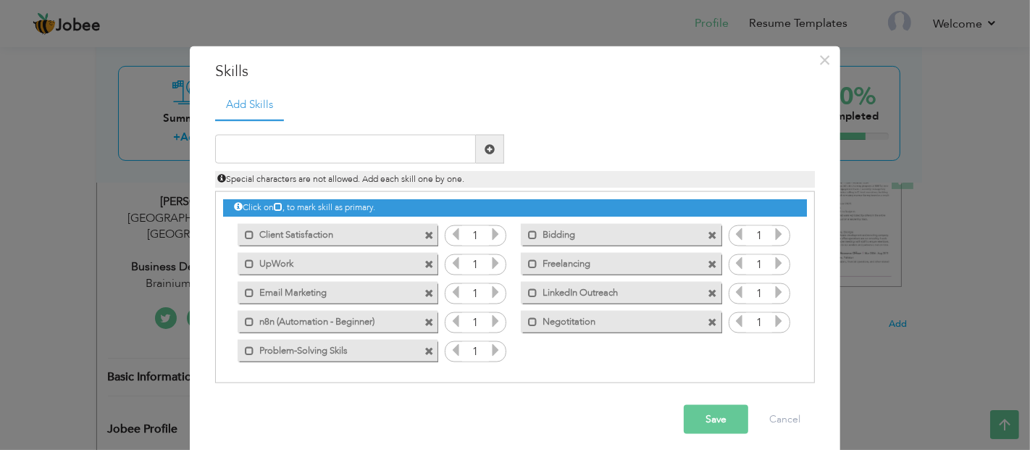
click at [550, 362] on div "Click on , to mark skill as primary. Mark as primary skill. Client Satisfaction…" at bounding box center [515, 278] width 584 height 172
click at [424, 228] on span at bounding box center [430, 230] width 13 height 15
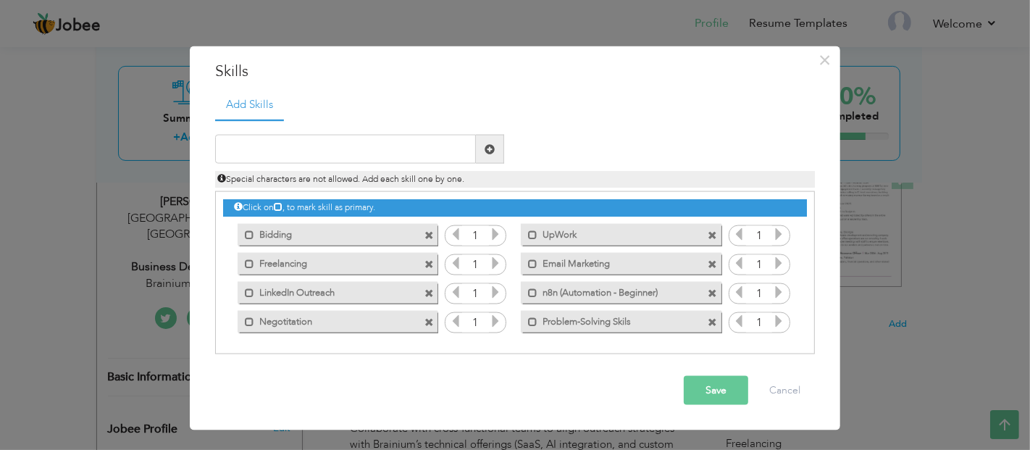
click at [724, 389] on button "Save" at bounding box center [715, 390] width 64 height 29
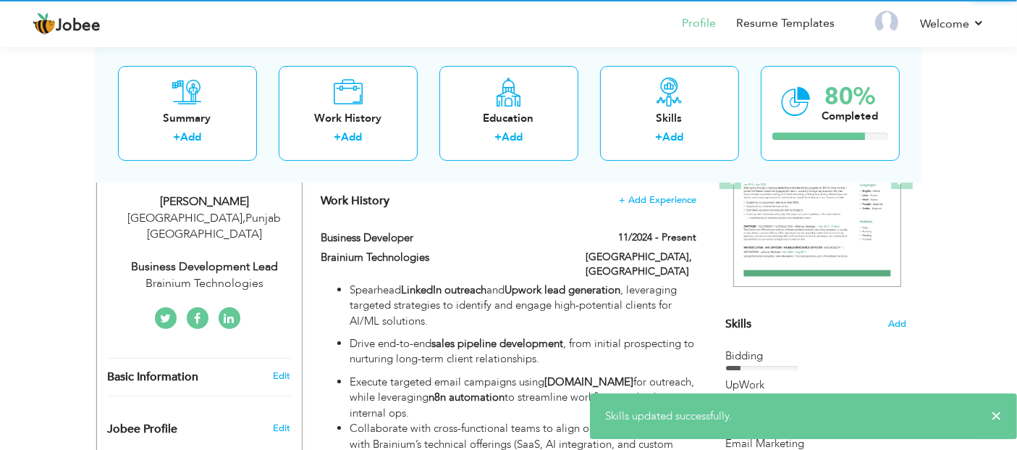
click at [898, 321] on span "Add" at bounding box center [898, 324] width 18 height 14
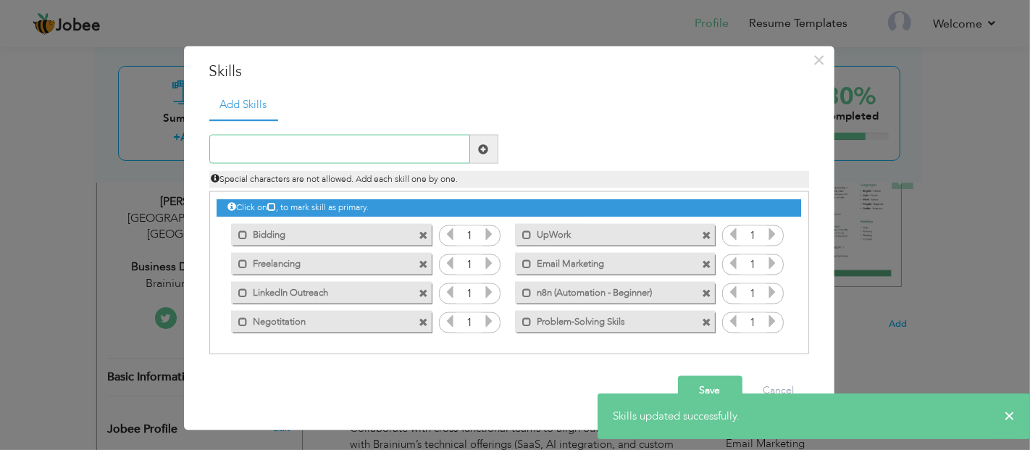
click at [341, 156] on input "text" at bounding box center [339, 149] width 261 height 29
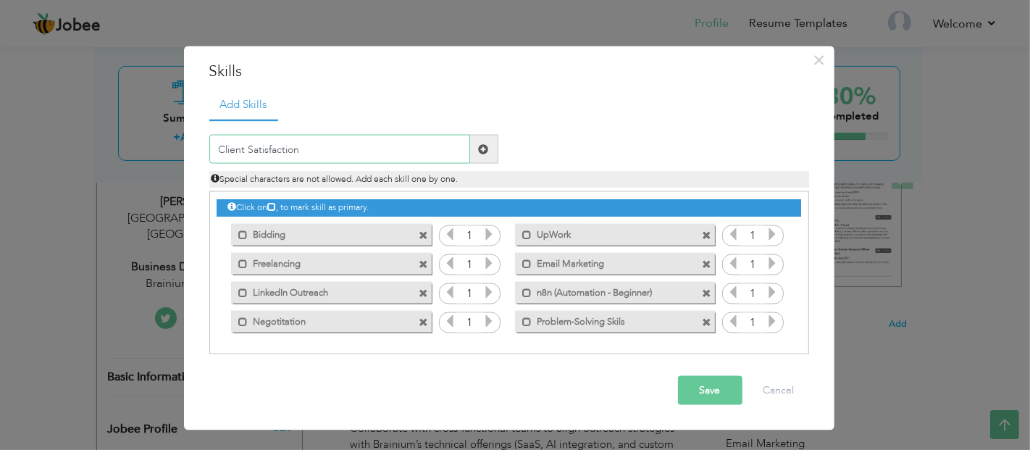
type input "Client Satisfaction"
click at [487, 145] on span at bounding box center [484, 148] width 10 height 10
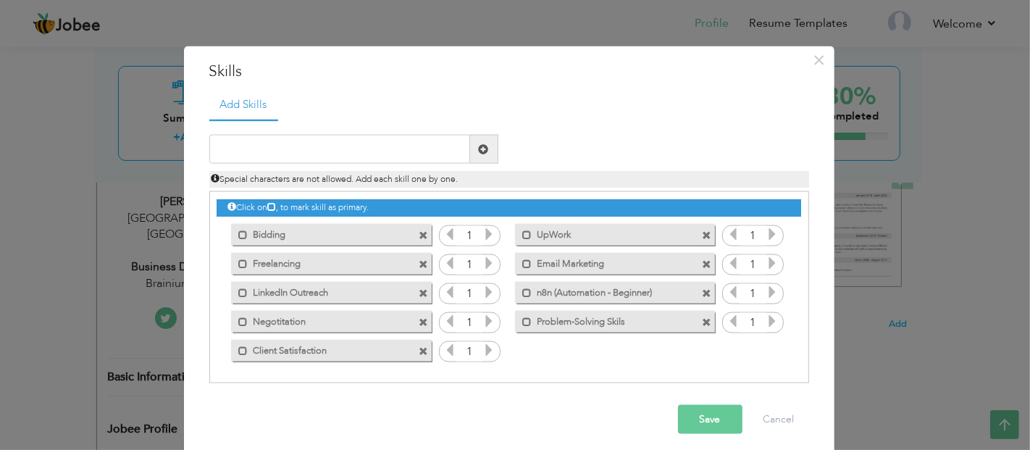
click at [681, 411] on button "Save" at bounding box center [710, 419] width 64 height 29
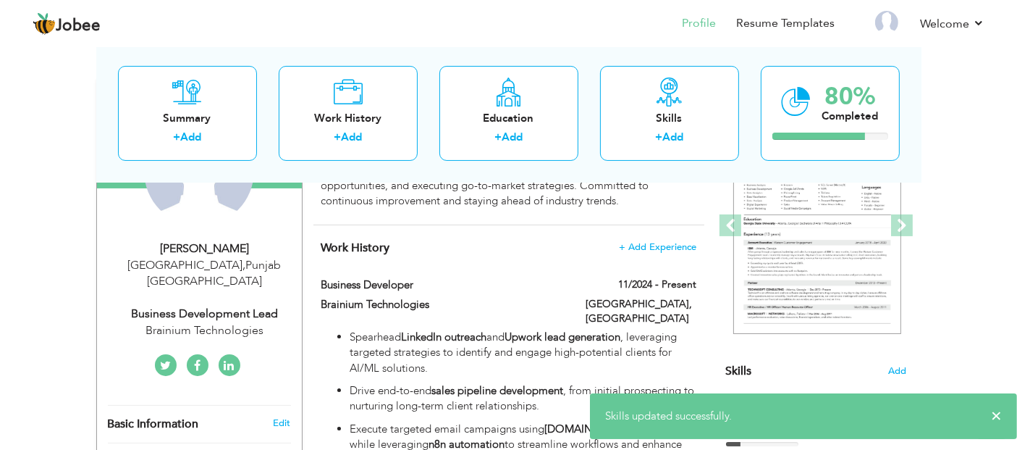
scroll to position [0, 0]
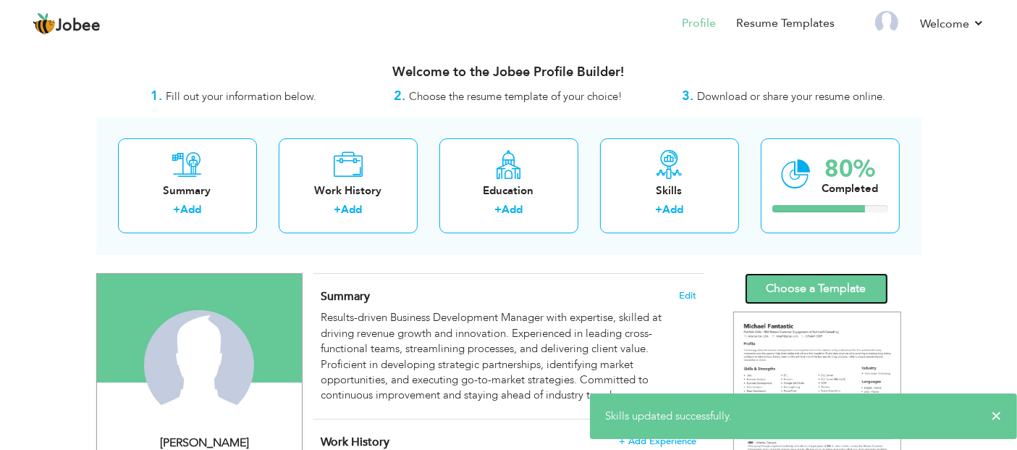
click at [802, 280] on link "Choose a Template" at bounding box center [816, 288] width 143 height 31
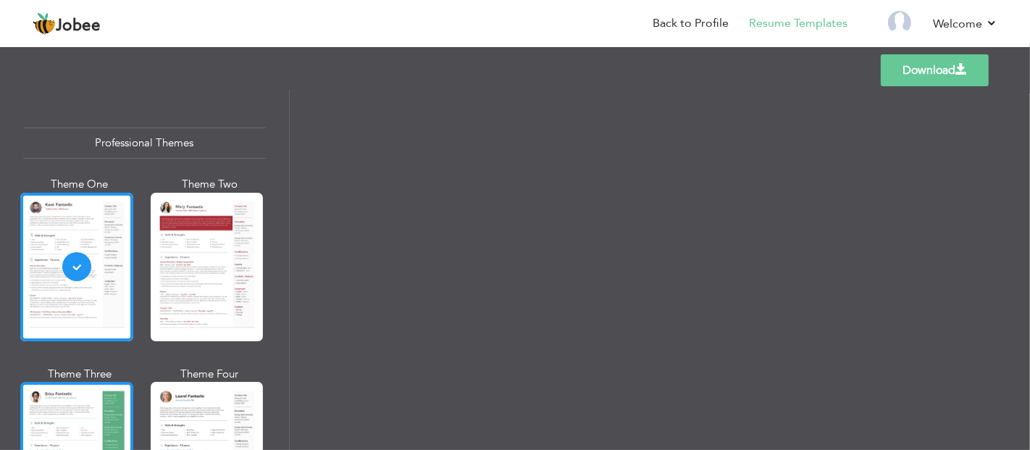
click at [84, 395] on div at bounding box center [76, 456] width 113 height 148
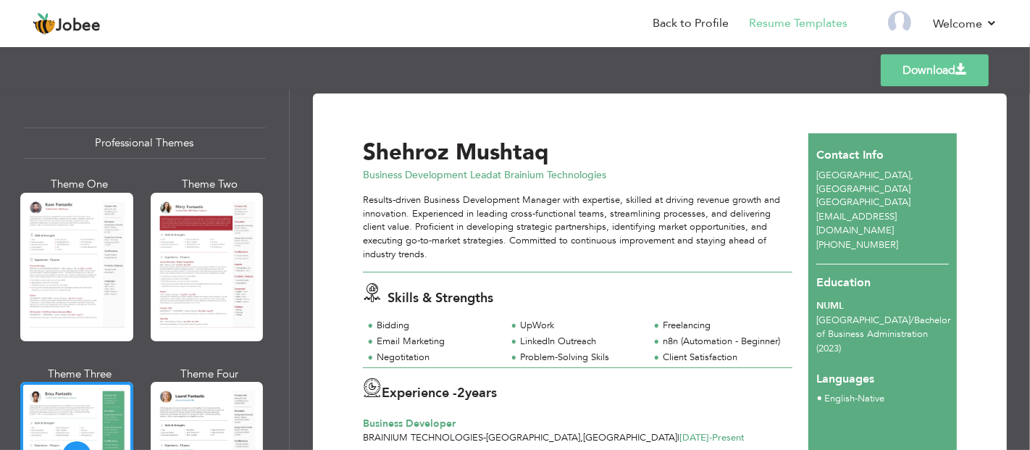
click at [931, 72] on link "Download" at bounding box center [934, 70] width 108 height 32
click at [908, 77] on link "Download" at bounding box center [934, 70] width 108 height 32
click at [849, 73] on div "Templates Download" at bounding box center [515, 70] width 1030 height 46
click at [939, 73] on link "Download" at bounding box center [934, 70] width 108 height 32
click at [939, 69] on link "Download" at bounding box center [934, 70] width 108 height 32
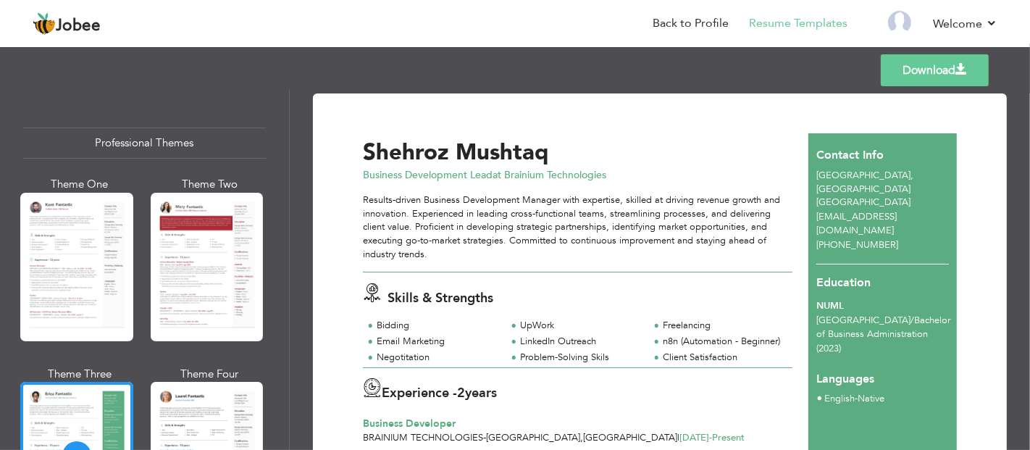
click at [906, 64] on link "Download" at bounding box center [934, 70] width 108 height 32
